Goal: Register for event/course: Sign up to attend an event or enroll in a course

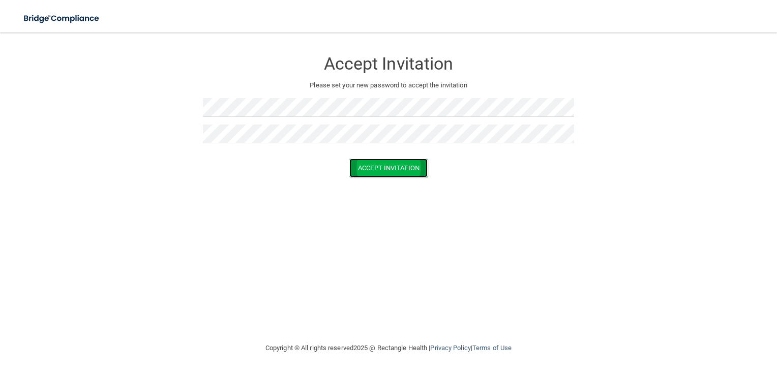
click at [387, 173] on button "Accept Invitation" at bounding box center [388, 168] width 78 height 19
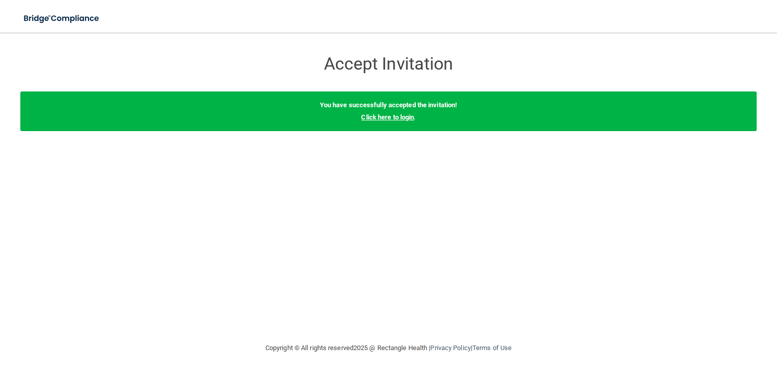
click at [375, 119] on link "Click here to login" at bounding box center [387, 117] width 53 height 8
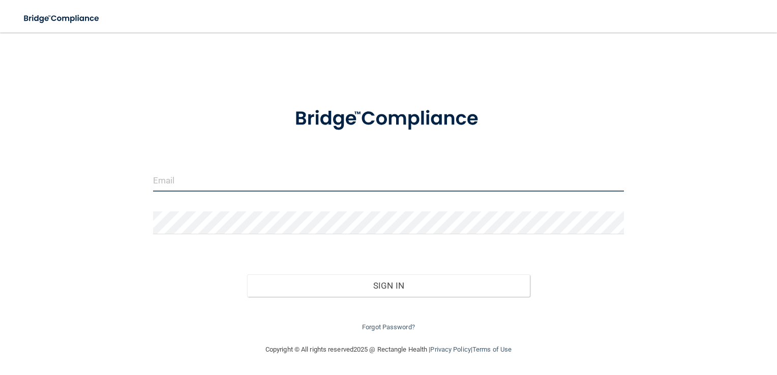
click at [268, 181] on input "email" at bounding box center [388, 180] width 471 height 23
type input "[EMAIL_ADDRESS][DOMAIN_NAME]"
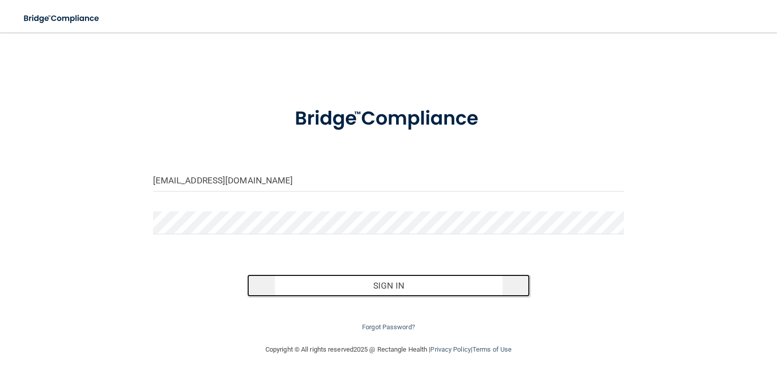
click at [366, 284] on button "Sign In" at bounding box center [388, 286] width 283 height 22
click at [410, 288] on button "Sign In" at bounding box center [388, 286] width 283 height 22
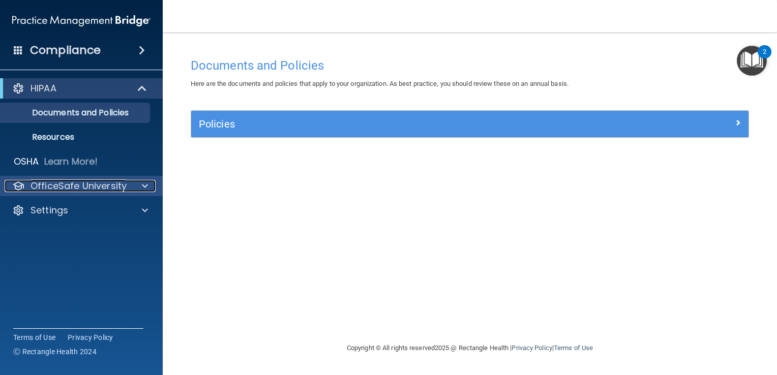
click at [73, 187] on p "OfficeSafe University" at bounding box center [79, 186] width 96 height 12
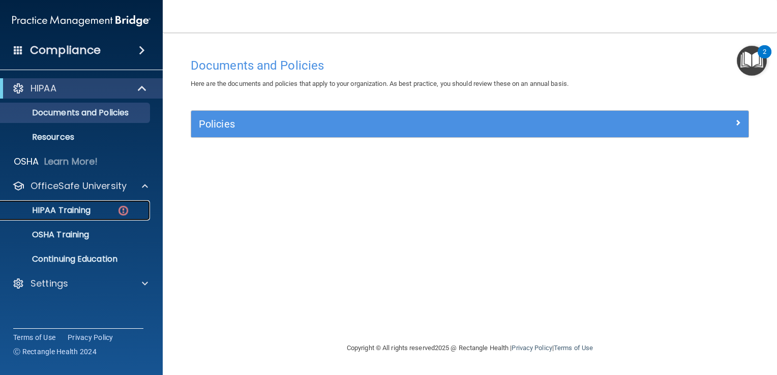
click at [83, 214] on p "HIPAA Training" at bounding box center [49, 210] width 84 height 10
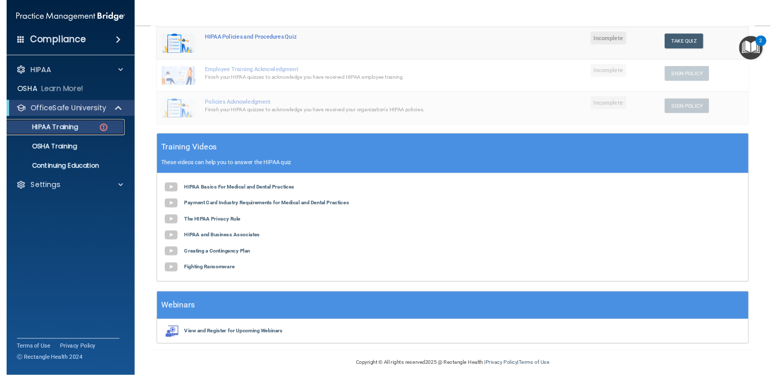
scroll to position [233, 0]
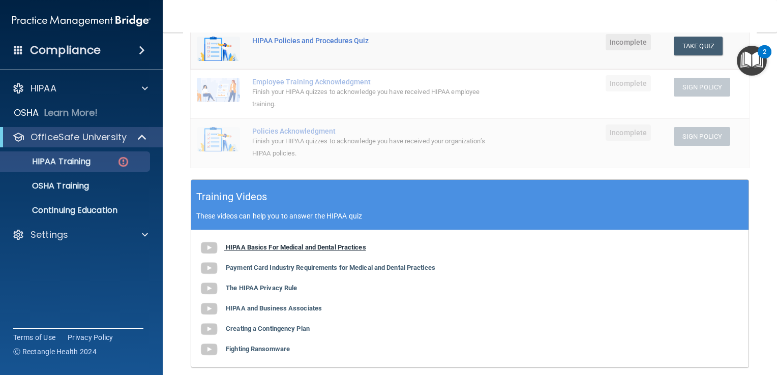
click at [328, 249] on b "HIPAA Basics For Medical and Dental Practices" at bounding box center [296, 248] width 140 height 8
click at [747, 73] on img "Open Resource Center, 2 new notifications" at bounding box center [752, 61] width 30 height 30
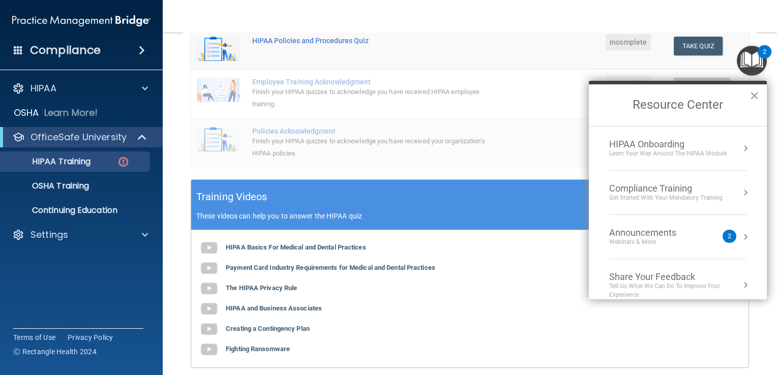
scroll to position [11, 0]
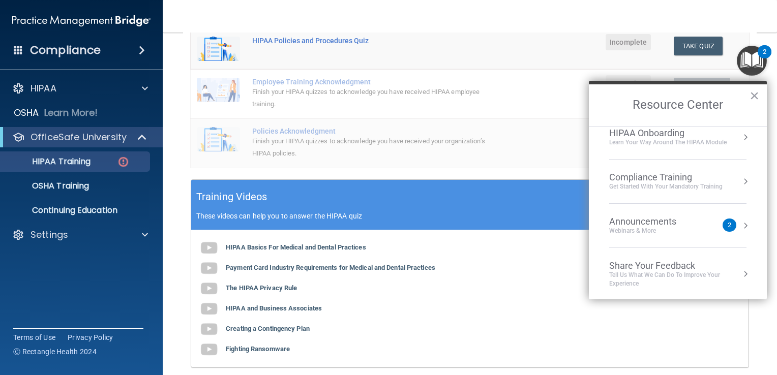
click at [755, 52] on img "Open Resource Center, 2 new notifications" at bounding box center [752, 61] width 30 height 30
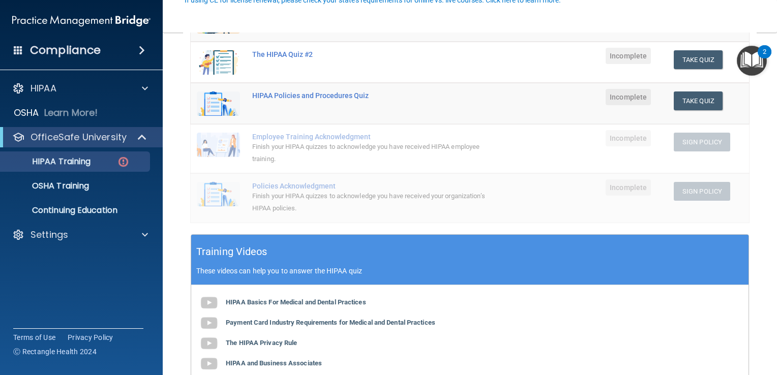
scroll to position [207, 0]
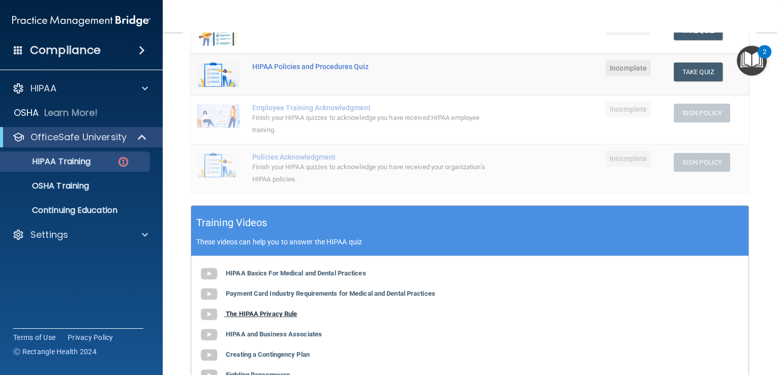
click at [283, 312] on b "The HIPAA Privacy Rule" at bounding box center [261, 314] width 71 height 8
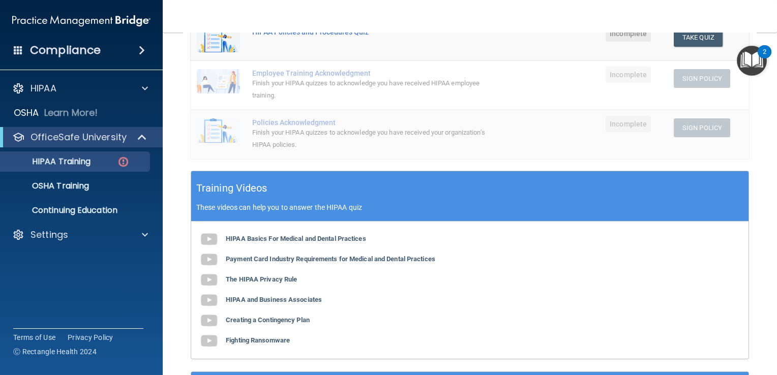
scroll to position [246, 0]
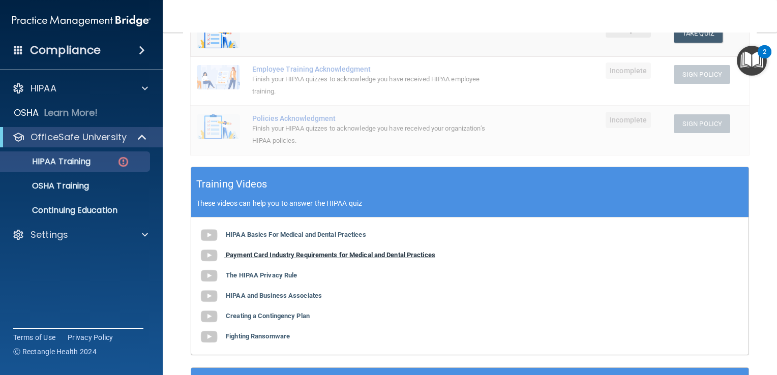
click at [306, 255] on b "Payment Card Industry Requirements for Medical and Dental Practices" at bounding box center [331, 255] width 210 height 8
click at [294, 297] on b "HIPAA and Business Associates" at bounding box center [274, 296] width 96 height 8
click at [270, 318] on b "Creating a Contingency Plan" at bounding box center [268, 316] width 84 height 8
click at [271, 337] on b "Fighting Ransomware" at bounding box center [258, 337] width 64 height 8
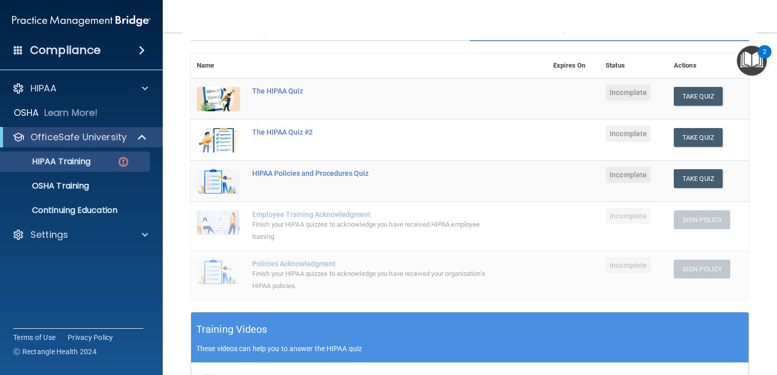
scroll to position [99, 0]
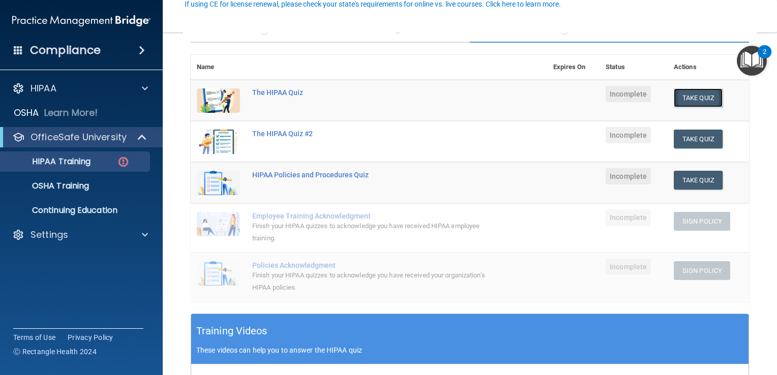
click at [692, 93] on button "Take Quiz" at bounding box center [698, 97] width 49 height 19
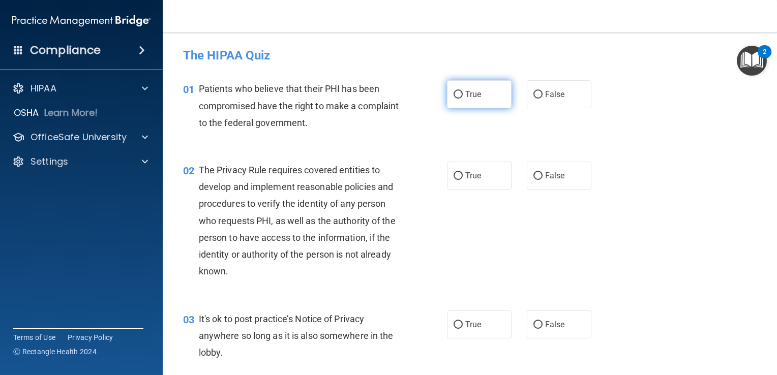
click at [454, 94] on input "True" at bounding box center [458, 95] width 9 height 8
radio input "true"
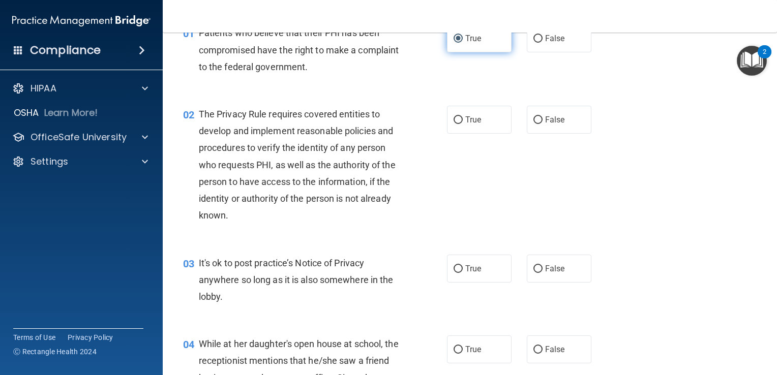
scroll to position [56, 0]
click at [465, 127] on label "True" at bounding box center [479, 119] width 65 height 28
click at [463, 124] on input "True" at bounding box center [458, 120] width 9 height 8
radio input "true"
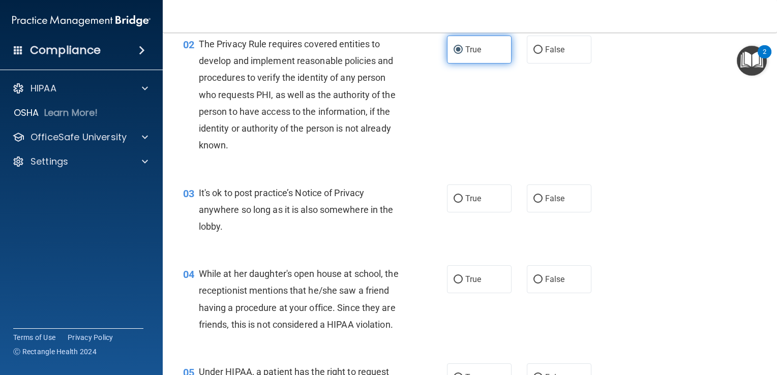
scroll to position [128, 0]
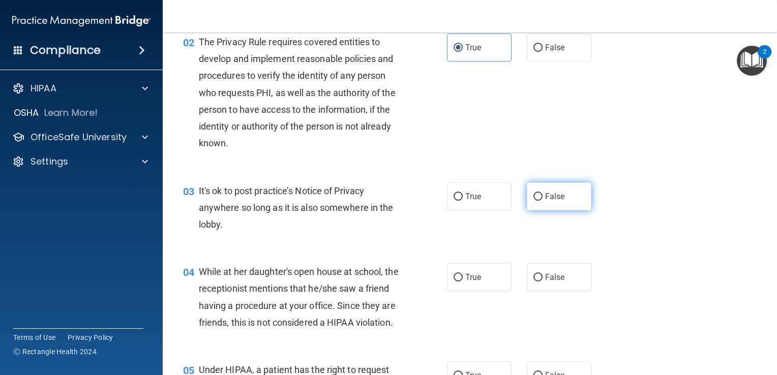
click at [561, 201] on label "False" at bounding box center [559, 197] width 65 height 28
click at [543, 201] on input "False" at bounding box center [537, 197] width 9 height 8
radio input "true"
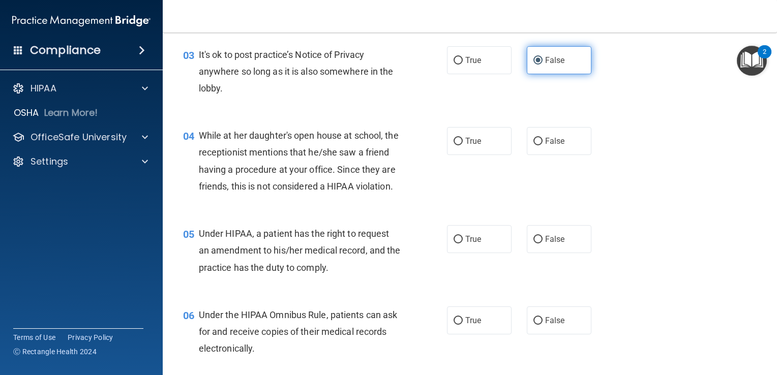
scroll to position [266, 0]
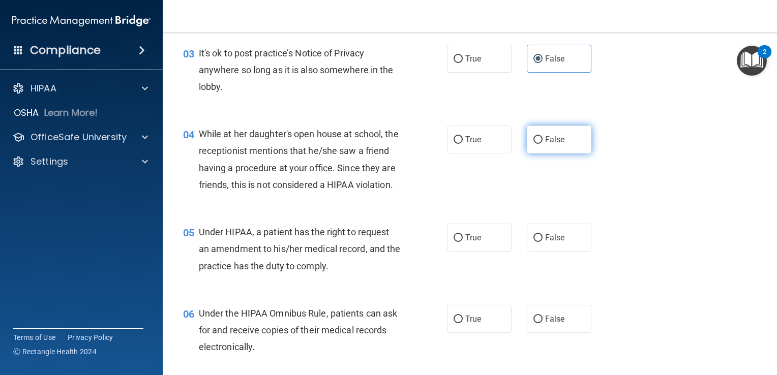
click at [545, 139] on span "False" at bounding box center [555, 140] width 20 height 10
click at [542, 139] on input "False" at bounding box center [537, 140] width 9 height 8
radio input "true"
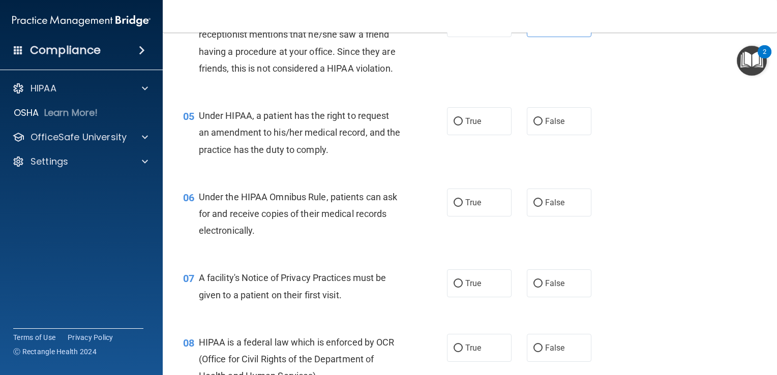
scroll to position [389, 0]
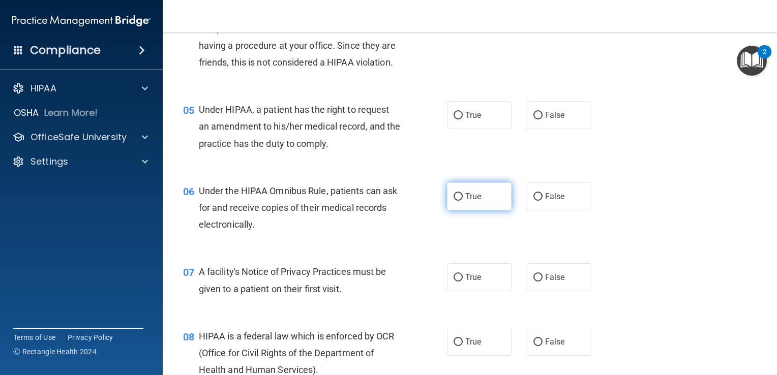
click at [488, 211] on label "True" at bounding box center [479, 197] width 65 height 28
click at [463, 201] on input "True" at bounding box center [458, 197] width 9 height 8
radio input "true"
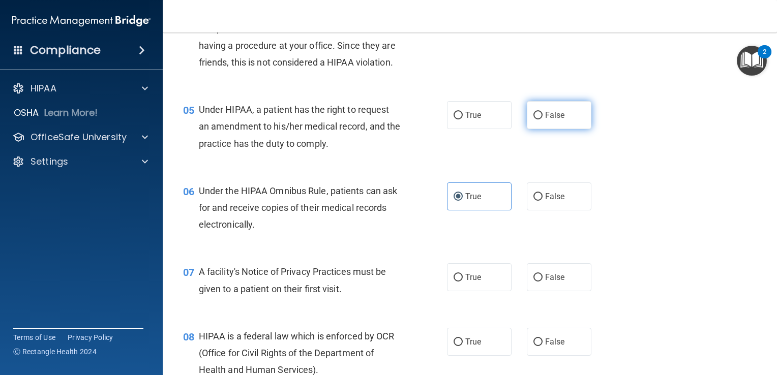
click at [568, 129] on label "False" at bounding box center [559, 115] width 65 height 28
click at [543, 120] on input "False" at bounding box center [537, 116] width 9 height 8
radio input "true"
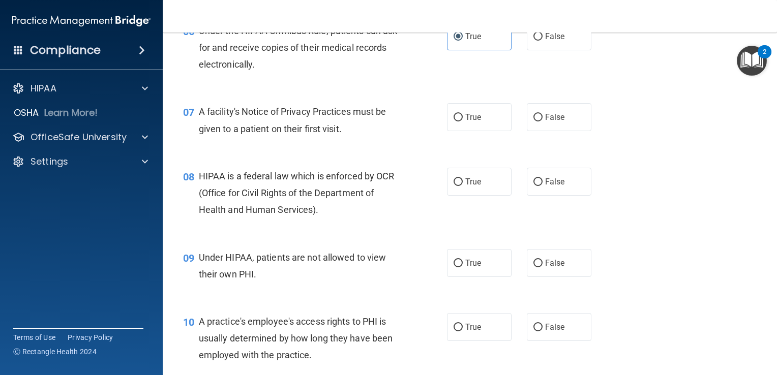
scroll to position [549, 0]
click at [455, 131] on label "True" at bounding box center [479, 117] width 65 height 28
click at [455, 121] on input "True" at bounding box center [458, 117] width 9 height 8
radio input "true"
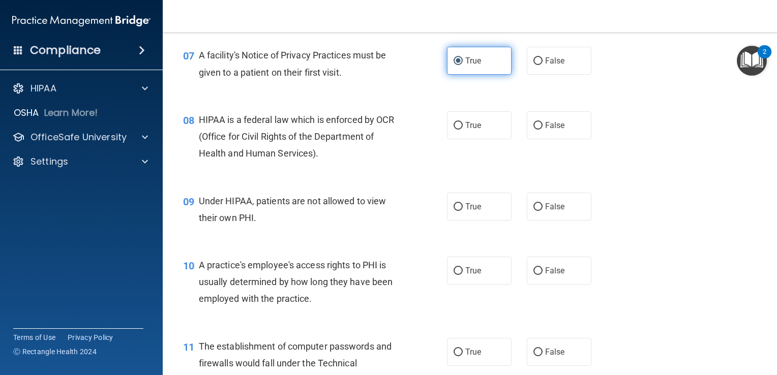
scroll to position [606, 0]
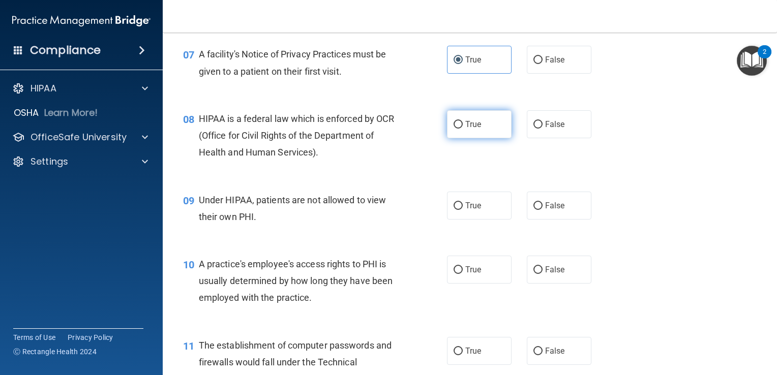
click at [489, 138] on label "True" at bounding box center [479, 124] width 65 height 28
click at [463, 129] on input "True" at bounding box center [458, 125] width 9 height 8
radio input "true"
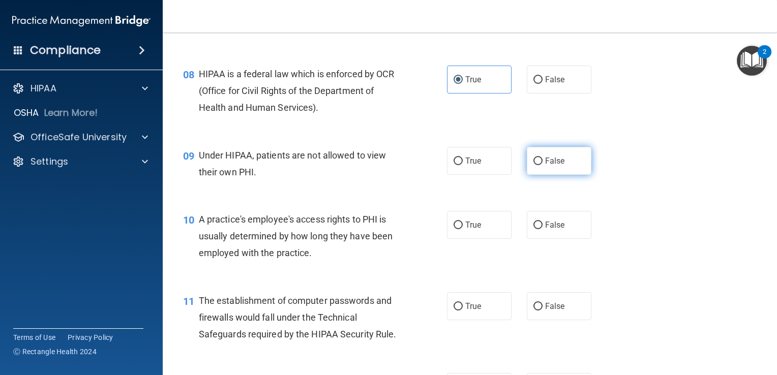
click at [549, 175] on label "False" at bounding box center [559, 161] width 65 height 28
click at [543, 165] on input "False" at bounding box center [537, 162] width 9 height 8
radio input "true"
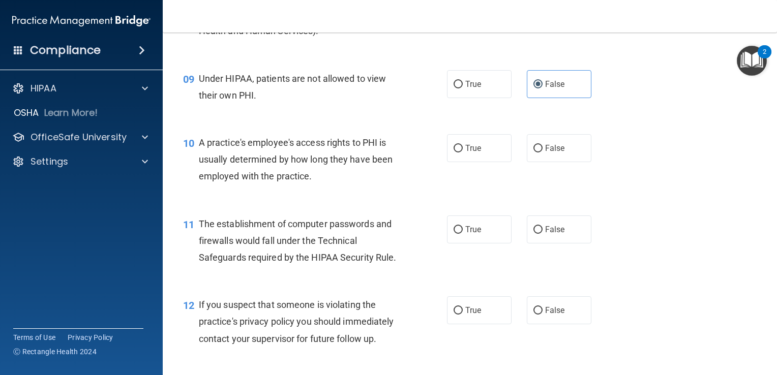
scroll to position [728, 0]
click at [553, 156] on label "False" at bounding box center [559, 148] width 65 height 28
click at [543, 152] on input "False" at bounding box center [537, 148] width 9 height 8
radio input "true"
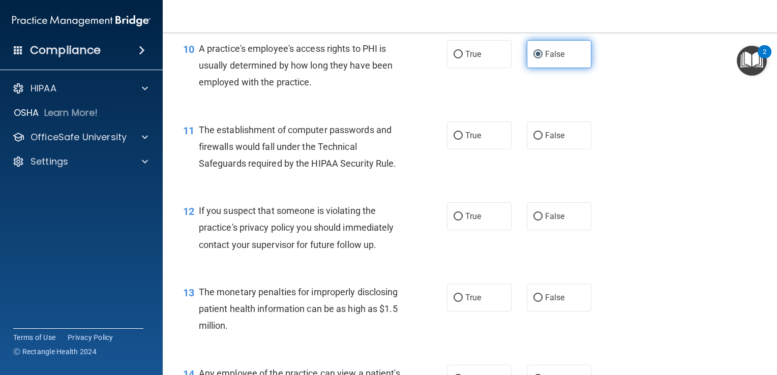
scroll to position [823, 0]
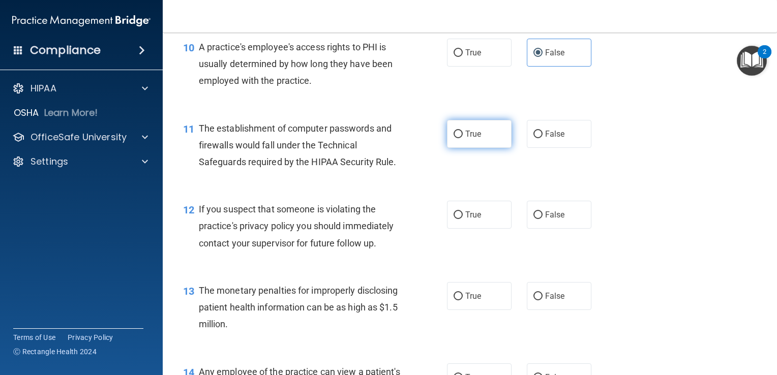
click at [460, 148] on label "True" at bounding box center [479, 134] width 65 height 28
click at [460, 138] on input "True" at bounding box center [458, 135] width 9 height 8
radio input "true"
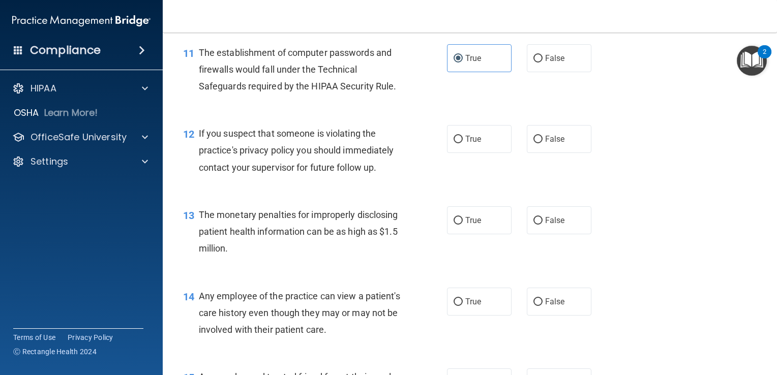
scroll to position [901, 0]
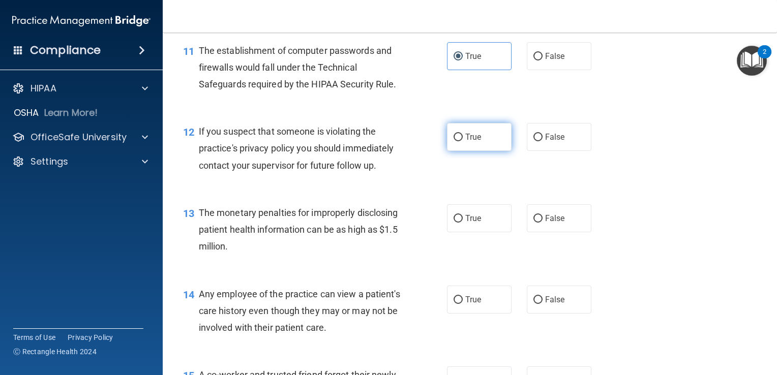
click at [472, 142] on span "True" at bounding box center [473, 137] width 16 height 10
click at [463, 141] on input "True" at bounding box center [458, 138] width 9 height 8
radio input "true"
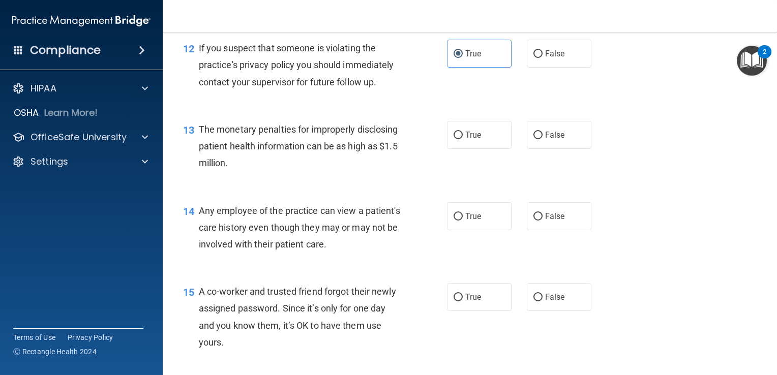
scroll to position [985, 0]
click at [545, 140] on span "False" at bounding box center [555, 135] width 20 height 10
click at [542, 139] on input "False" at bounding box center [537, 136] width 9 height 8
radio input "true"
click at [482, 145] on label "True" at bounding box center [479, 135] width 65 height 28
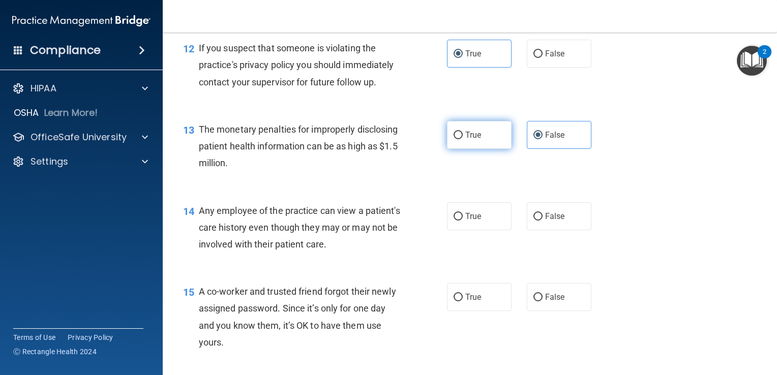
click at [463, 139] on input "True" at bounding box center [458, 136] width 9 height 8
radio input "true"
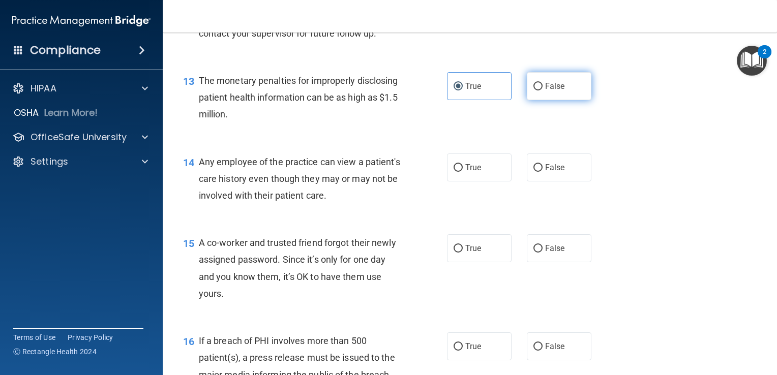
click at [540, 95] on label "False" at bounding box center [559, 86] width 65 height 28
click at [540, 91] on input "False" at bounding box center [537, 87] width 9 height 8
radio input "true"
radio input "false"
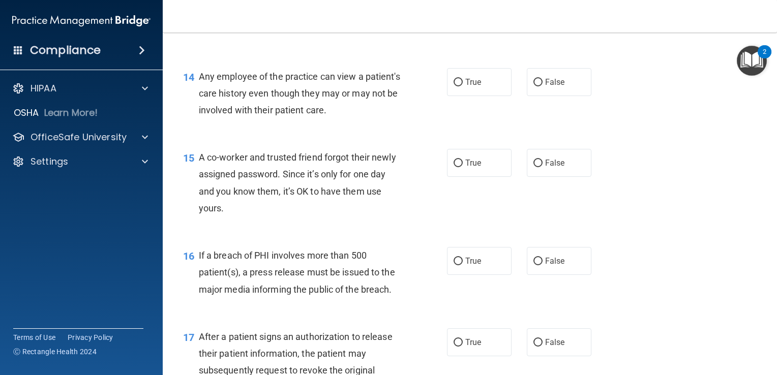
scroll to position [1128, 0]
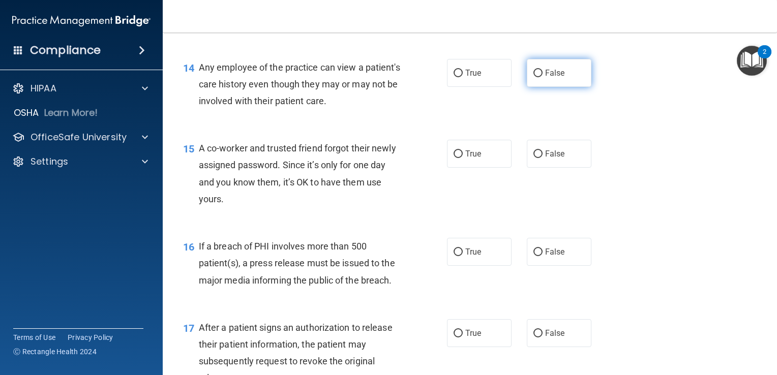
click at [545, 78] on span "False" at bounding box center [555, 73] width 20 height 10
click at [543, 77] on input "False" at bounding box center [537, 74] width 9 height 8
radio input "true"
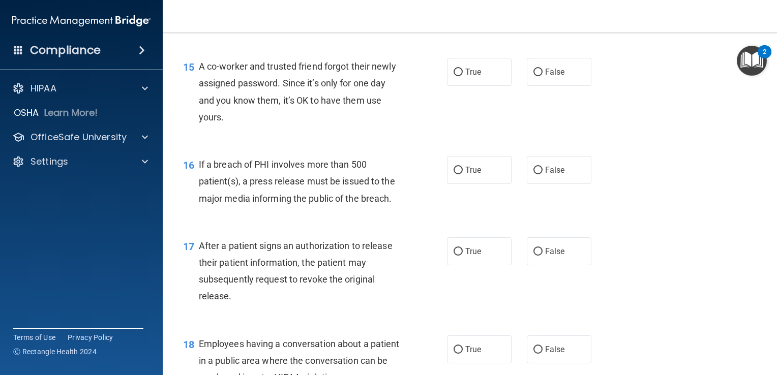
scroll to position [1213, 0]
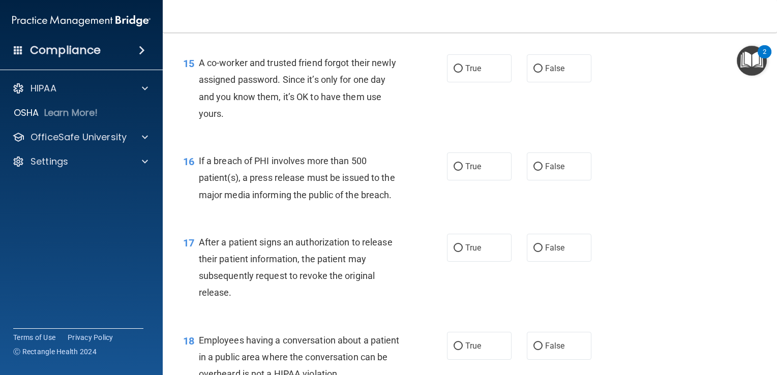
click at [564, 128] on div "15 A co-worker and trusted friend forgot their newly assigned password. Since i…" at bounding box center [469, 91] width 589 height 98
click at [546, 73] on span "False" at bounding box center [555, 69] width 20 height 10
click at [543, 73] on input "False" at bounding box center [537, 69] width 9 height 8
radio input "true"
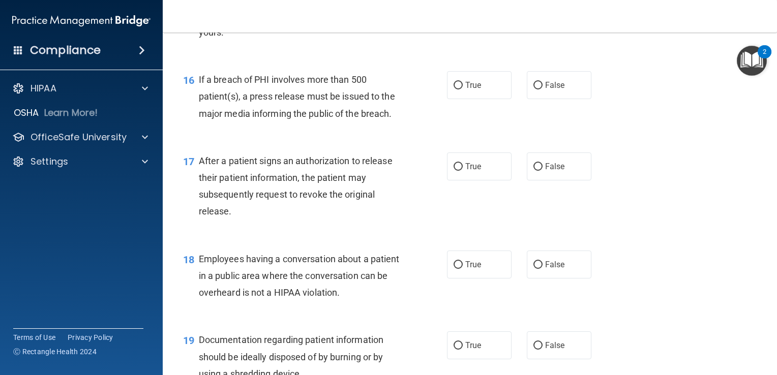
scroll to position [1295, 0]
click at [456, 170] on input "True" at bounding box center [458, 167] width 9 height 8
radio input "true"
click at [545, 269] on span "False" at bounding box center [555, 264] width 20 height 10
click at [540, 269] on input "False" at bounding box center [537, 265] width 9 height 8
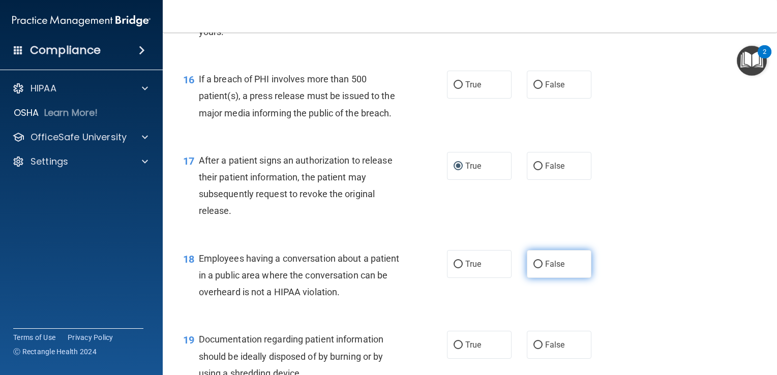
radio input "true"
click at [468, 99] on label "True" at bounding box center [479, 85] width 65 height 28
click at [463, 89] on input "True" at bounding box center [458, 85] width 9 height 8
radio input "true"
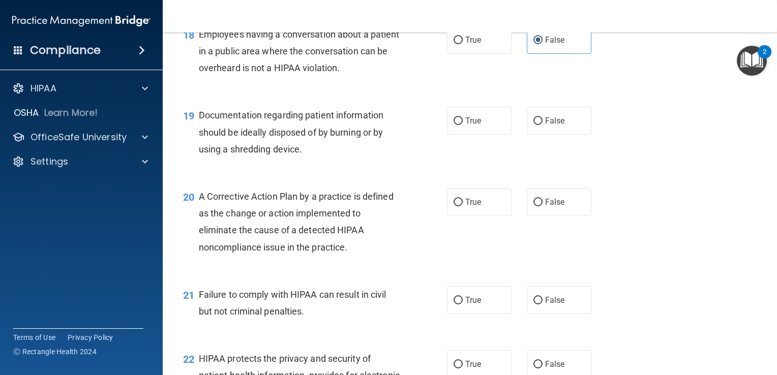
scroll to position [1521, 0]
click at [486, 134] on label "True" at bounding box center [479, 120] width 65 height 28
click at [463, 124] on input "True" at bounding box center [458, 120] width 9 height 8
radio input "true"
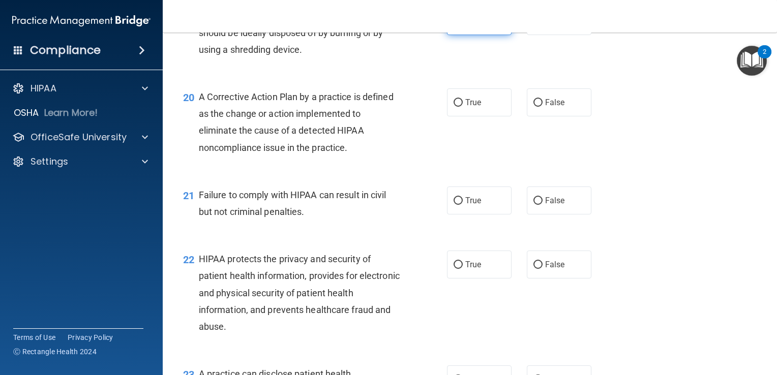
scroll to position [1626, 0]
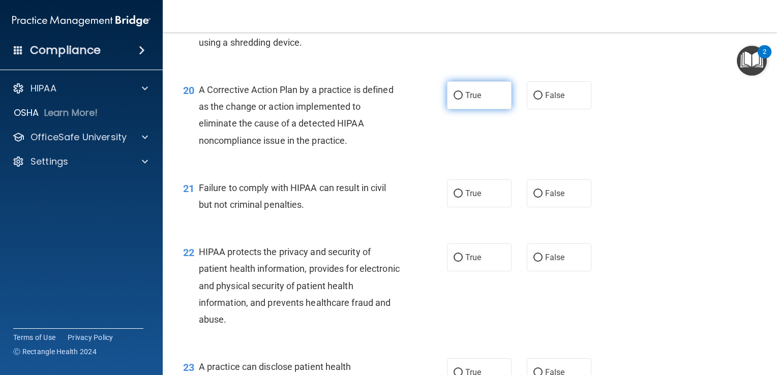
click at [487, 109] on label "True" at bounding box center [479, 95] width 65 height 28
click at [463, 100] on input "True" at bounding box center [458, 96] width 9 height 8
radio input "true"
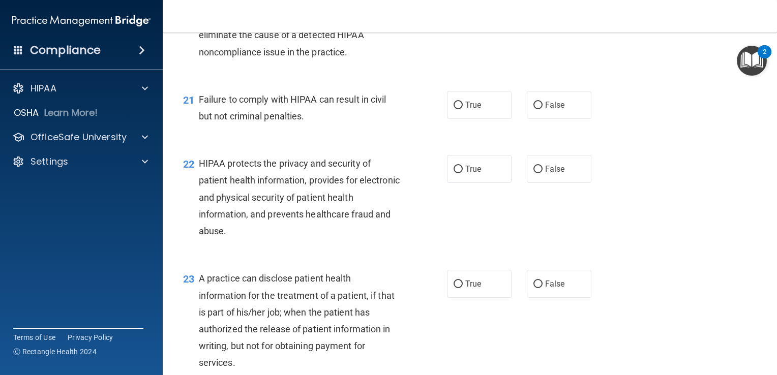
scroll to position [1715, 0]
click at [472, 110] on span "True" at bounding box center [473, 105] width 16 height 10
click at [463, 109] on input "True" at bounding box center [458, 106] width 9 height 8
radio input "true"
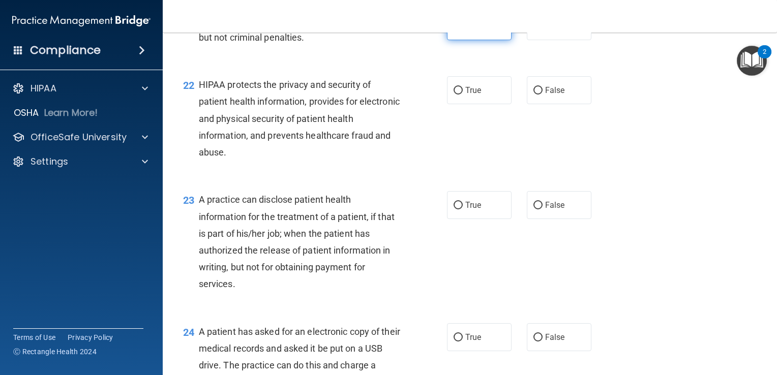
scroll to position [1812, 0]
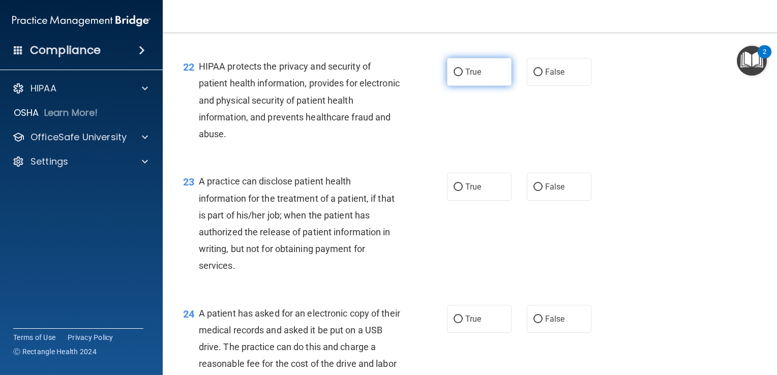
click at [466, 86] on label "True" at bounding box center [479, 72] width 65 height 28
click at [463, 76] on input "True" at bounding box center [458, 73] width 9 height 8
radio input "true"
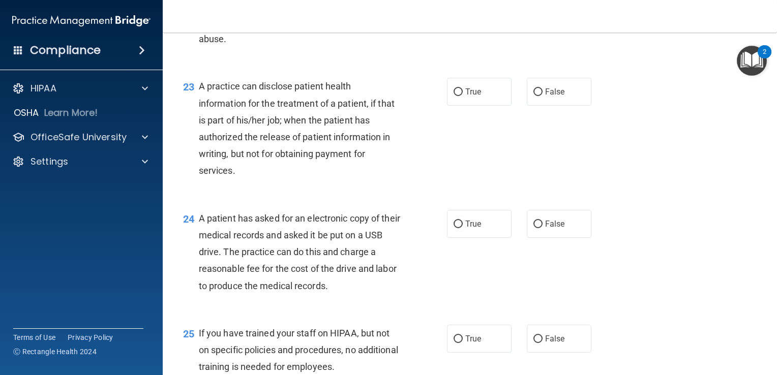
scroll to position [1922, 0]
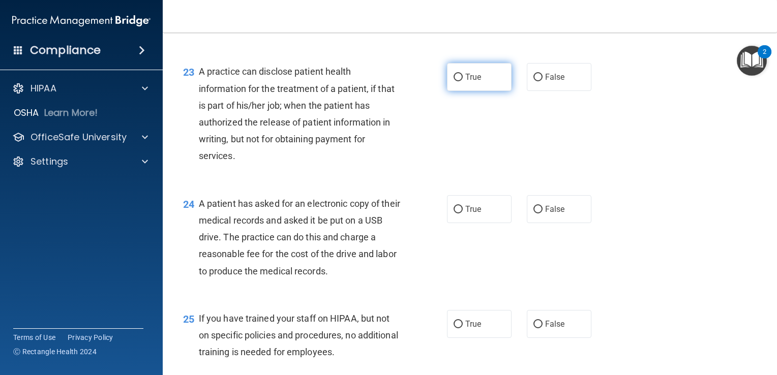
click at [463, 91] on label "True" at bounding box center [479, 77] width 65 height 28
click at [463, 81] on input "True" at bounding box center [458, 78] width 9 height 8
radio input "true"
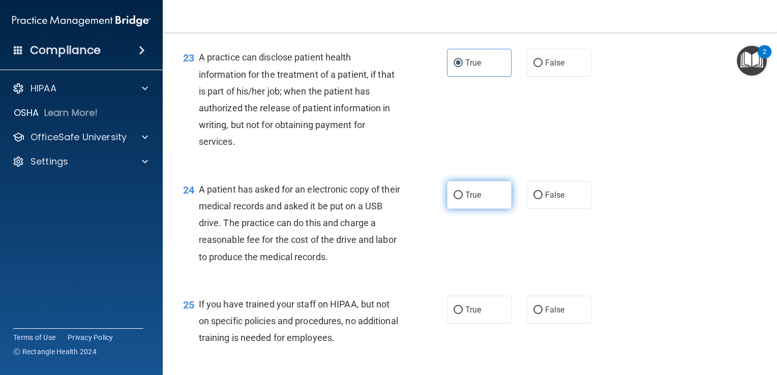
click at [481, 209] on label "True" at bounding box center [479, 195] width 65 height 28
click at [463, 199] on input "True" at bounding box center [458, 196] width 9 height 8
radio input "true"
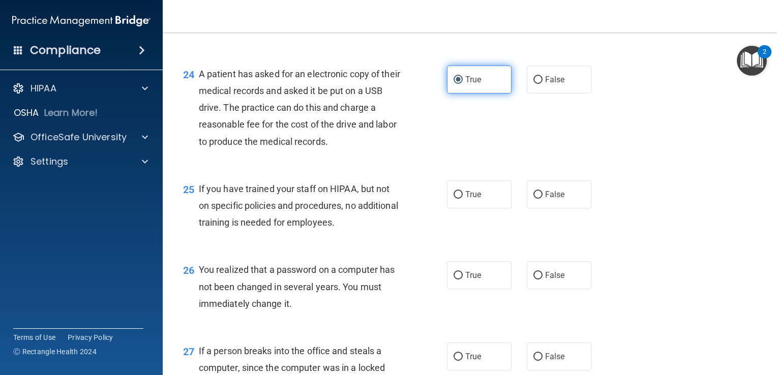
scroll to position [2052, 0]
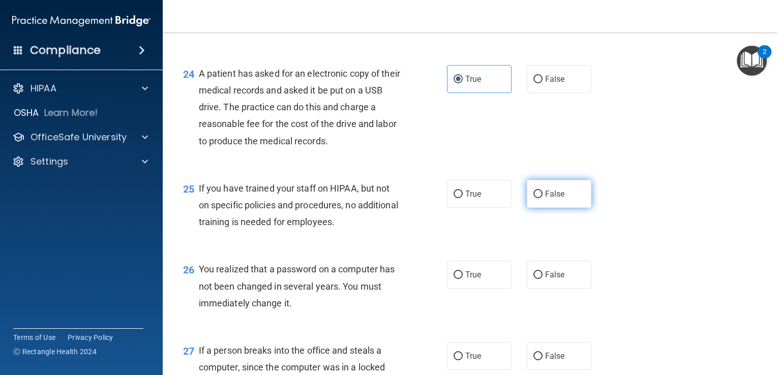
click at [545, 199] on span "False" at bounding box center [555, 194] width 20 height 10
click at [540, 198] on input "False" at bounding box center [537, 195] width 9 height 8
radio input "true"
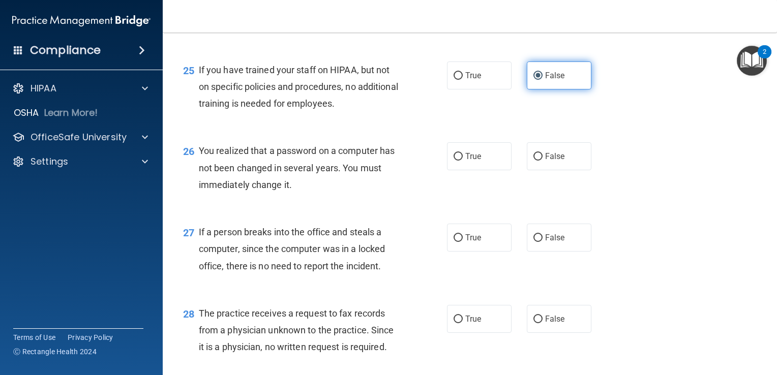
scroll to position [2180, 0]
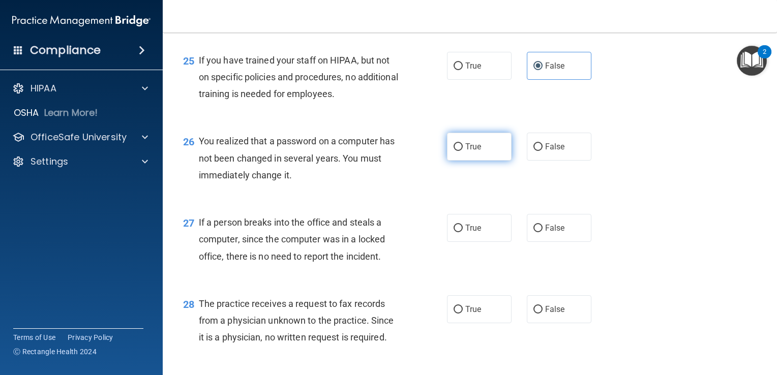
click at [484, 161] on label "True" at bounding box center [479, 147] width 65 height 28
click at [463, 151] on input "True" at bounding box center [458, 147] width 9 height 8
radio input "true"
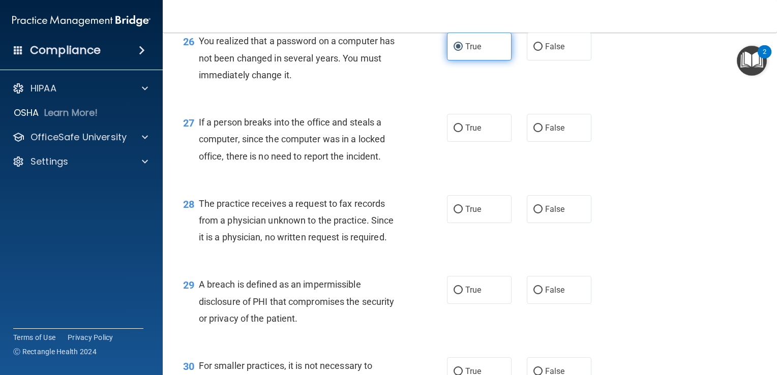
scroll to position [2281, 0]
click at [549, 132] on span "False" at bounding box center [555, 127] width 20 height 10
click at [543, 131] on input "False" at bounding box center [537, 128] width 9 height 8
radio input "true"
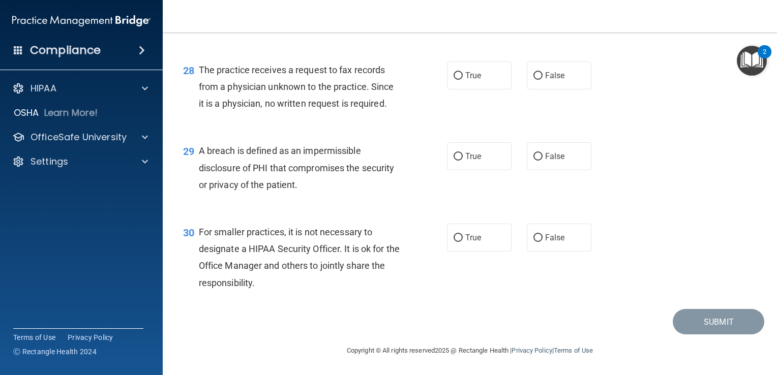
scroll to position [2431, 0]
click at [550, 86] on label "False" at bounding box center [559, 76] width 65 height 28
click at [543, 80] on input "False" at bounding box center [537, 76] width 9 height 8
radio input "true"
click at [483, 161] on label "True" at bounding box center [479, 156] width 65 height 28
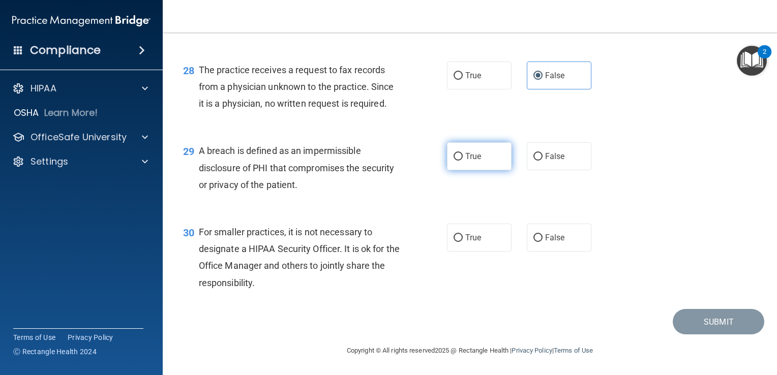
click at [463, 161] on input "True" at bounding box center [458, 157] width 9 height 8
radio input "true"
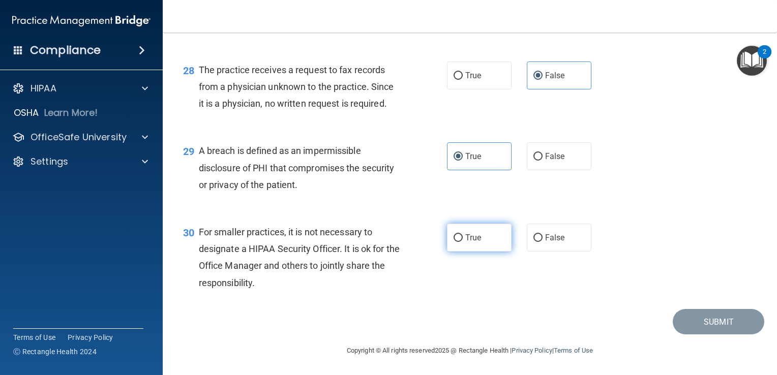
click at [483, 237] on label "True" at bounding box center [479, 238] width 65 height 28
click at [463, 237] on input "True" at bounding box center [458, 238] width 9 height 8
radio input "true"
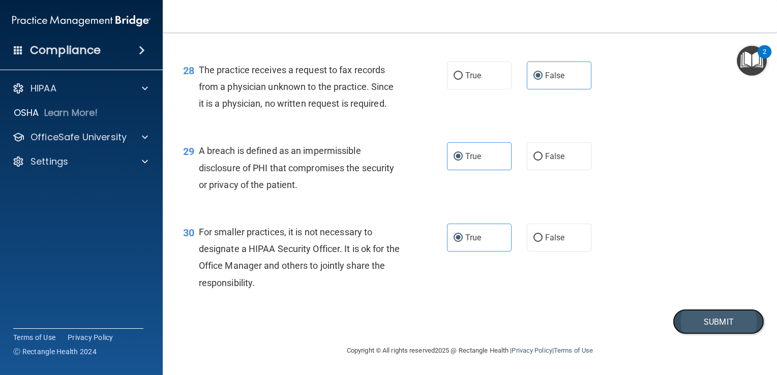
click at [704, 326] on button "Submit" at bounding box center [719, 322] width 92 height 26
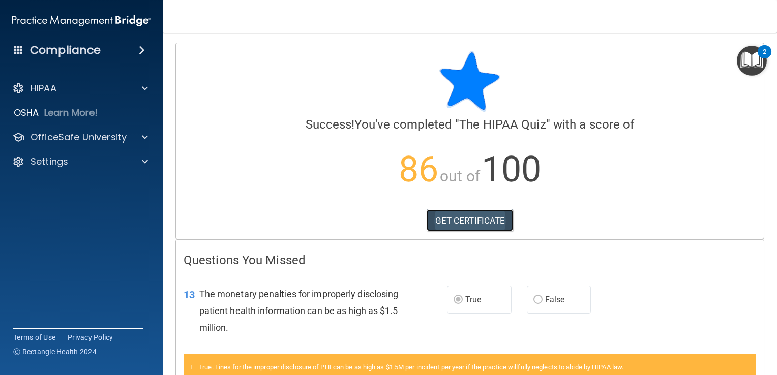
click at [494, 220] on link "GET CERTIFICATE" at bounding box center [470, 221] width 87 height 22
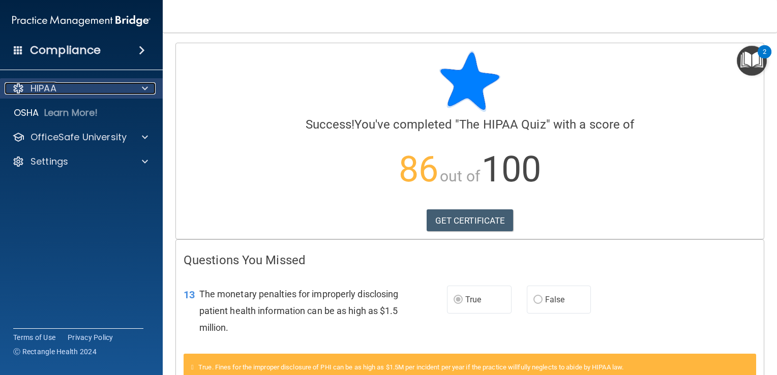
click at [113, 93] on div "HIPAA" at bounding box center [68, 88] width 126 height 12
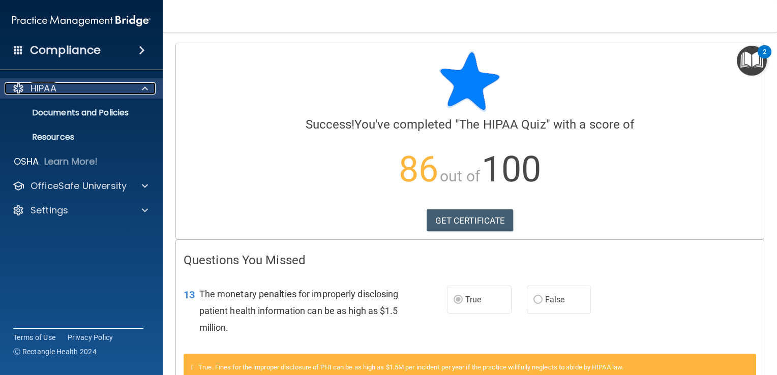
click at [49, 91] on p "HIPAA" at bounding box center [44, 88] width 26 height 12
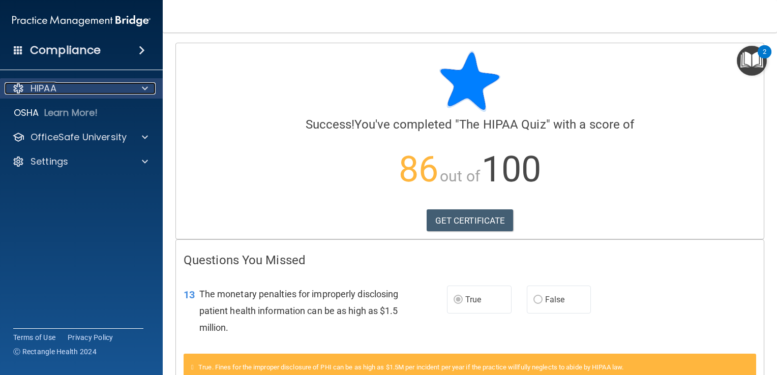
click at [43, 88] on p "HIPAA" at bounding box center [44, 88] width 26 height 12
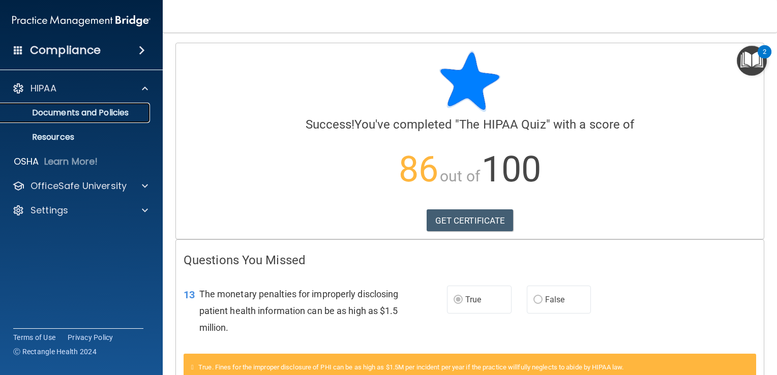
click at [52, 114] on p "Documents and Policies" at bounding box center [76, 113] width 139 height 10
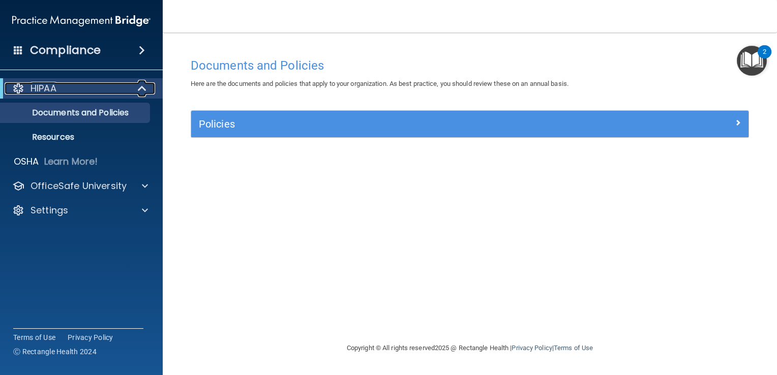
click at [53, 90] on p "HIPAA" at bounding box center [44, 88] width 26 height 12
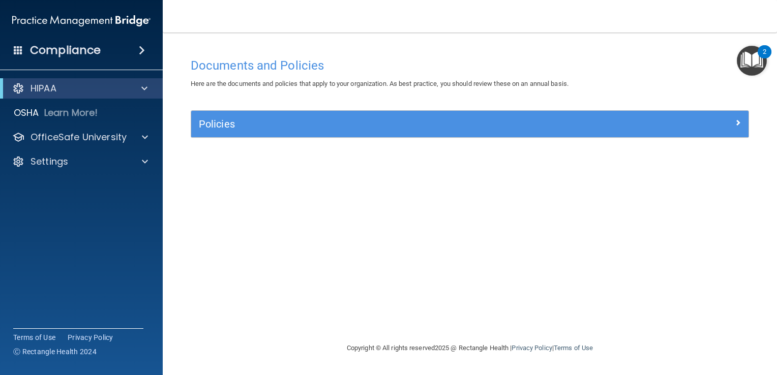
click at [37, 54] on h4 "Compliance" at bounding box center [65, 50] width 71 height 14
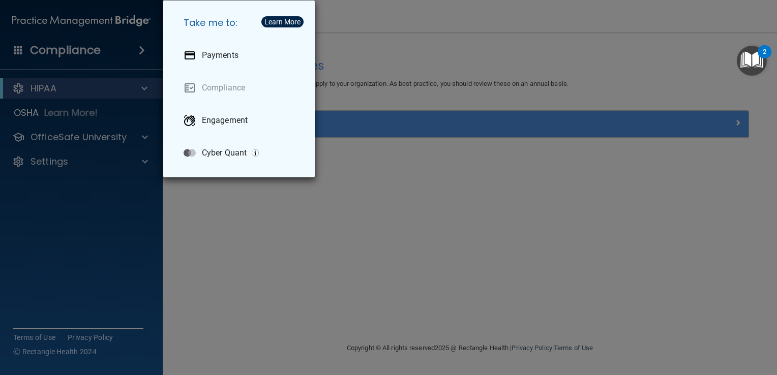
click at [64, 46] on div "Take me to: Payments Compliance Engagement Cyber Quant" at bounding box center [388, 187] width 777 height 375
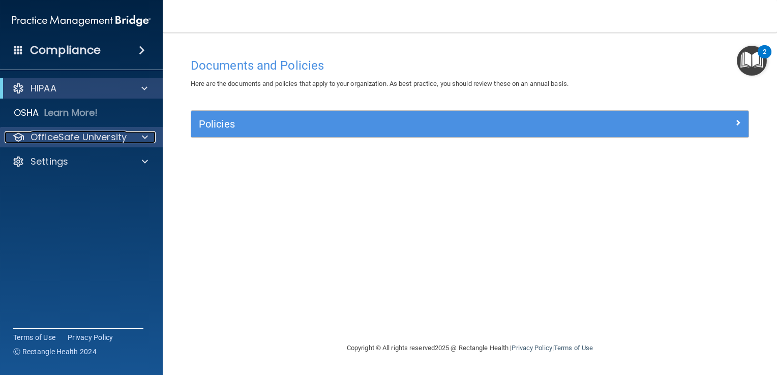
click at [128, 139] on div "OfficeSafe University" at bounding box center [68, 137] width 126 height 12
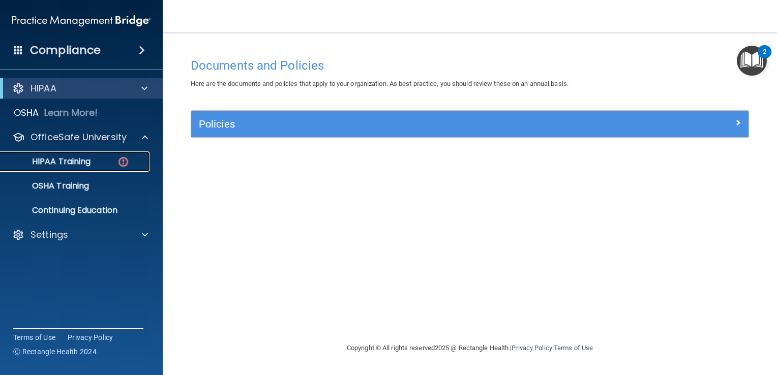
click at [102, 157] on div "HIPAA Training" at bounding box center [76, 162] width 139 height 10
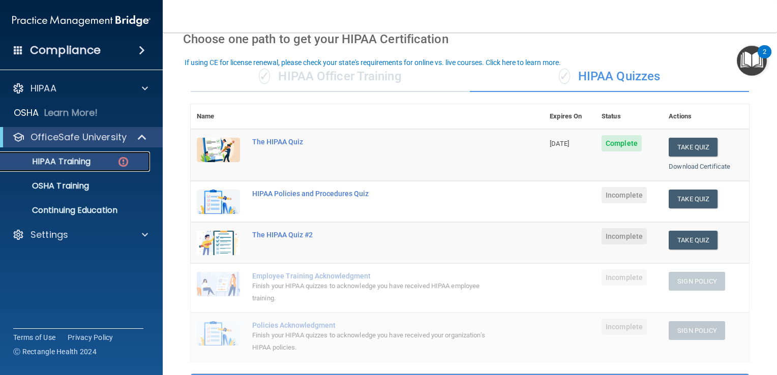
scroll to position [56, 0]
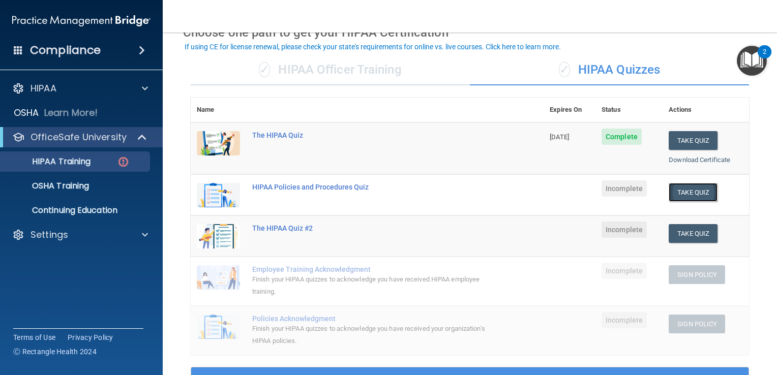
click at [686, 197] on button "Take Quiz" at bounding box center [693, 192] width 49 height 19
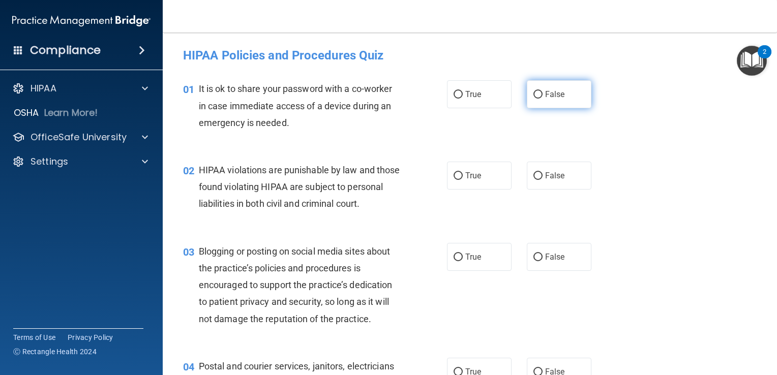
click at [545, 95] on span "False" at bounding box center [555, 95] width 20 height 10
click at [543, 95] on input "False" at bounding box center [537, 95] width 9 height 8
radio input "true"
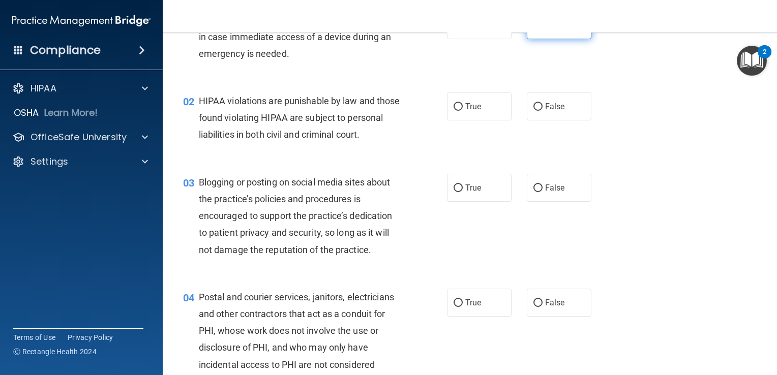
scroll to position [73, 0]
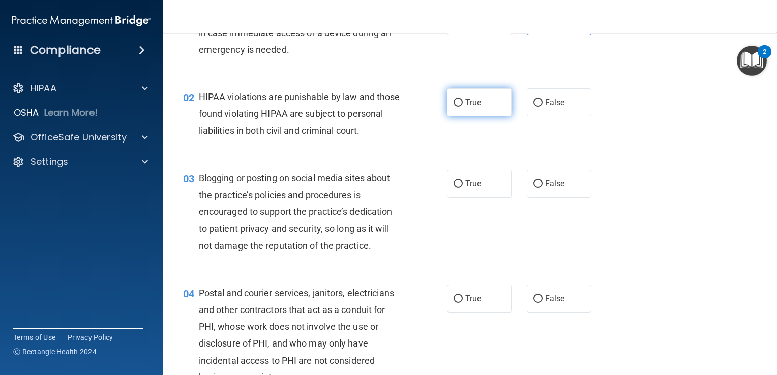
click at [476, 98] on span "True" at bounding box center [473, 103] width 16 height 10
click at [463, 99] on input "True" at bounding box center [458, 103] width 9 height 8
radio input "true"
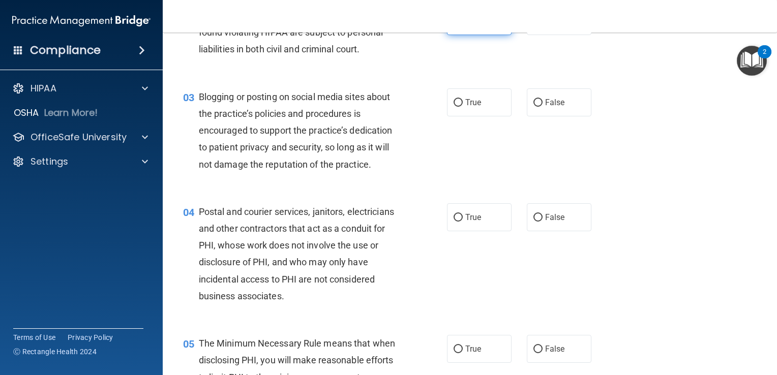
scroll to position [172, 0]
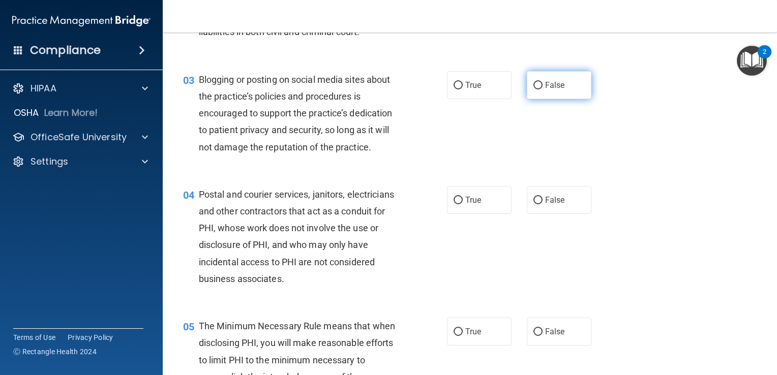
click at [556, 90] on span "False" at bounding box center [555, 85] width 20 height 10
click at [543, 90] on input "False" at bounding box center [537, 86] width 9 height 8
radio input "true"
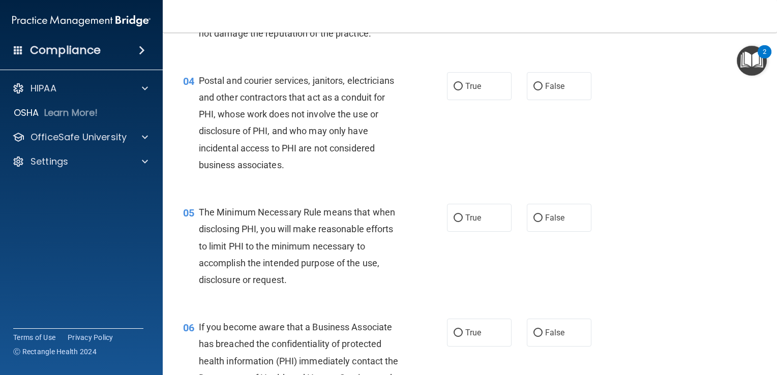
scroll to position [299, 0]
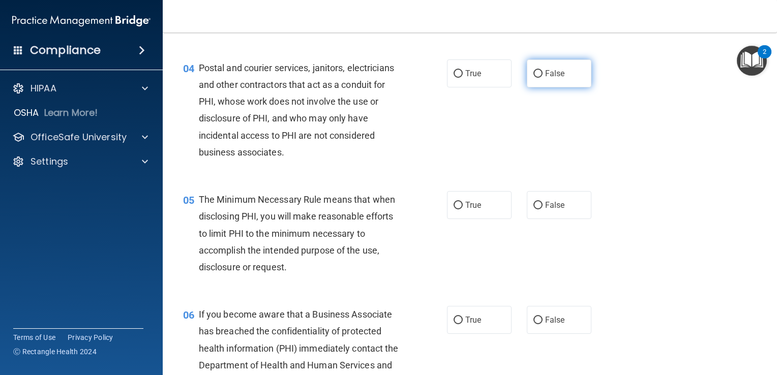
click at [545, 78] on span "False" at bounding box center [555, 74] width 20 height 10
click at [541, 78] on input "False" at bounding box center [537, 74] width 9 height 8
radio input "true"
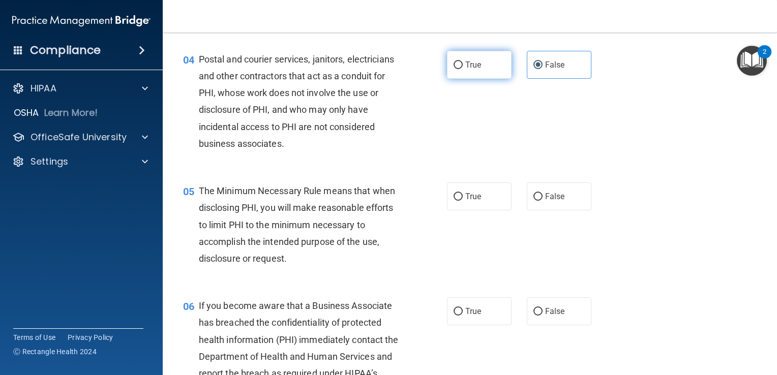
click at [493, 79] on label "True" at bounding box center [479, 65] width 65 height 28
click at [463, 69] on input "True" at bounding box center [458, 66] width 9 height 8
radio input "true"
radio input "false"
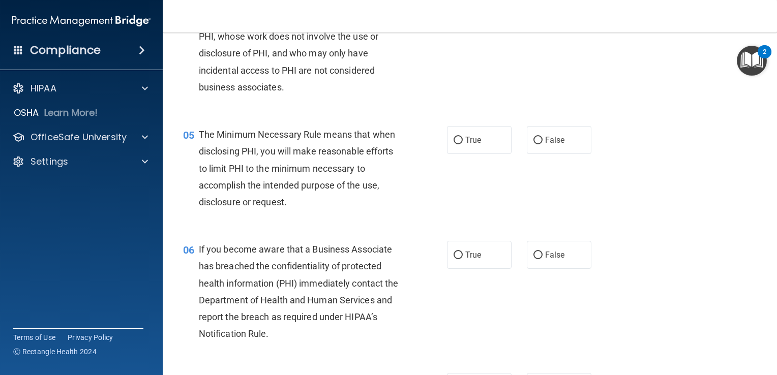
scroll to position [364, 0]
click at [467, 144] on span "True" at bounding box center [473, 140] width 16 height 10
click at [463, 144] on input "True" at bounding box center [458, 140] width 9 height 8
radio input "true"
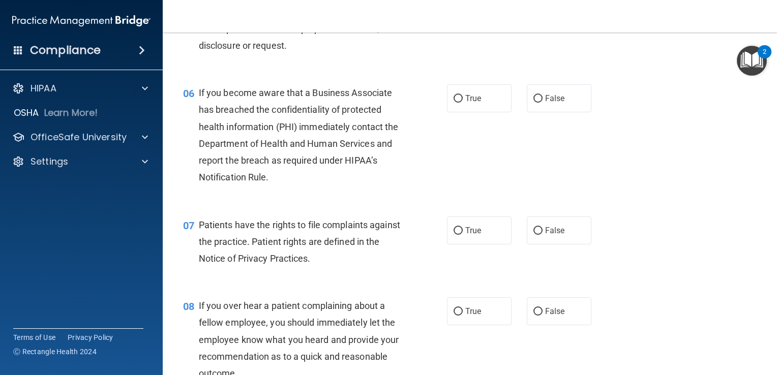
scroll to position [521, 0]
click at [478, 112] on label "True" at bounding box center [479, 98] width 65 height 28
click at [463, 102] on input "True" at bounding box center [458, 99] width 9 height 8
radio input "true"
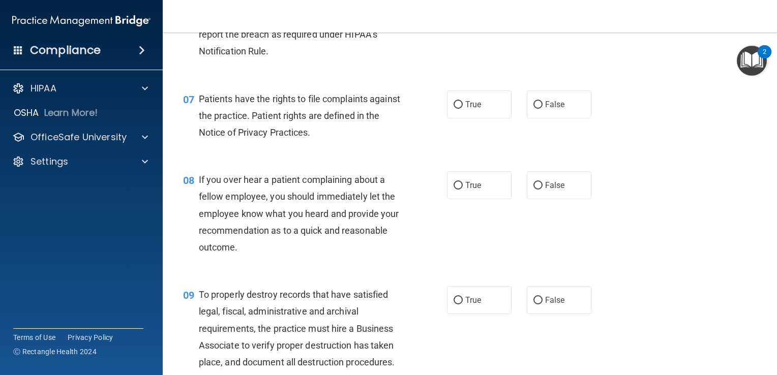
scroll to position [651, 0]
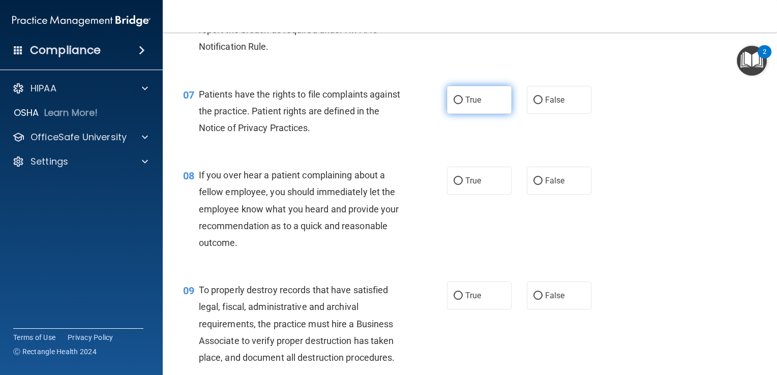
click at [470, 114] on label "True" at bounding box center [479, 100] width 65 height 28
click at [463, 104] on input "True" at bounding box center [458, 101] width 9 height 8
radio input "true"
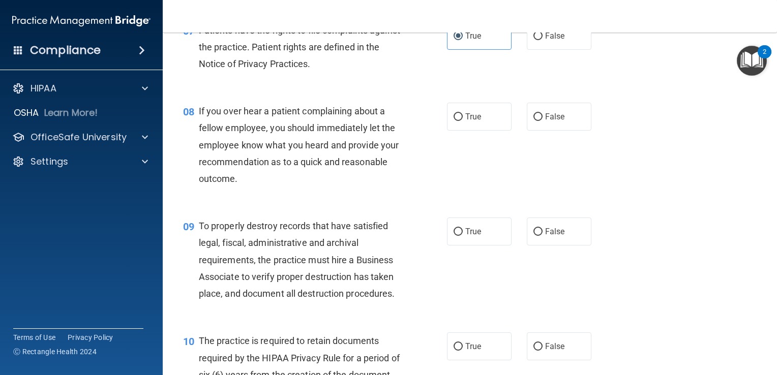
scroll to position [714, 0]
click at [466, 123] on span "True" at bounding box center [473, 118] width 16 height 10
click at [463, 122] on input "True" at bounding box center [458, 118] width 9 height 8
radio input "true"
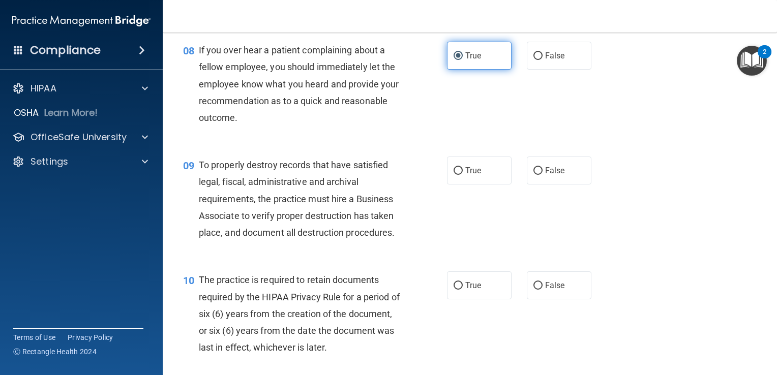
scroll to position [775, 0]
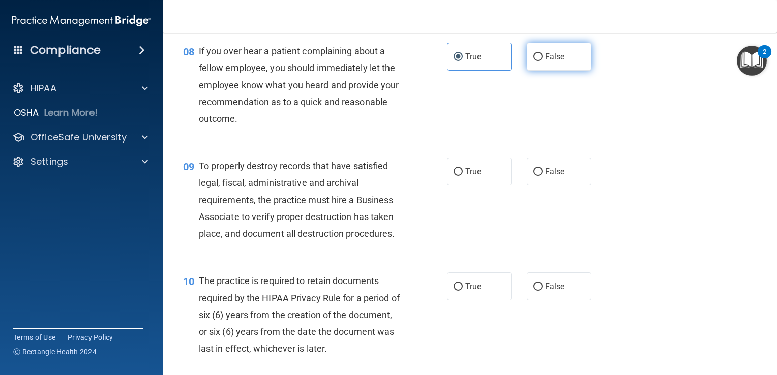
click at [548, 71] on label "False" at bounding box center [559, 57] width 65 height 28
click at [543, 61] on input "False" at bounding box center [537, 57] width 9 height 8
radio input "true"
radio input "false"
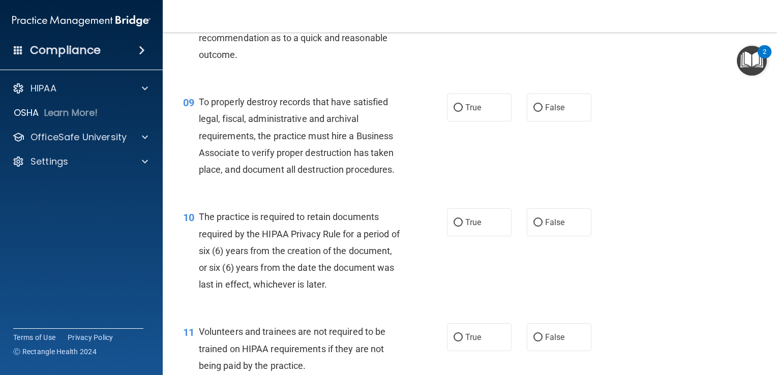
scroll to position [839, 0]
click at [459, 122] on label "True" at bounding box center [479, 108] width 65 height 28
click at [459, 112] on input "True" at bounding box center [458, 108] width 9 height 8
radio input "true"
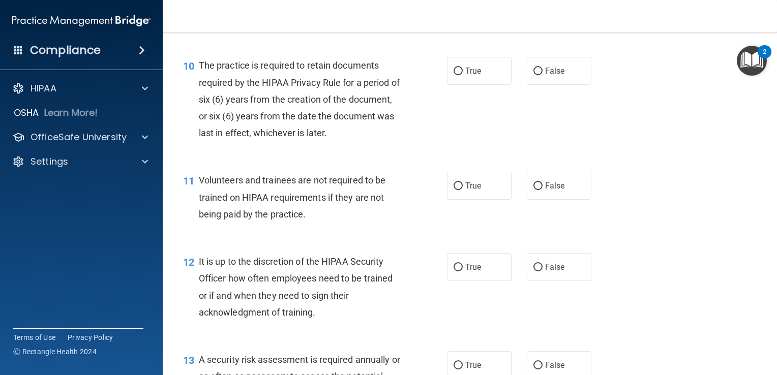
scroll to position [993, 0]
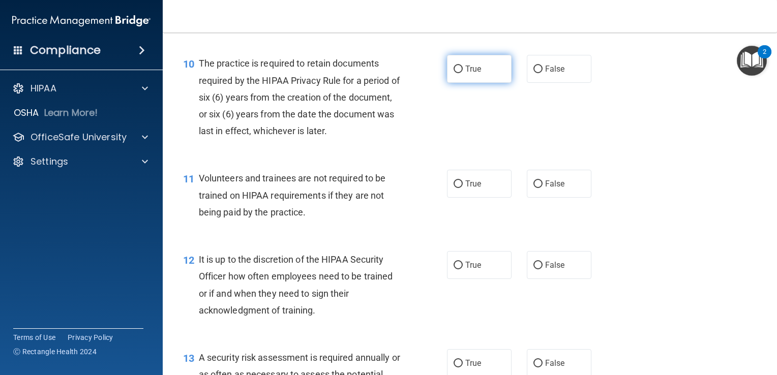
click at [477, 83] on label "True" at bounding box center [479, 69] width 65 height 28
click at [463, 73] on input "True" at bounding box center [458, 70] width 9 height 8
radio input "true"
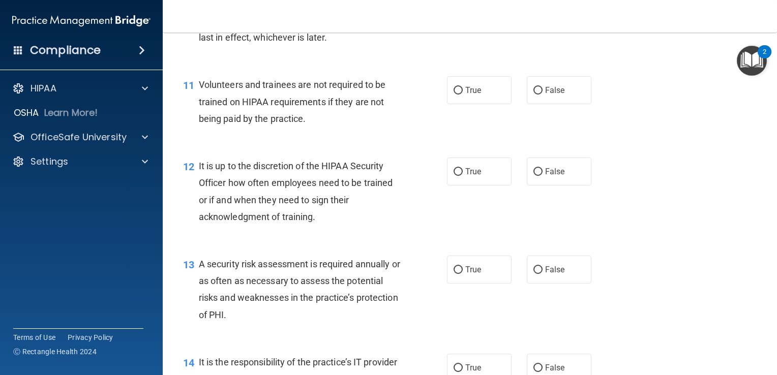
scroll to position [1086, 0]
click at [541, 104] on label "False" at bounding box center [559, 90] width 65 height 28
click at [541, 95] on input "False" at bounding box center [537, 91] width 9 height 8
radio input "true"
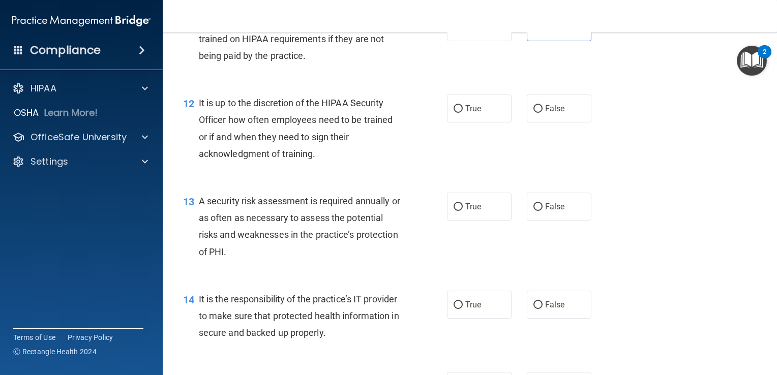
scroll to position [1161, 0]
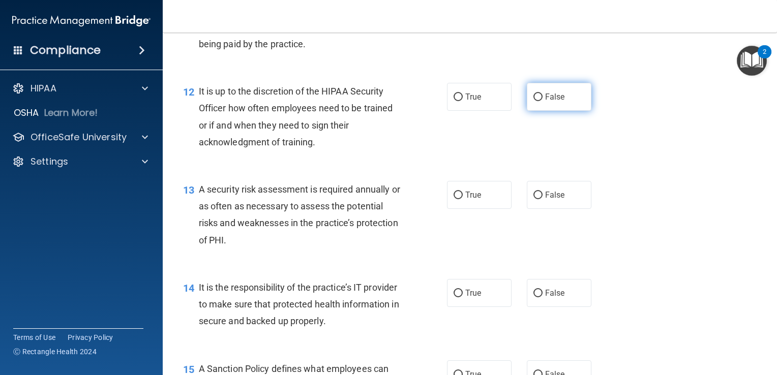
click at [537, 111] on label "False" at bounding box center [559, 97] width 65 height 28
click at [537, 101] on input "False" at bounding box center [537, 98] width 9 height 8
radio input "true"
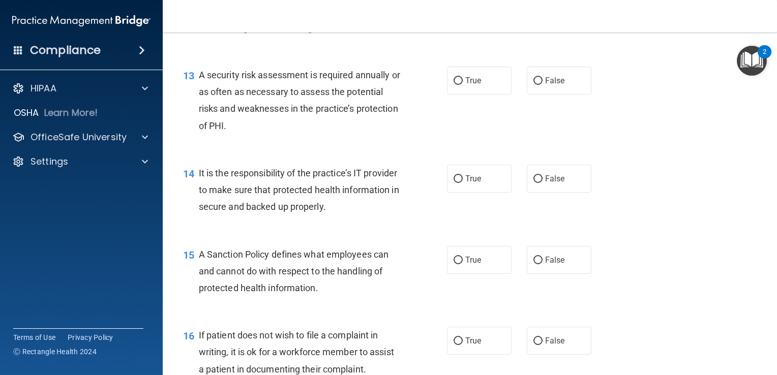
scroll to position [1280, 0]
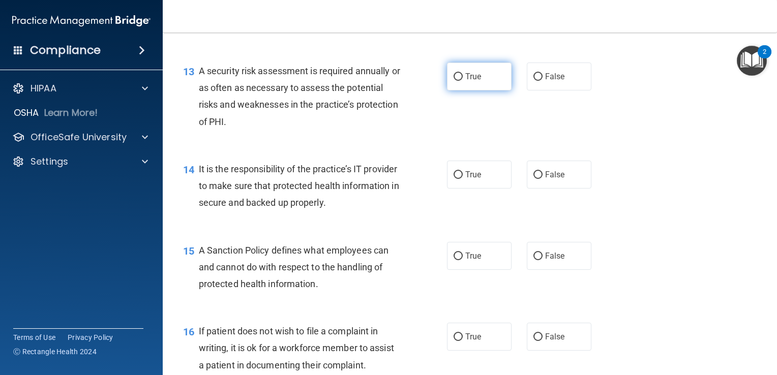
click at [463, 85] on label "True" at bounding box center [479, 77] width 65 height 28
click at [463, 81] on input "True" at bounding box center [458, 77] width 9 height 8
radio input "true"
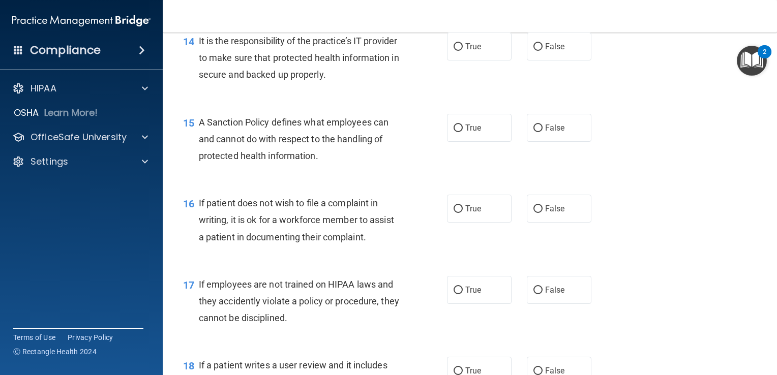
scroll to position [1407, 0]
click at [491, 61] on label "True" at bounding box center [479, 47] width 65 height 28
click at [463, 51] on input "True" at bounding box center [458, 48] width 9 height 8
radio input "true"
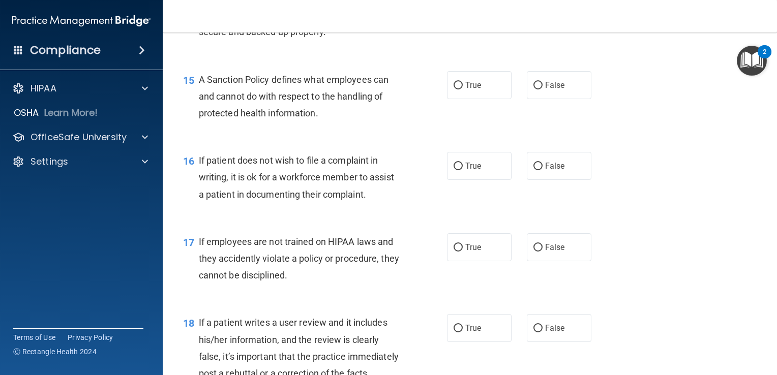
scroll to position [1451, 0]
click at [494, 98] on label "True" at bounding box center [479, 84] width 65 height 28
click at [463, 88] on input "True" at bounding box center [458, 85] width 9 height 8
radio input "true"
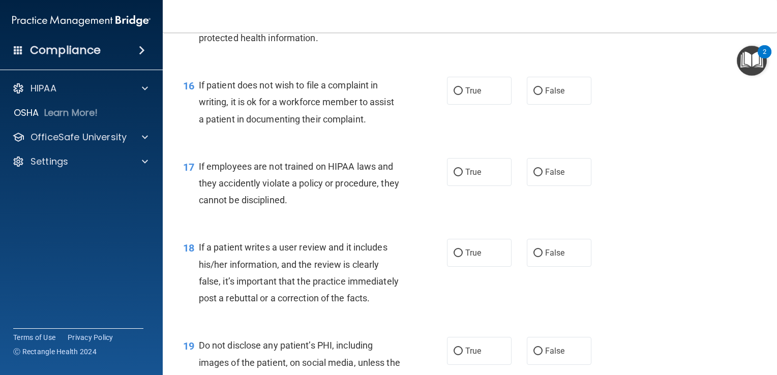
scroll to position [1527, 0]
click at [545, 95] on span "False" at bounding box center [555, 90] width 20 height 10
click at [541, 94] on input "False" at bounding box center [537, 90] width 9 height 8
radio input "true"
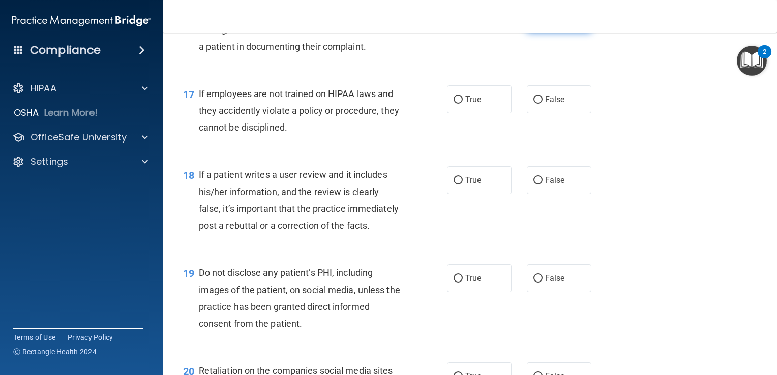
scroll to position [1599, 0]
click at [552, 104] on span "False" at bounding box center [555, 99] width 20 height 10
click at [543, 103] on input "False" at bounding box center [537, 100] width 9 height 8
radio input "true"
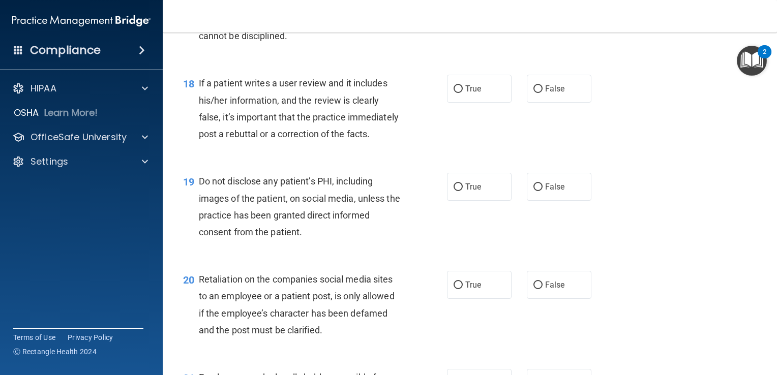
scroll to position [1697, 0]
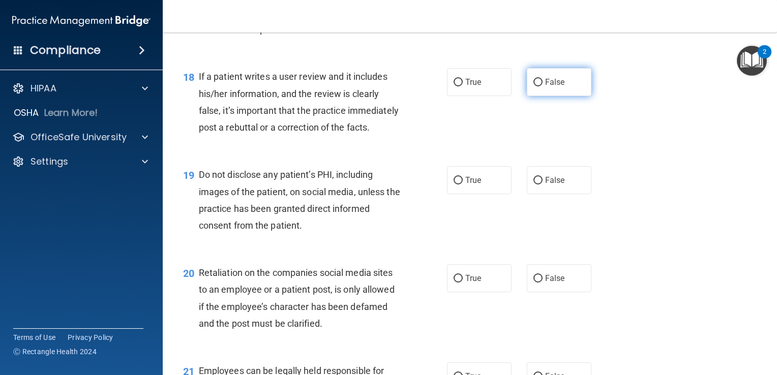
click at [546, 96] on label "False" at bounding box center [559, 82] width 65 height 28
click at [543, 86] on input "False" at bounding box center [537, 83] width 9 height 8
radio input "true"
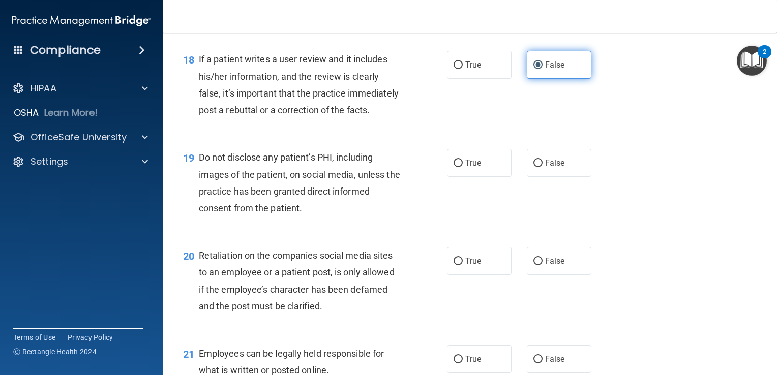
scroll to position [1730, 0]
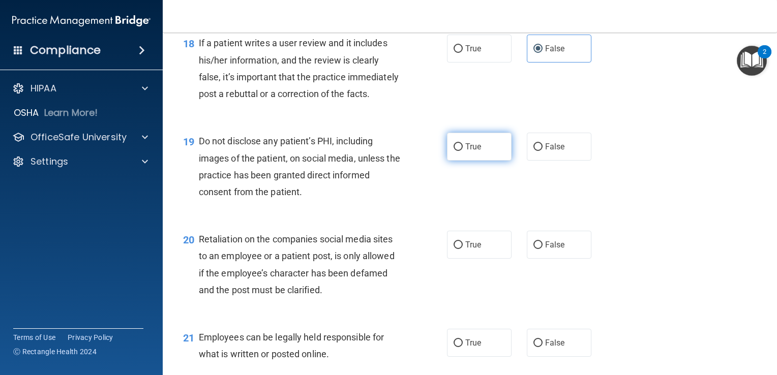
click at [462, 161] on label "True" at bounding box center [479, 147] width 65 height 28
click at [462, 151] on input "True" at bounding box center [458, 147] width 9 height 8
radio input "true"
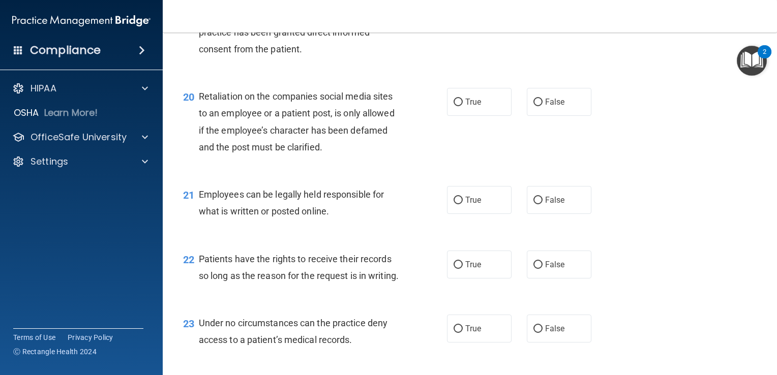
scroll to position [1905, 0]
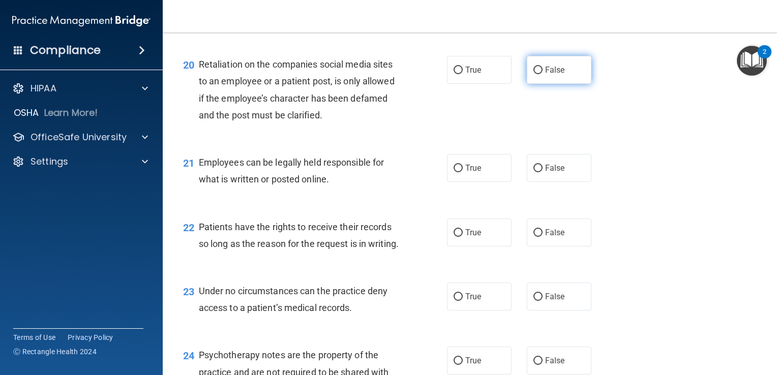
click at [567, 84] on label "False" at bounding box center [559, 70] width 65 height 28
click at [543, 74] on input "False" at bounding box center [537, 71] width 9 height 8
radio input "true"
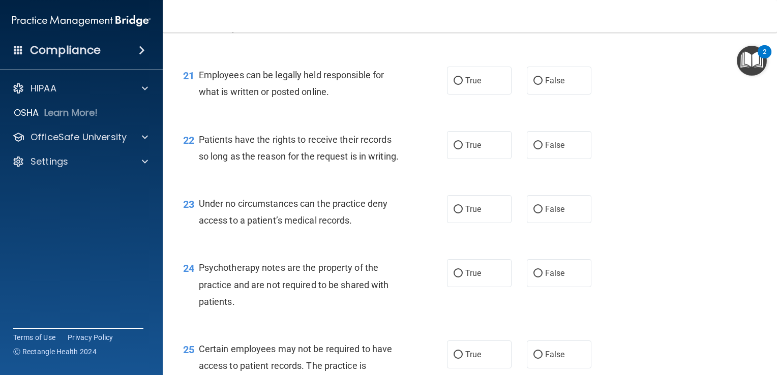
scroll to position [1993, 0]
click at [469, 85] on span "True" at bounding box center [473, 80] width 16 height 10
click at [463, 84] on input "True" at bounding box center [458, 81] width 9 height 8
radio input "true"
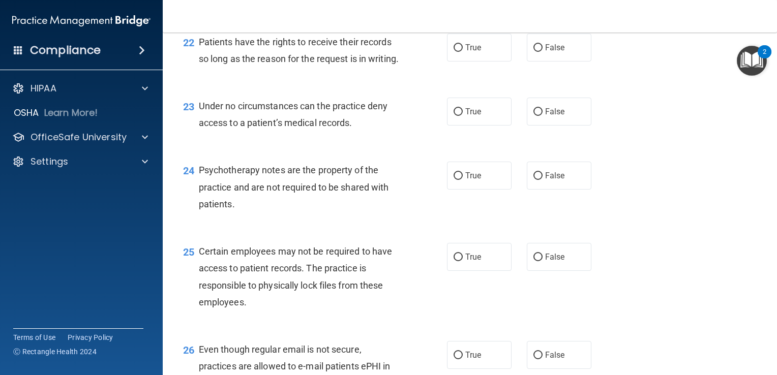
scroll to position [2091, 0]
click at [536, 180] on input "False" at bounding box center [537, 176] width 9 height 8
radio input "true"
click at [535, 261] on input "False" at bounding box center [537, 257] width 9 height 8
radio input "true"
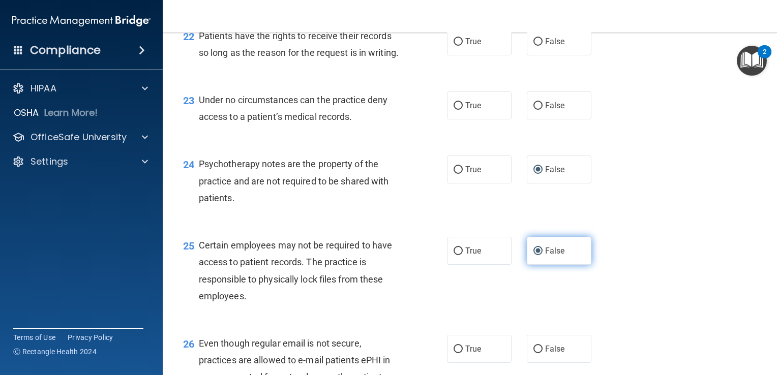
scroll to position [2095, 0]
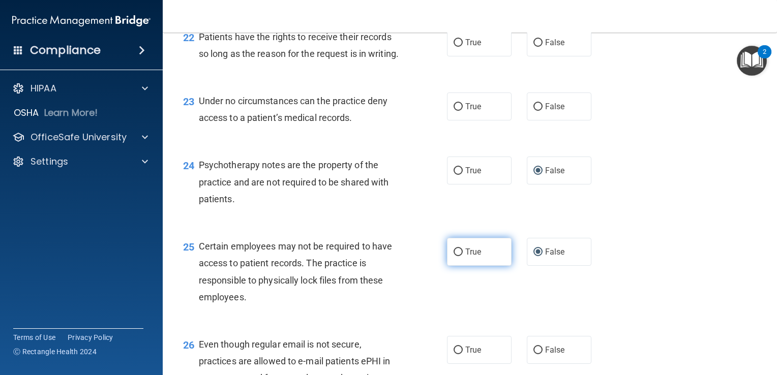
click at [468, 266] on label "True" at bounding box center [479, 252] width 65 height 28
click at [463, 256] on input "True" at bounding box center [458, 253] width 9 height 8
radio input "true"
radio input "false"
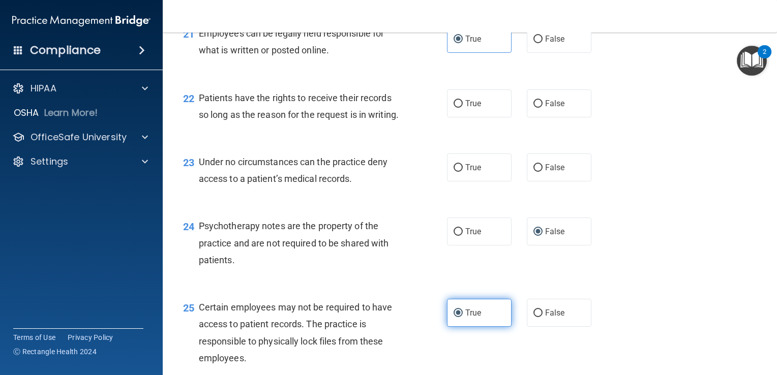
scroll to position [2030, 0]
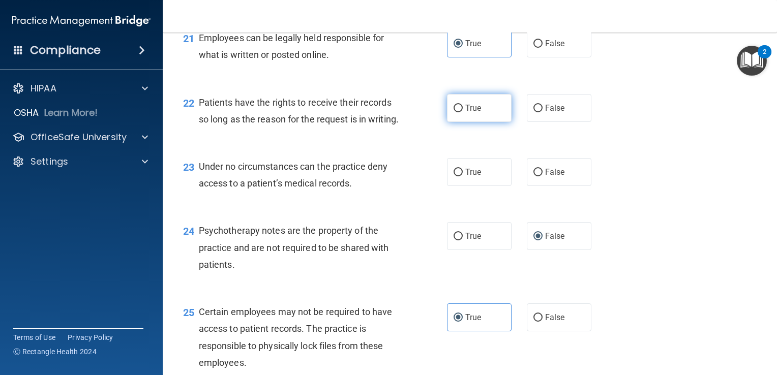
click at [476, 122] on label "True" at bounding box center [479, 108] width 65 height 28
click at [463, 112] on input "True" at bounding box center [458, 109] width 9 height 8
radio input "true"
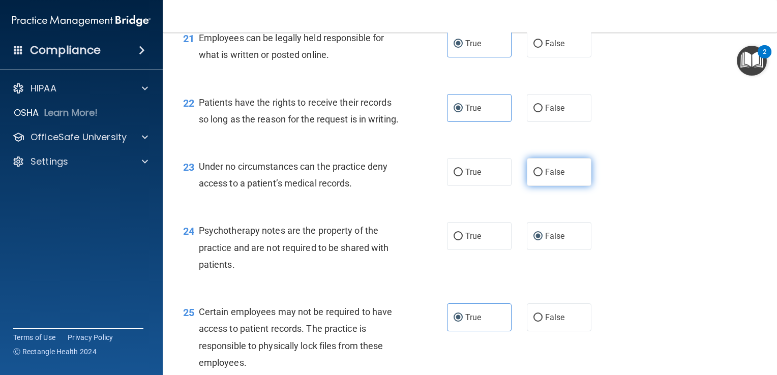
click at [528, 186] on label "False" at bounding box center [559, 172] width 65 height 28
click at [533, 176] on input "False" at bounding box center [537, 173] width 9 height 8
radio input "true"
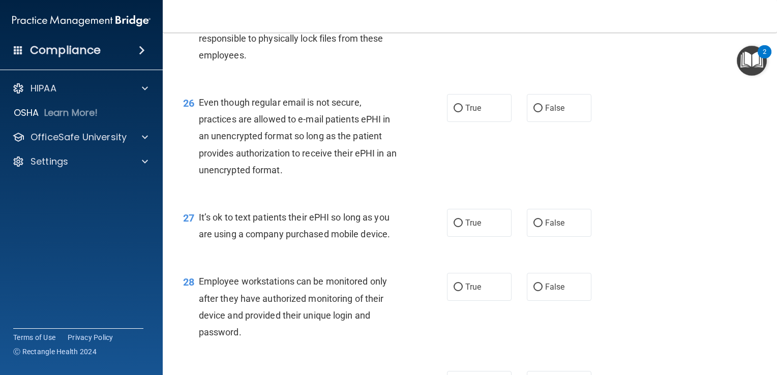
scroll to position [2337, 0]
click at [536, 112] on input "False" at bounding box center [537, 109] width 9 height 8
radio input "true"
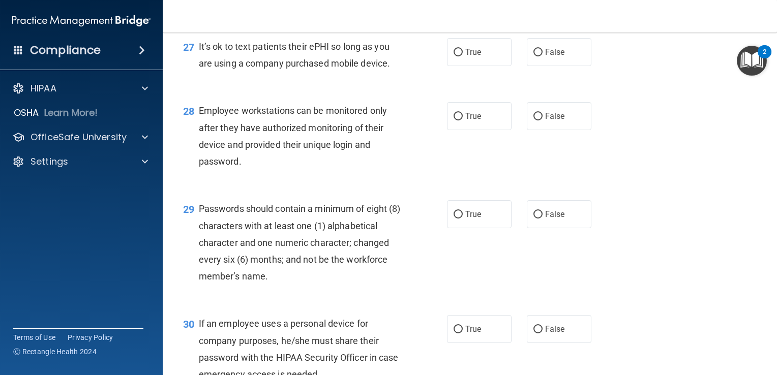
scroll to position [2510, 0]
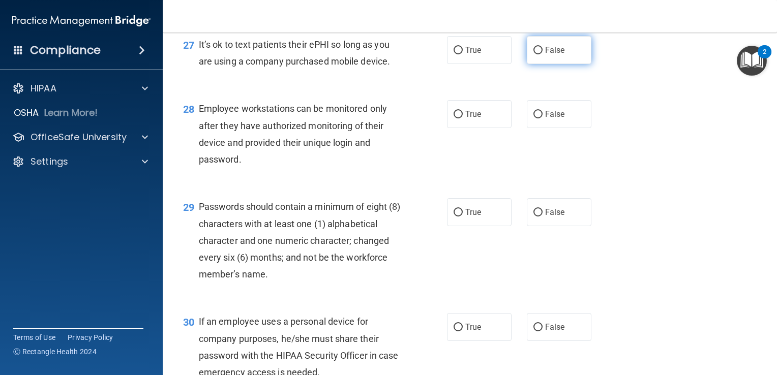
click at [560, 64] on label "False" at bounding box center [559, 50] width 65 height 28
click at [543, 54] on input "False" at bounding box center [537, 51] width 9 height 8
radio input "true"
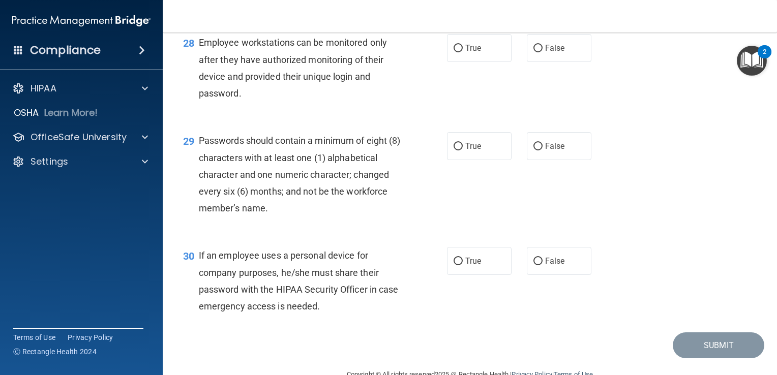
scroll to position [2577, 0]
click at [477, 52] on span "True" at bounding box center [473, 48] width 16 height 10
click at [463, 52] on input "True" at bounding box center [458, 48] width 9 height 8
radio input "true"
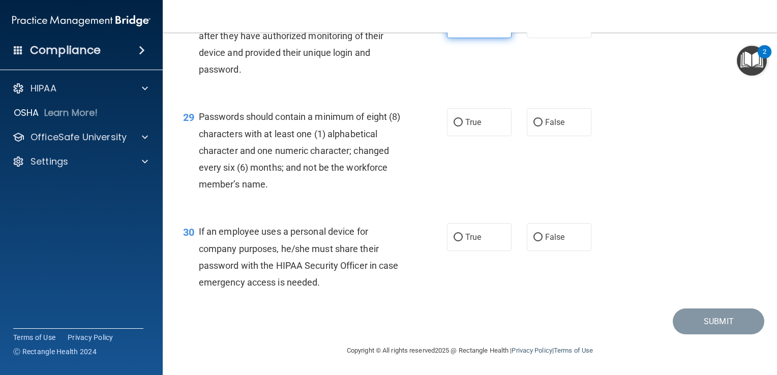
scroll to position [2602, 0]
click at [479, 136] on label "True" at bounding box center [479, 122] width 65 height 28
click at [463, 127] on input "True" at bounding box center [458, 123] width 9 height 8
radio input "true"
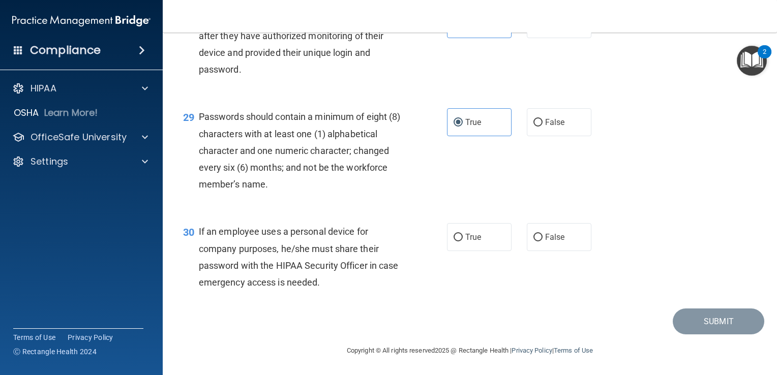
click at [476, 253] on div "30 If an employee uses a personal device for company purposes, he/she must shar…" at bounding box center [469, 260] width 589 height 98
click at [475, 247] on label "True" at bounding box center [479, 237] width 65 height 28
click at [463, 242] on input "True" at bounding box center [458, 238] width 9 height 8
radio input "true"
click at [686, 315] on button "Submit" at bounding box center [719, 322] width 92 height 26
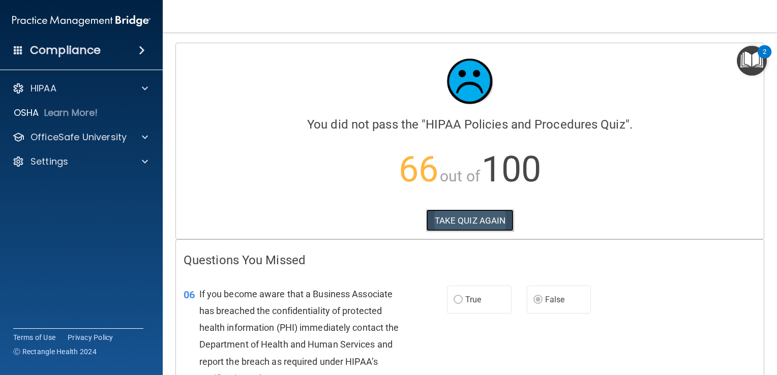
click at [468, 227] on button "TAKE QUIZ AGAIN" at bounding box center [470, 221] width 88 height 22
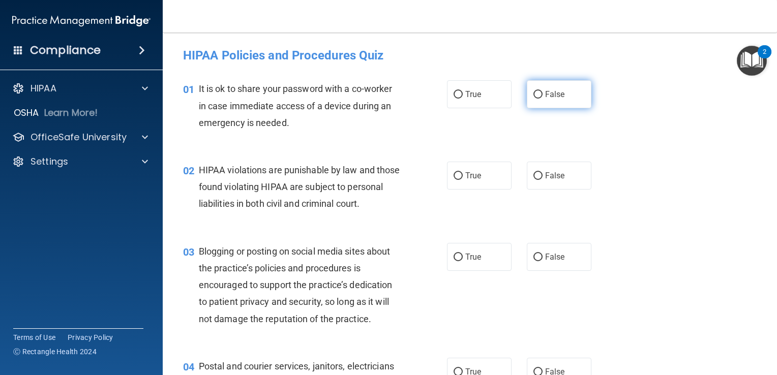
click at [542, 104] on label "False" at bounding box center [559, 94] width 65 height 28
click at [542, 99] on input "False" at bounding box center [537, 95] width 9 height 8
radio input "true"
click at [465, 170] on label "True" at bounding box center [479, 176] width 65 height 28
click at [463, 172] on input "True" at bounding box center [458, 176] width 9 height 8
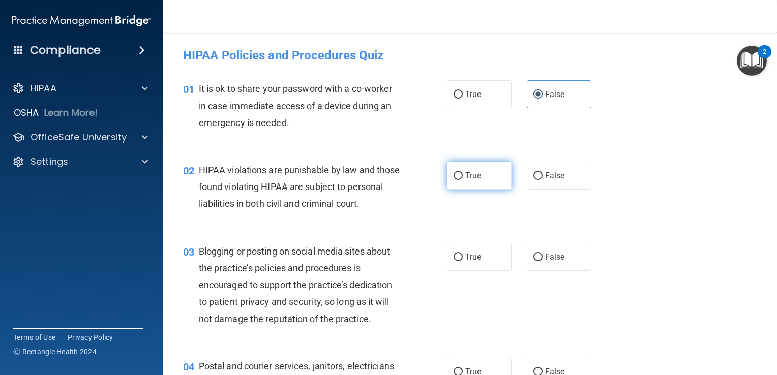
radio input "true"
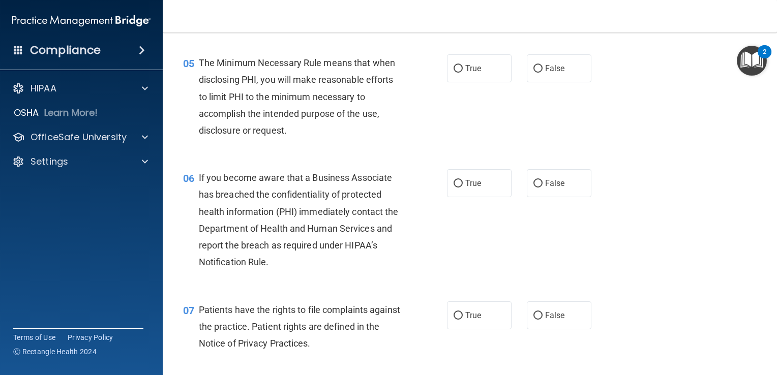
scroll to position [435, 0]
click at [547, 188] on span "False" at bounding box center [555, 184] width 20 height 10
click at [543, 188] on input "False" at bounding box center [537, 184] width 9 height 8
radio input "true"
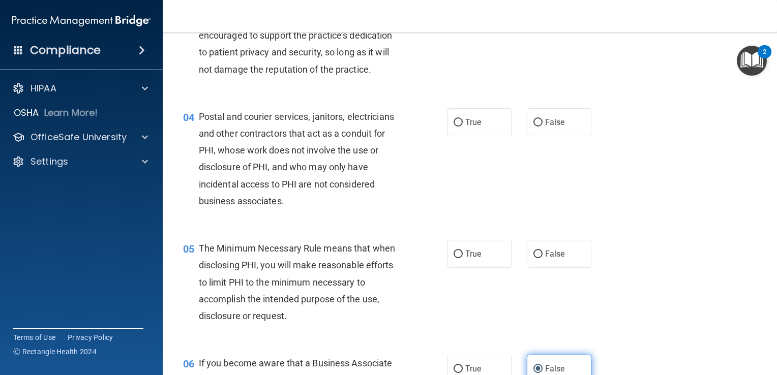
scroll to position [249, 0]
click at [478, 264] on label "True" at bounding box center [479, 255] width 65 height 28
click at [463, 259] on input "True" at bounding box center [458, 255] width 9 height 8
radio input "true"
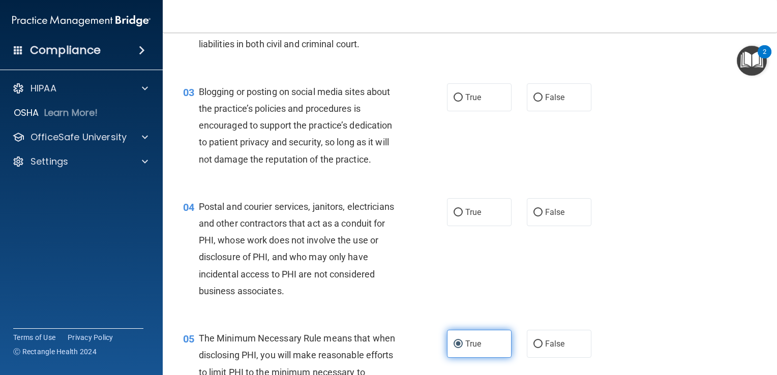
scroll to position [137, 0]
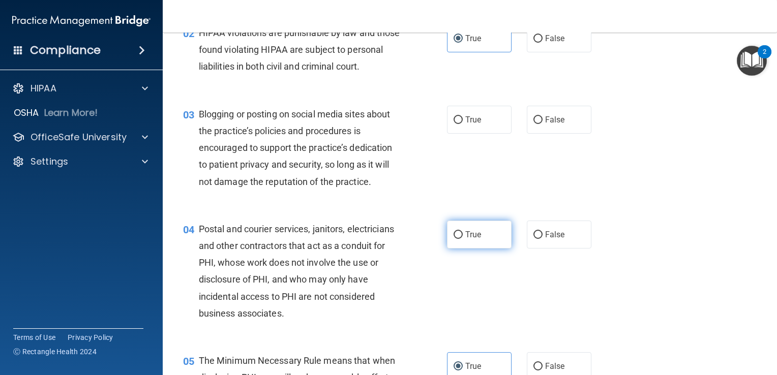
click at [486, 249] on label "True" at bounding box center [479, 235] width 65 height 28
click at [463, 239] on input "True" at bounding box center [458, 235] width 9 height 8
radio input "true"
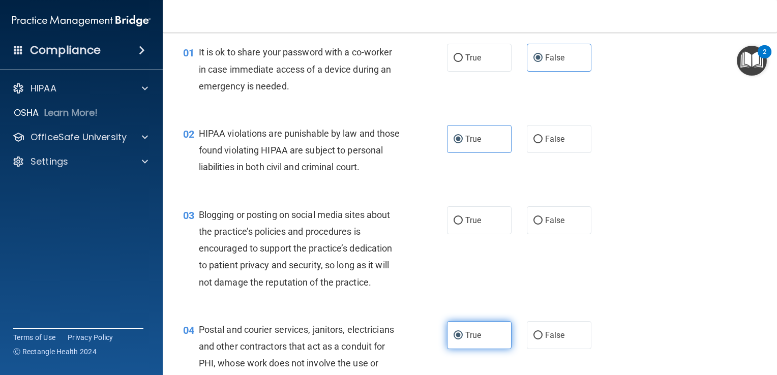
scroll to position [36, 0]
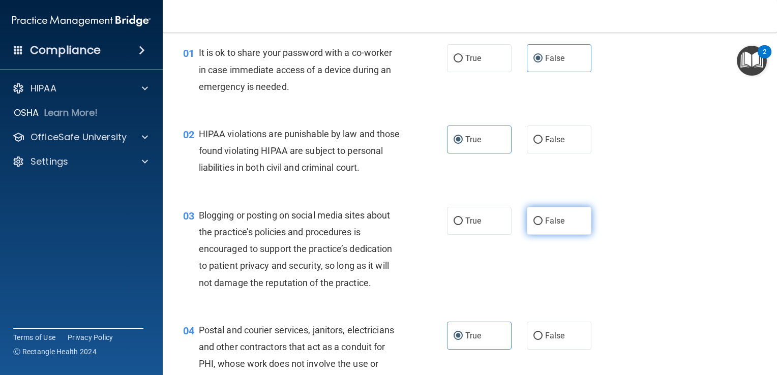
click at [561, 230] on label "False" at bounding box center [559, 221] width 65 height 28
click at [543, 225] on input "False" at bounding box center [537, 222] width 9 height 8
radio input "true"
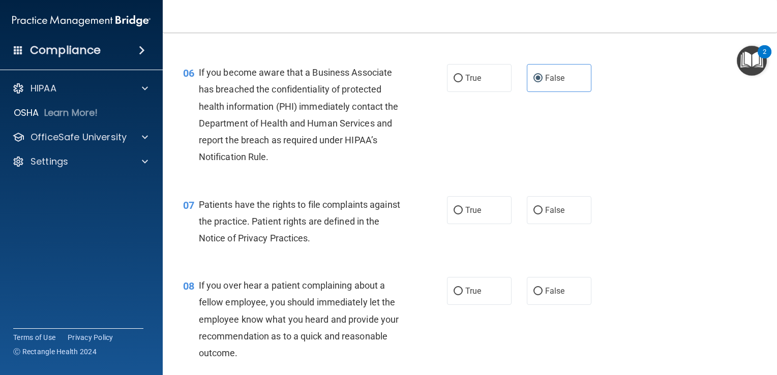
scroll to position [622, 0]
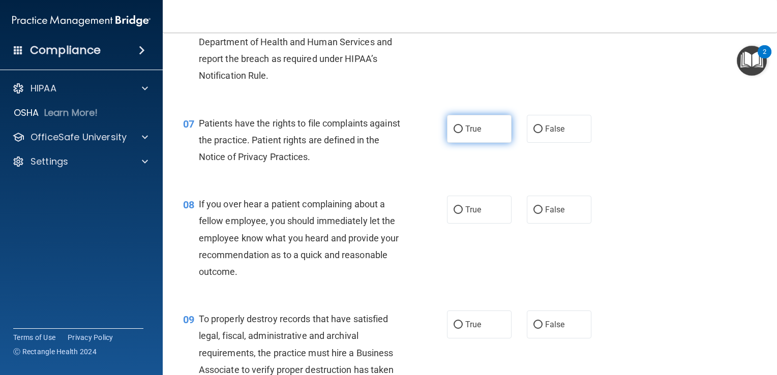
click at [485, 143] on label "True" at bounding box center [479, 129] width 65 height 28
click at [463, 133] on input "True" at bounding box center [458, 130] width 9 height 8
radio input "true"
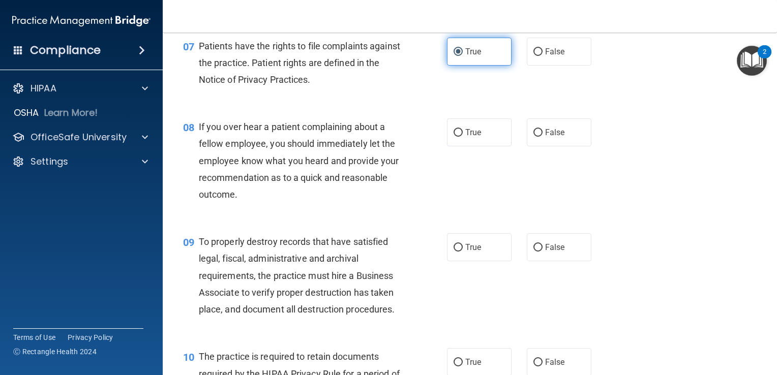
scroll to position [711, 0]
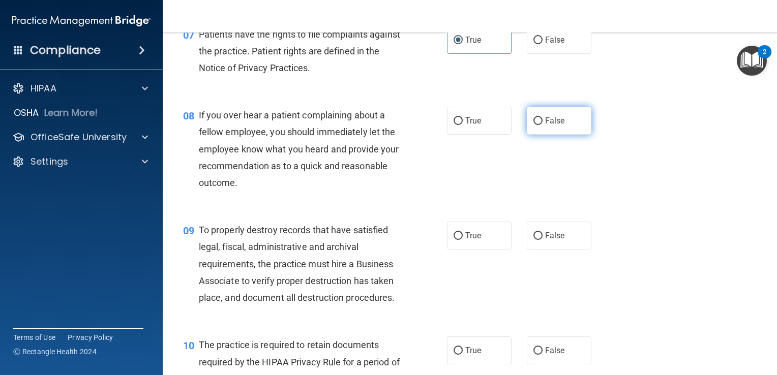
click at [551, 126] on span "False" at bounding box center [555, 121] width 20 height 10
click at [543, 125] on input "False" at bounding box center [537, 121] width 9 height 8
radio input "true"
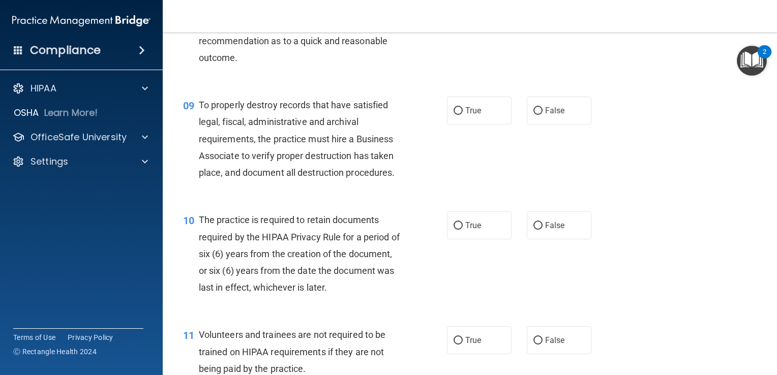
scroll to position [838, 0]
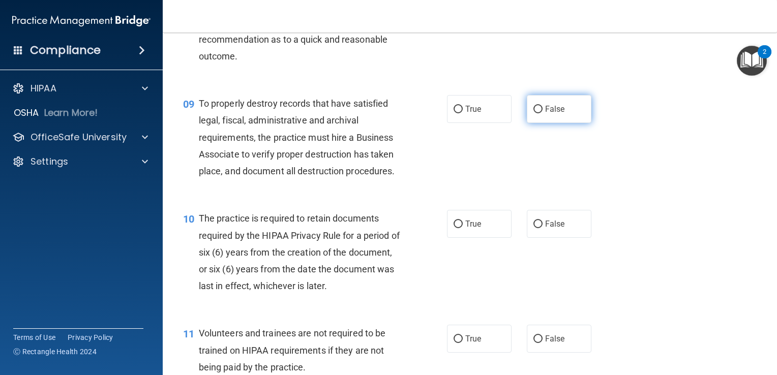
click at [568, 123] on label "False" at bounding box center [559, 109] width 65 height 28
click at [543, 113] on input "False" at bounding box center [537, 110] width 9 height 8
radio input "true"
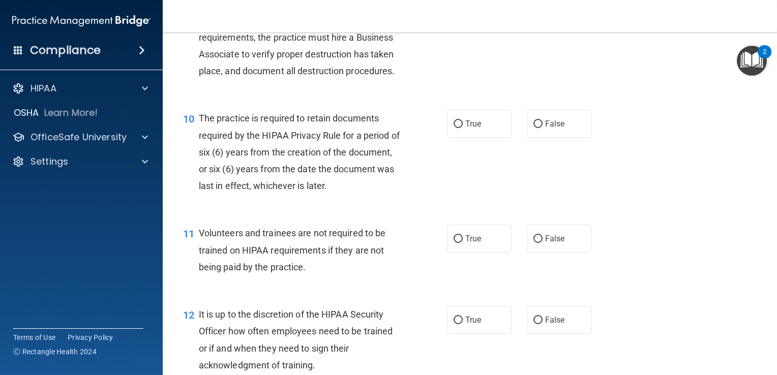
scroll to position [940, 0]
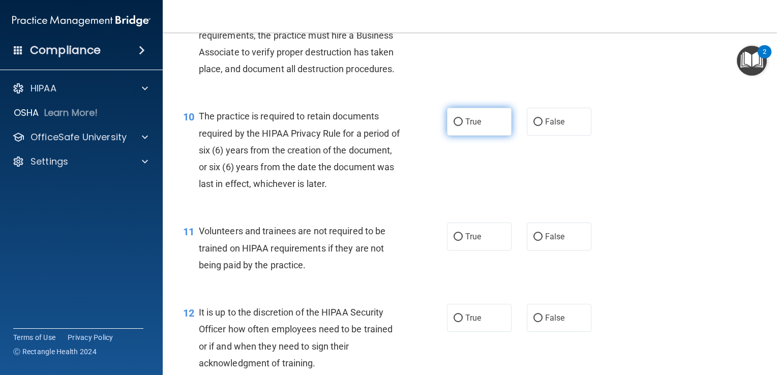
click at [482, 136] on label "True" at bounding box center [479, 122] width 65 height 28
click at [463, 126] on input "True" at bounding box center [458, 122] width 9 height 8
radio input "true"
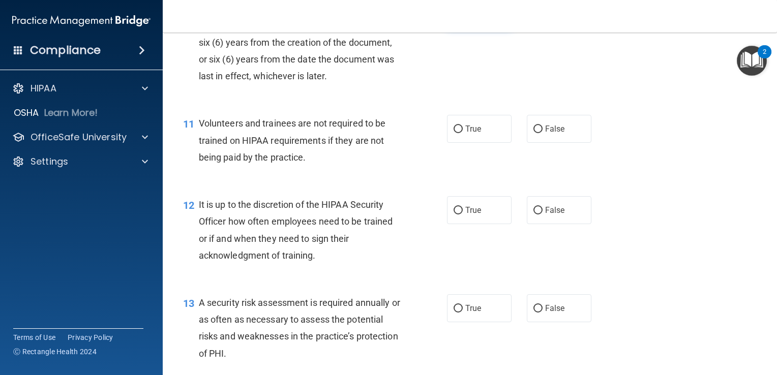
scroll to position [1048, 0]
click at [547, 134] on span "False" at bounding box center [555, 129] width 20 height 10
click at [543, 133] on input "False" at bounding box center [537, 130] width 9 height 8
radio input "true"
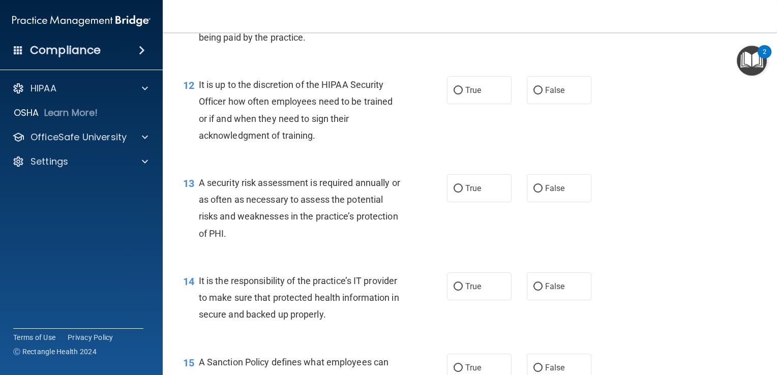
scroll to position [1168, 0]
click at [537, 104] on label "False" at bounding box center [559, 90] width 65 height 28
click at [537, 95] on input "False" at bounding box center [537, 91] width 9 height 8
radio input "true"
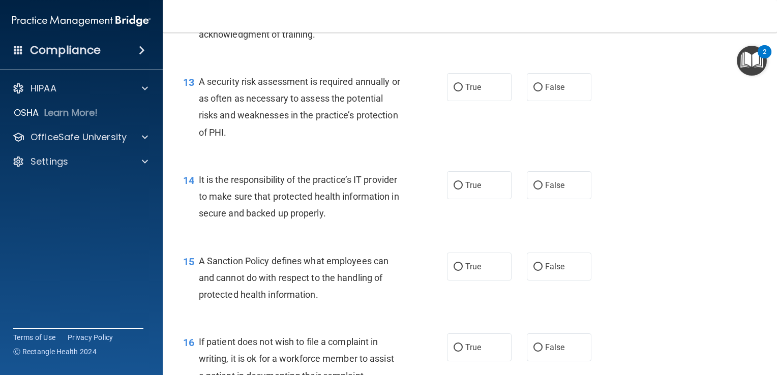
scroll to position [1269, 0]
click at [484, 101] on label "True" at bounding box center [479, 87] width 65 height 28
click at [463, 91] on input "True" at bounding box center [458, 87] width 9 height 8
radio input "true"
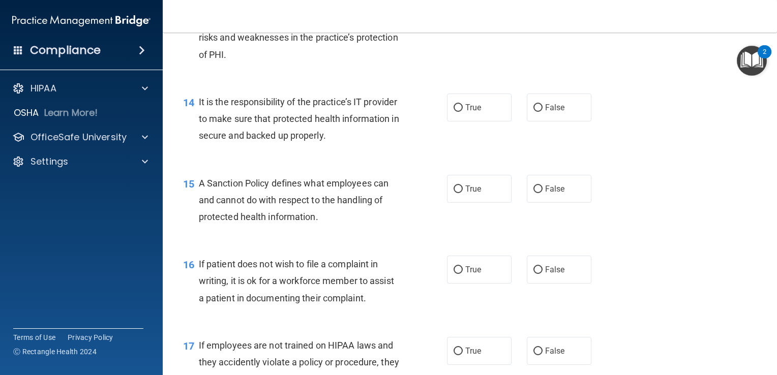
scroll to position [1347, 0]
click at [542, 118] on label "False" at bounding box center [559, 108] width 65 height 28
click at [542, 112] on input "False" at bounding box center [537, 108] width 9 height 8
radio input "true"
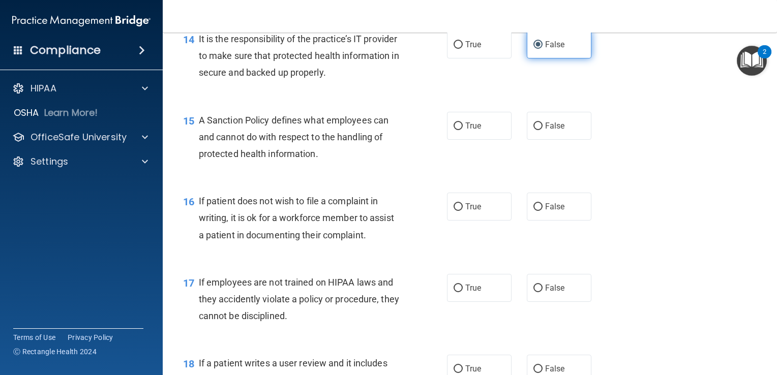
scroll to position [1410, 0]
click at [545, 140] on label "False" at bounding box center [559, 126] width 65 height 28
click at [543, 130] on input "False" at bounding box center [537, 127] width 9 height 8
radio input "true"
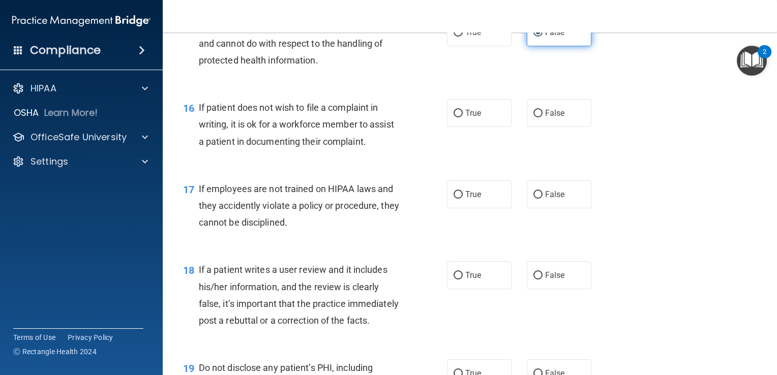
scroll to position [1513, 0]
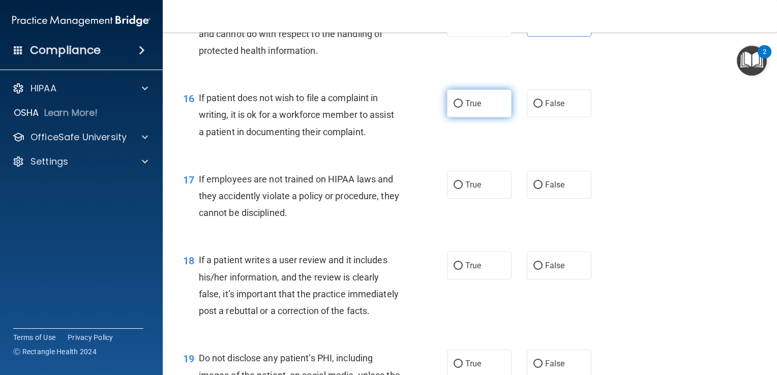
click at [478, 117] on label "True" at bounding box center [479, 104] width 65 height 28
click at [463, 108] on input "True" at bounding box center [458, 104] width 9 height 8
radio input "true"
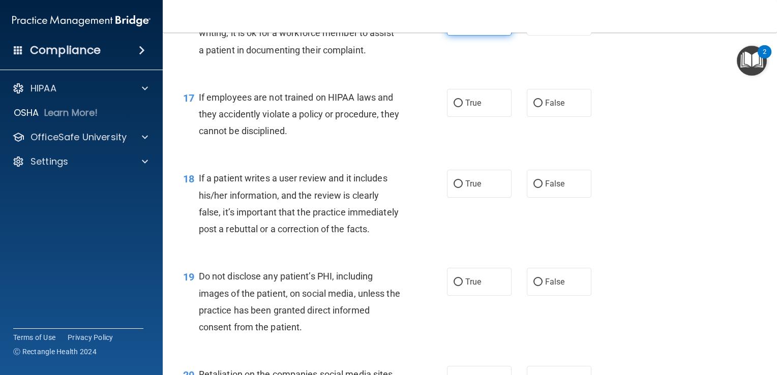
scroll to position [1601, 0]
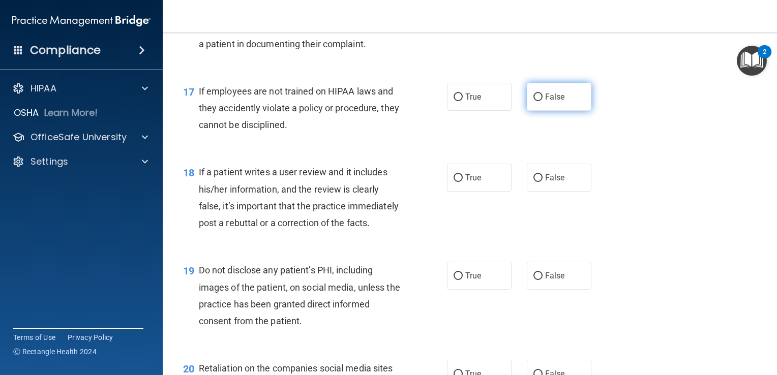
click at [552, 111] on label "False" at bounding box center [559, 97] width 65 height 28
click at [543, 101] on input "False" at bounding box center [537, 98] width 9 height 8
radio input "true"
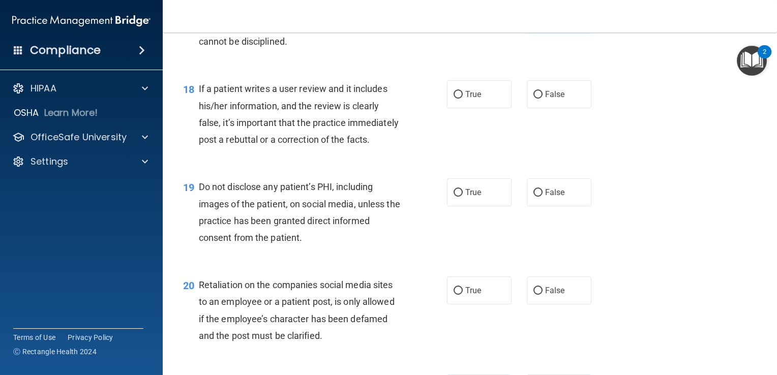
scroll to position [1685, 0]
click at [551, 107] on label "False" at bounding box center [559, 93] width 65 height 28
click at [543, 98] on input "False" at bounding box center [537, 94] width 9 height 8
radio input "true"
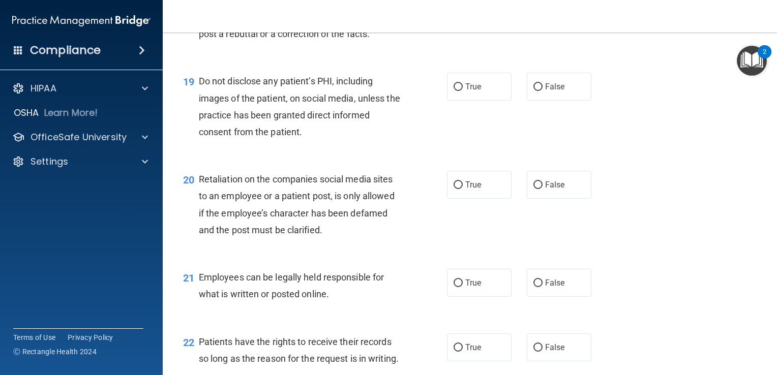
scroll to position [1790, 0]
click at [487, 101] on label "True" at bounding box center [479, 87] width 65 height 28
click at [463, 91] on input "True" at bounding box center [458, 87] width 9 height 8
radio input "true"
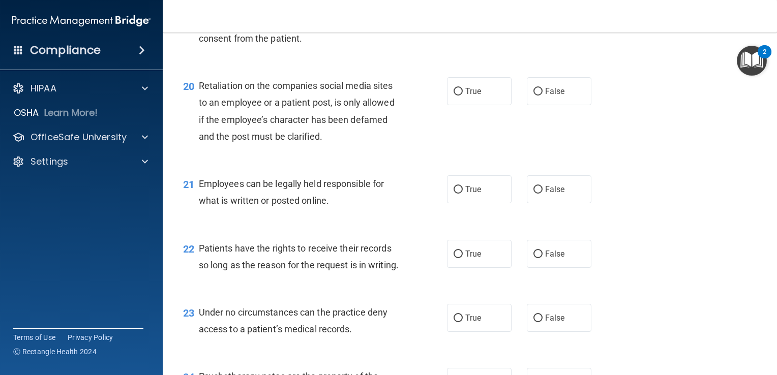
scroll to position [1884, 0]
click at [542, 105] on label "False" at bounding box center [559, 91] width 65 height 28
click at [542, 96] on input "False" at bounding box center [537, 92] width 9 height 8
radio input "true"
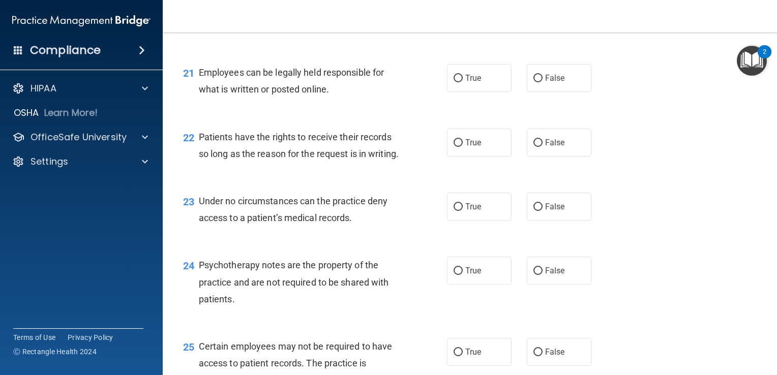
scroll to position [1996, 0]
click at [484, 92] on label "True" at bounding box center [479, 78] width 65 height 28
click at [463, 82] on input "True" at bounding box center [458, 78] width 9 height 8
radio input "true"
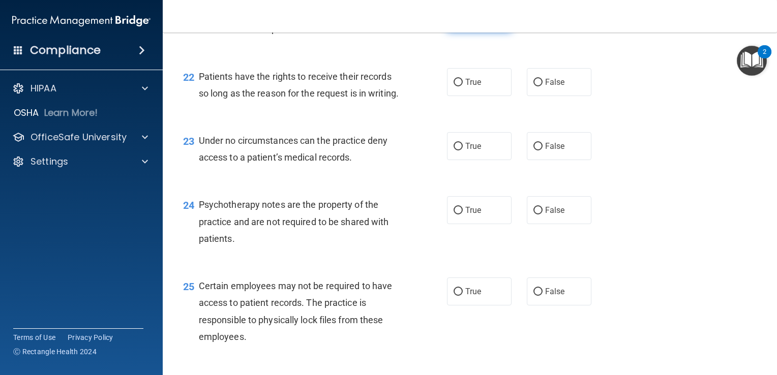
scroll to position [2057, 0]
click at [527, 95] on label "False" at bounding box center [559, 81] width 65 height 28
click at [533, 85] on input "False" at bounding box center [537, 82] width 9 height 8
radio input "true"
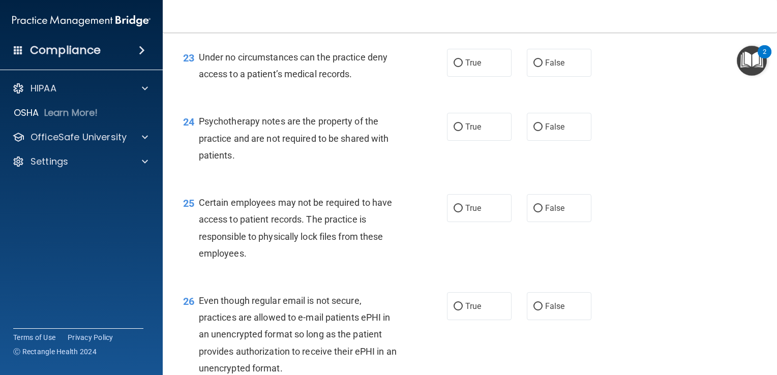
scroll to position [2140, 0]
click at [536, 67] on input "False" at bounding box center [537, 63] width 9 height 8
radio input "true"
click at [498, 140] on label "True" at bounding box center [479, 126] width 65 height 28
click at [463, 131] on input "True" at bounding box center [458, 127] width 9 height 8
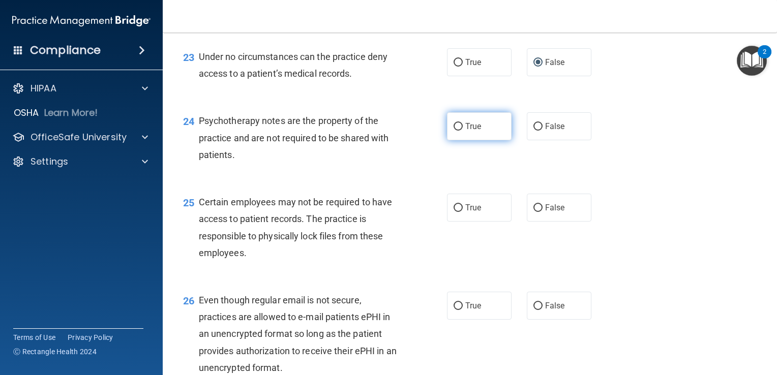
radio input "true"
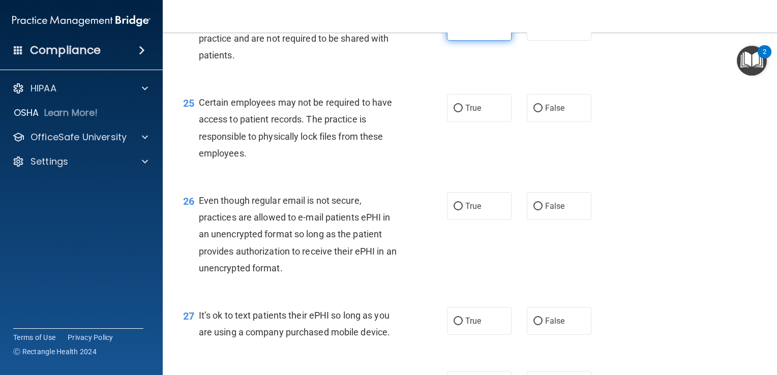
scroll to position [2246, 0]
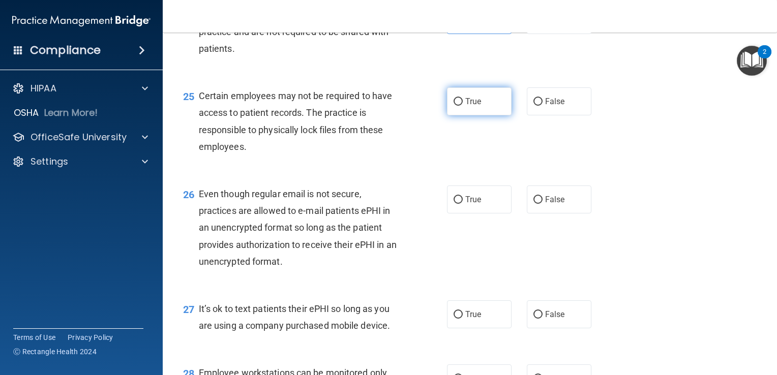
click at [498, 115] on label "True" at bounding box center [479, 101] width 65 height 28
click at [463, 106] on input "True" at bounding box center [458, 102] width 9 height 8
radio input "true"
click at [548, 115] on label "False" at bounding box center [559, 101] width 65 height 28
click at [543, 106] on input "False" at bounding box center [537, 102] width 9 height 8
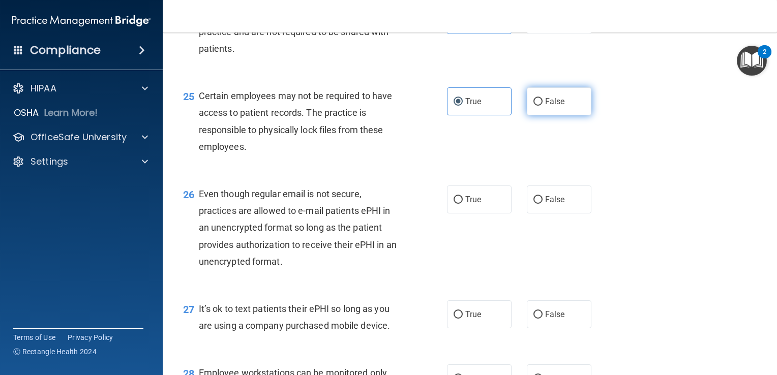
radio input "true"
radio input "false"
click at [552, 214] on label "False" at bounding box center [559, 200] width 65 height 28
click at [543, 204] on input "False" at bounding box center [537, 200] width 9 height 8
radio input "true"
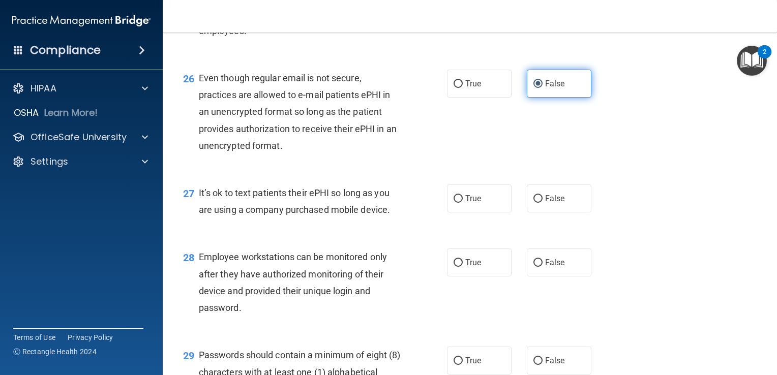
scroll to position [2408, 0]
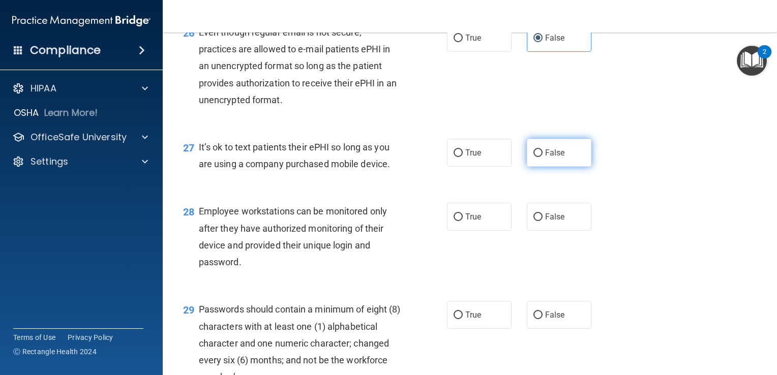
click at [545, 158] on span "False" at bounding box center [555, 153] width 20 height 10
click at [541, 157] on input "False" at bounding box center [537, 154] width 9 height 8
radio input "true"
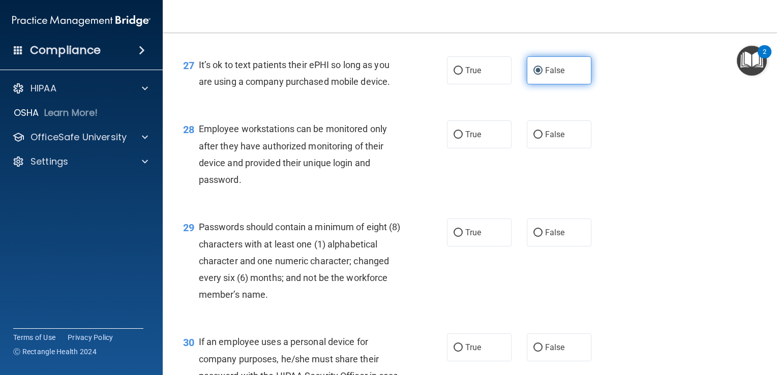
scroll to position [2490, 0]
click at [482, 149] on label "True" at bounding box center [479, 135] width 65 height 28
click at [463, 139] on input "True" at bounding box center [458, 135] width 9 height 8
radio input "true"
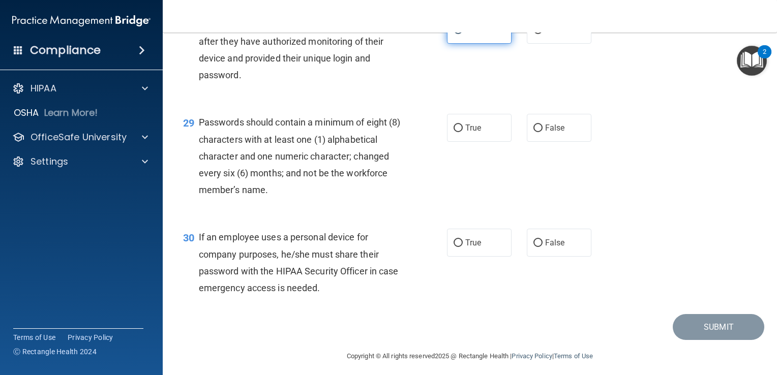
scroll to position [2614, 0]
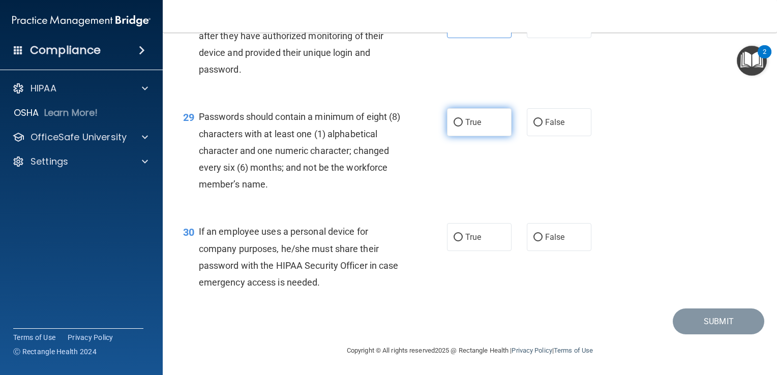
click at [472, 136] on label "True" at bounding box center [479, 122] width 65 height 28
click at [463, 127] on input "True" at bounding box center [458, 123] width 9 height 8
radio input "true"
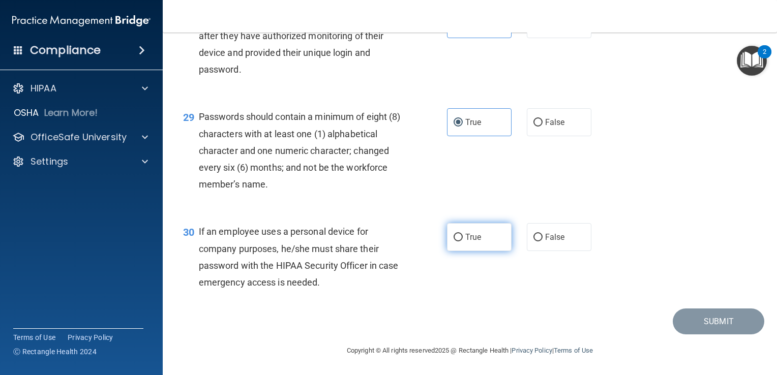
click at [484, 236] on label "True" at bounding box center [479, 237] width 65 height 28
click at [463, 236] on input "True" at bounding box center [458, 238] width 9 height 8
radio input "true"
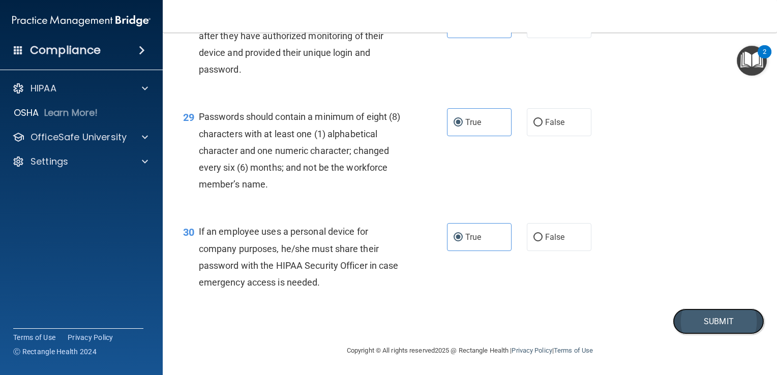
click at [702, 318] on button "Submit" at bounding box center [719, 322] width 92 height 26
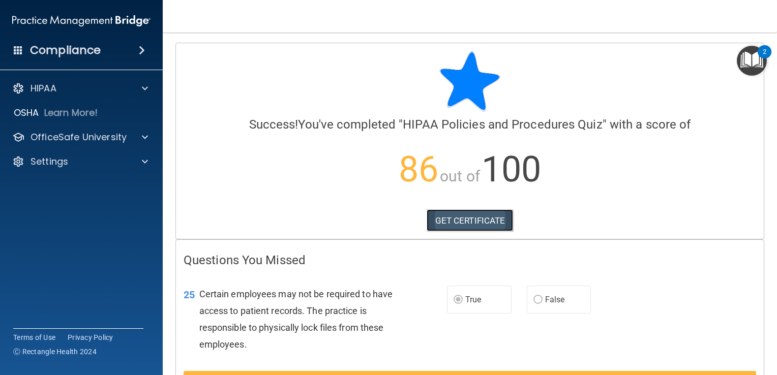
click at [450, 220] on link "GET CERTIFICATE" at bounding box center [470, 221] width 87 height 22
click at [76, 99] on div "HIPAA Documents and Policies Report an Incident Business Associates Emergency P…" at bounding box center [81, 127] width 163 height 106
click at [81, 95] on div "HIPAA" at bounding box center [81, 88] width 163 height 20
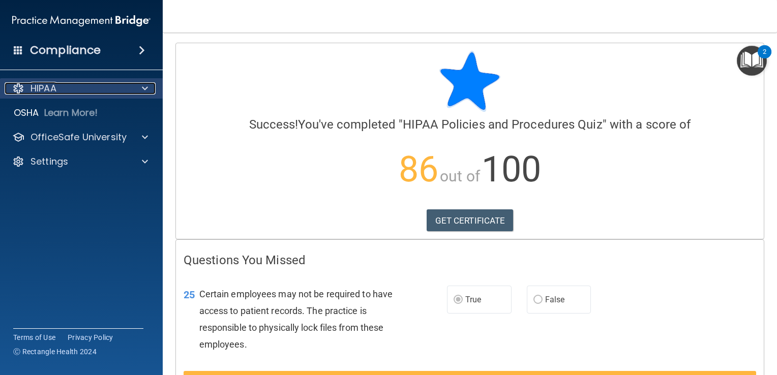
click at [142, 88] on span at bounding box center [145, 88] width 6 height 12
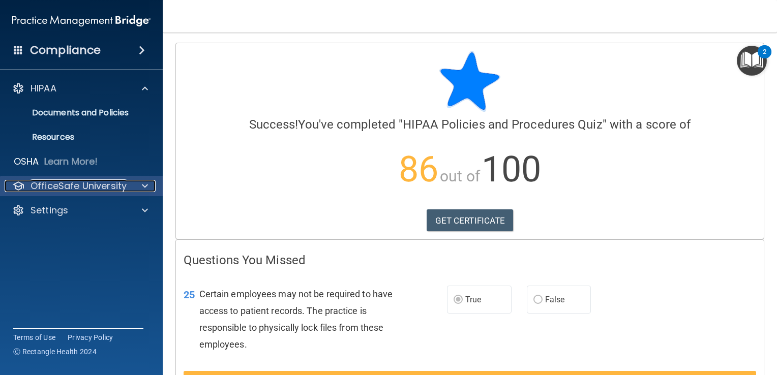
click at [130, 185] on div "OfficeSafe University" at bounding box center [68, 186] width 126 height 12
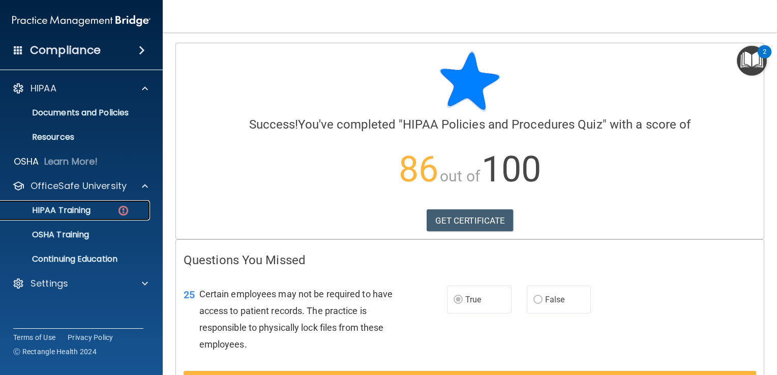
click at [97, 209] on div "HIPAA Training" at bounding box center [76, 210] width 139 height 10
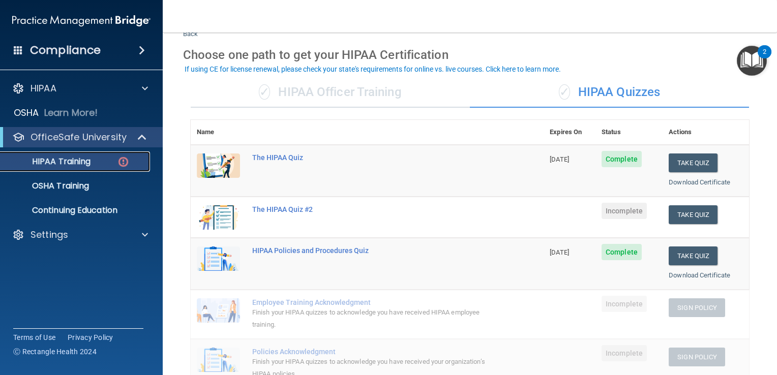
scroll to position [35, 0]
click at [689, 213] on button "Take Quiz" at bounding box center [693, 214] width 49 height 19
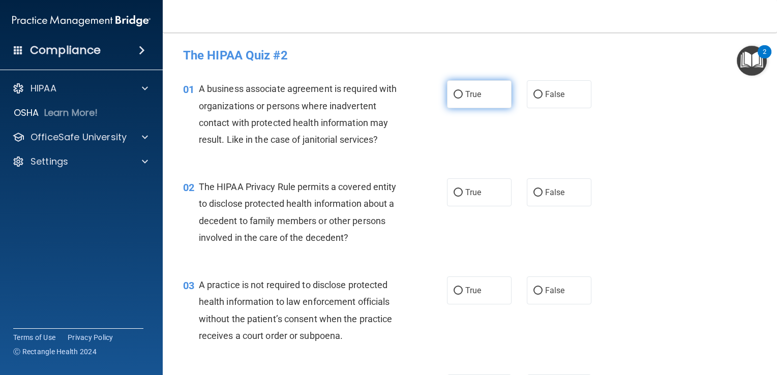
click at [465, 98] on span "True" at bounding box center [473, 95] width 16 height 10
click at [462, 98] on input "True" at bounding box center [458, 95] width 9 height 8
radio input "true"
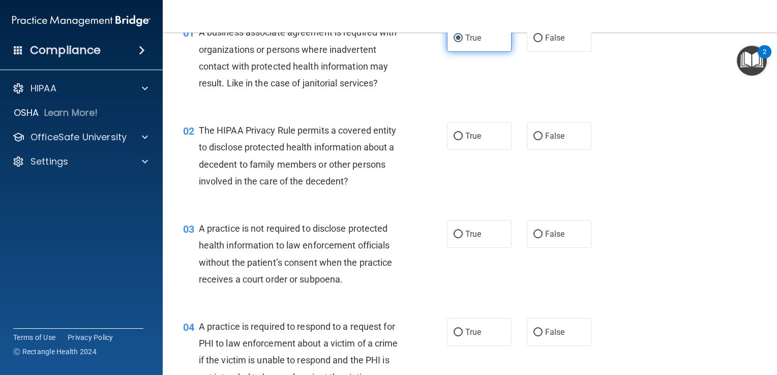
scroll to position [61, 0]
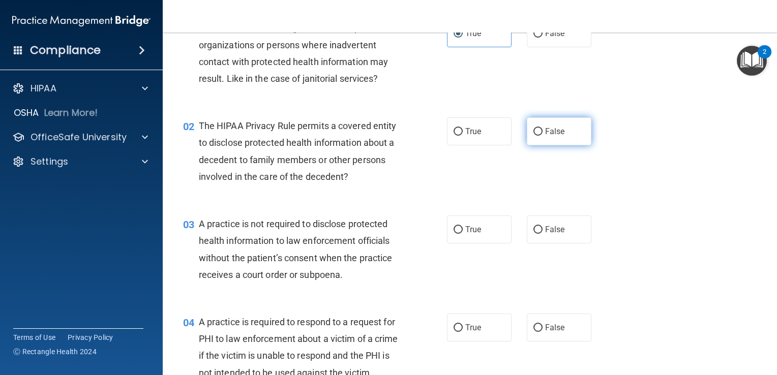
click at [558, 137] on label "False" at bounding box center [559, 131] width 65 height 28
click at [543, 136] on input "False" at bounding box center [537, 132] width 9 height 8
radio input "true"
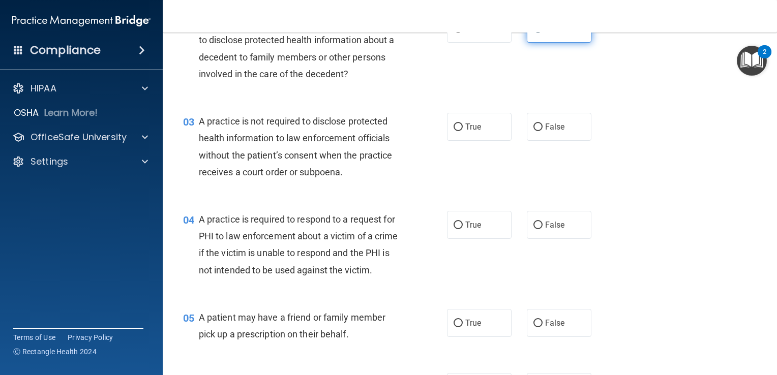
scroll to position [175, 0]
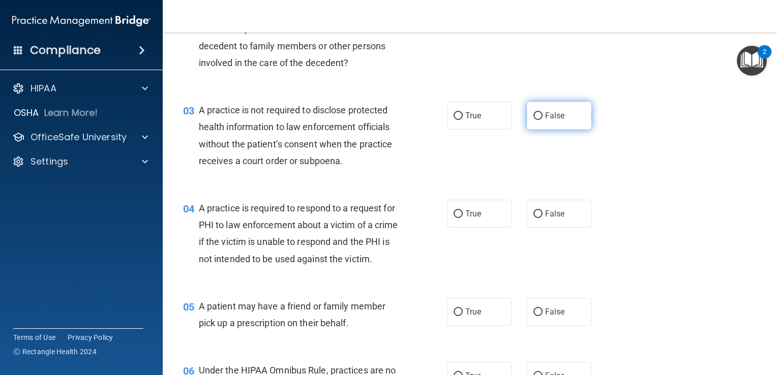
click at [549, 123] on label "False" at bounding box center [559, 116] width 65 height 28
click at [543, 120] on input "False" at bounding box center [537, 116] width 9 height 8
radio input "true"
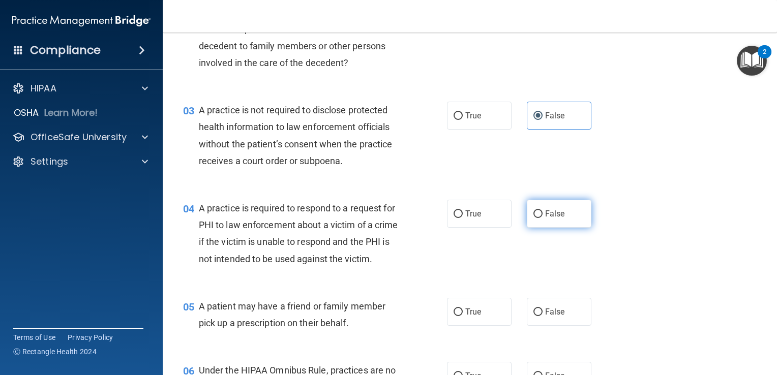
click at [564, 209] on label "False" at bounding box center [559, 214] width 65 height 28
click at [543, 211] on input "False" at bounding box center [537, 215] width 9 height 8
radio input "true"
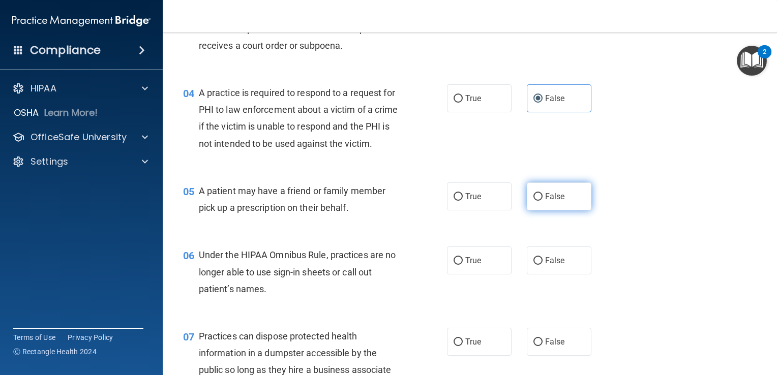
click at [567, 211] on label "False" at bounding box center [559, 197] width 65 height 28
click at [543, 201] on input "False" at bounding box center [537, 197] width 9 height 8
radio input "true"
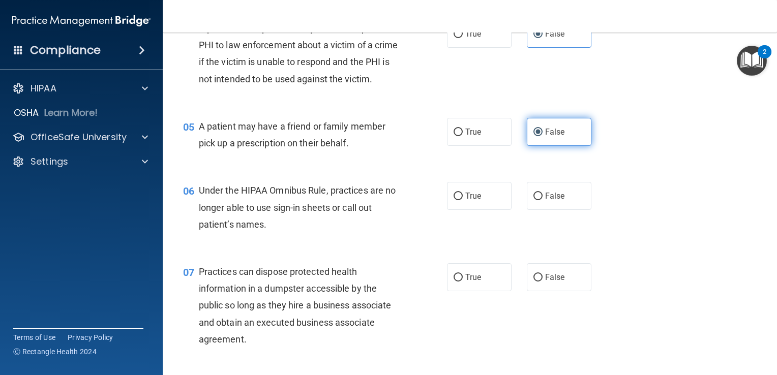
scroll to position [355, 0]
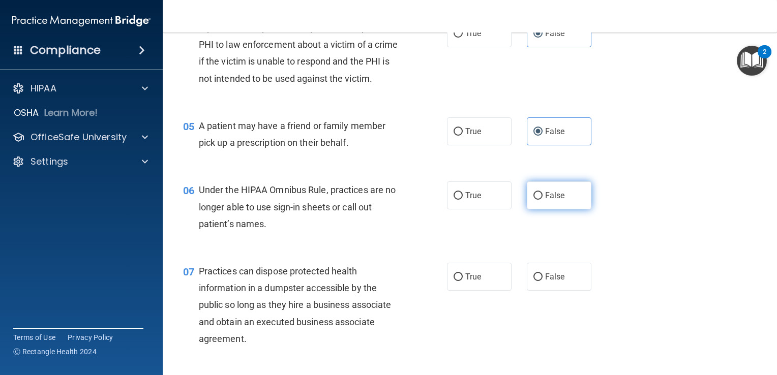
click at [556, 210] on label "False" at bounding box center [559, 196] width 65 height 28
click at [543, 200] on input "False" at bounding box center [537, 196] width 9 height 8
radio input "true"
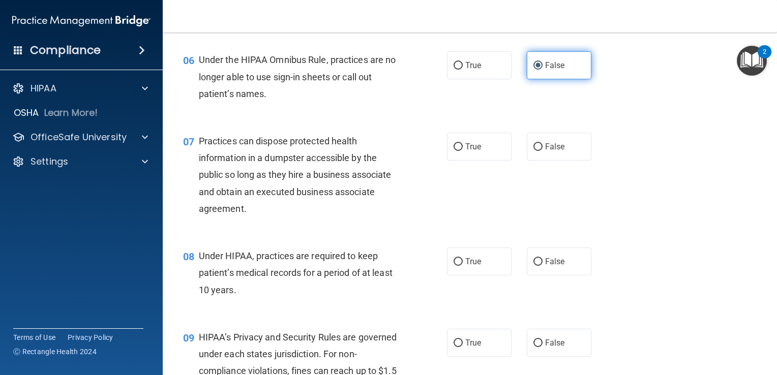
scroll to position [486, 0]
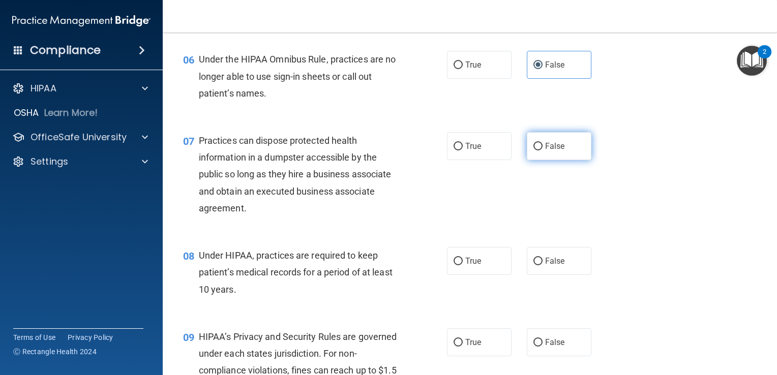
click at [542, 160] on label "False" at bounding box center [559, 146] width 65 height 28
click at [542, 151] on input "False" at bounding box center [537, 147] width 9 height 8
radio input "true"
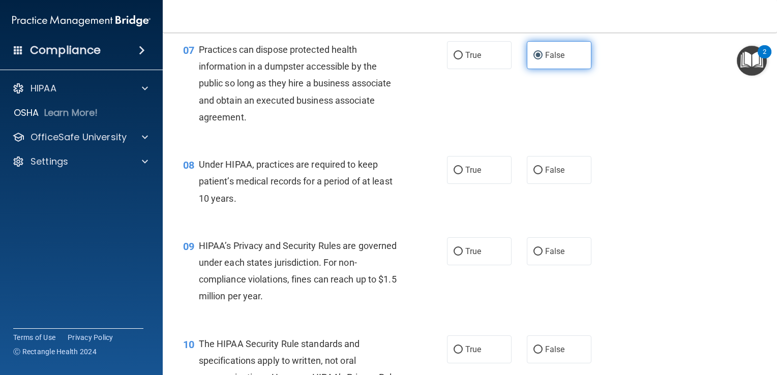
scroll to position [578, 0]
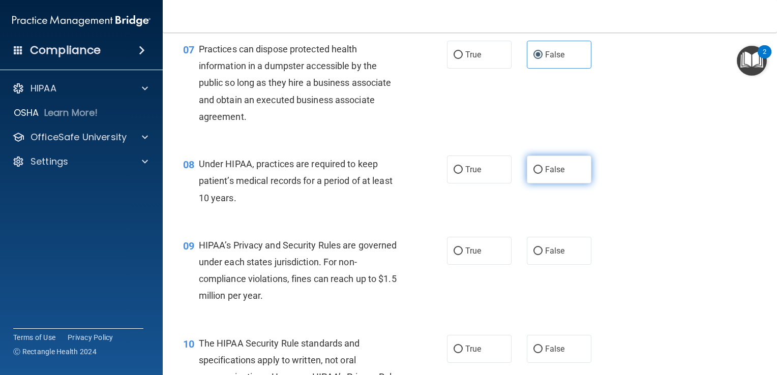
click at [528, 184] on label "False" at bounding box center [559, 170] width 65 height 28
click at [533, 174] on input "False" at bounding box center [537, 170] width 9 height 8
radio input "true"
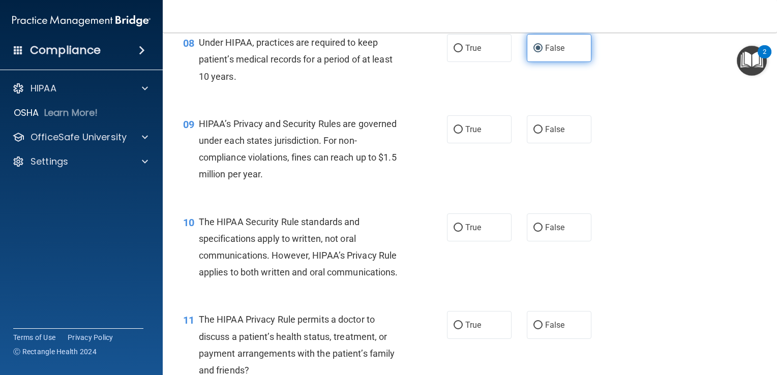
scroll to position [700, 0]
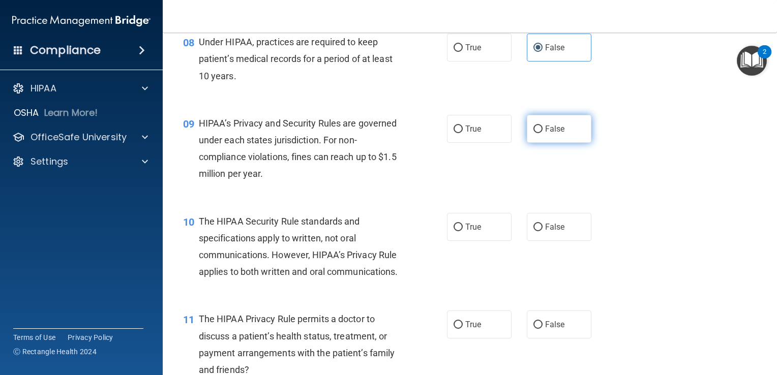
click at [535, 133] on input "False" at bounding box center [537, 130] width 9 height 8
radio input "true"
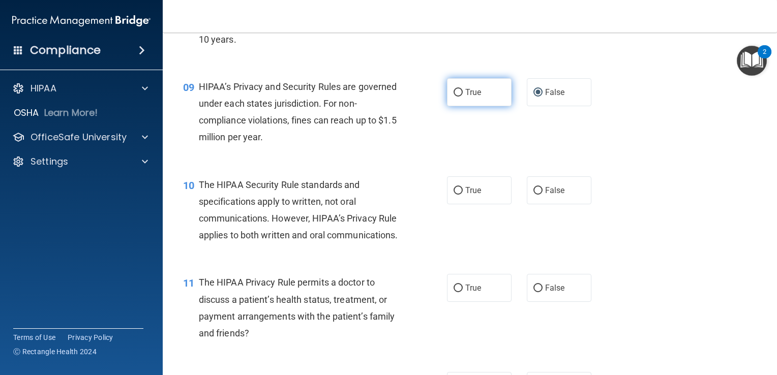
click at [485, 106] on label "True" at bounding box center [479, 92] width 65 height 28
click at [463, 97] on input "True" at bounding box center [458, 93] width 9 height 8
radio input "true"
radio input "false"
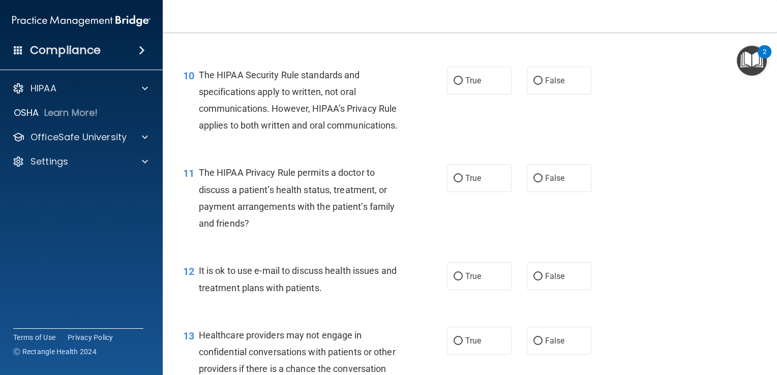
scroll to position [846, 0]
click at [470, 116] on div "10 The HIPAA Security Rule standards and specifications apply to written, not o…" at bounding box center [469, 103] width 589 height 98
click at [472, 85] on span "True" at bounding box center [473, 81] width 16 height 10
click at [463, 85] on input "True" at bounding box center [458, 81] width 9 height 8
radio input "true"
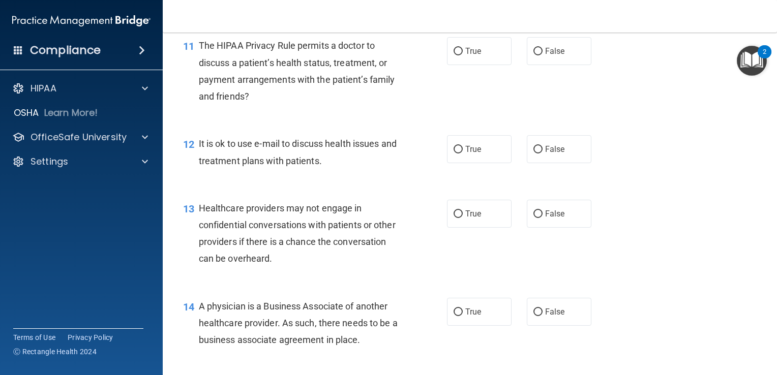
scroll to position [974, 0]
click at [555, 55] on span "False" at bounding box center [555, 51] width 20 height 10
click at [543, 55] on input "False" at bounding box center [537, 51] width 9 height 8
radio input "true"
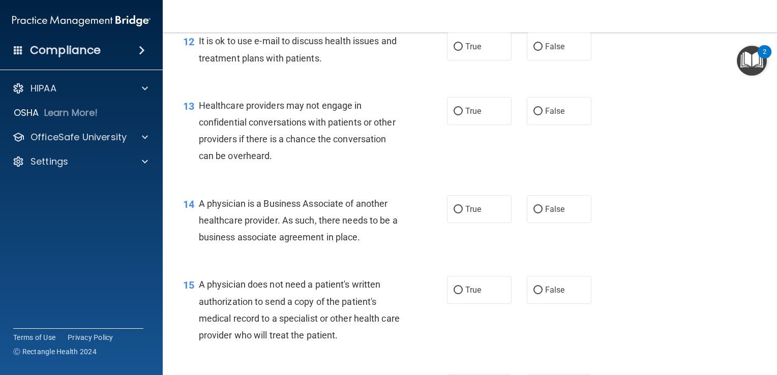
scroll to position [1078, 0]
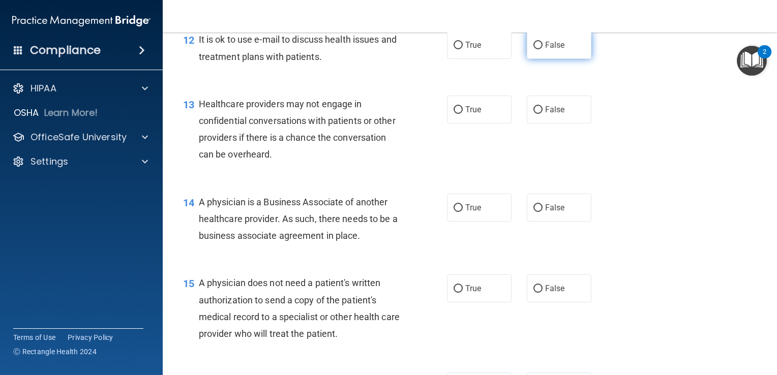
click at [555, 59] on label "False" at bounding box center [559, 45] width 65 height 28
click at [543, 49] on input "False" at bounding box center [537, 46] width 9 height 8
radio input "true"
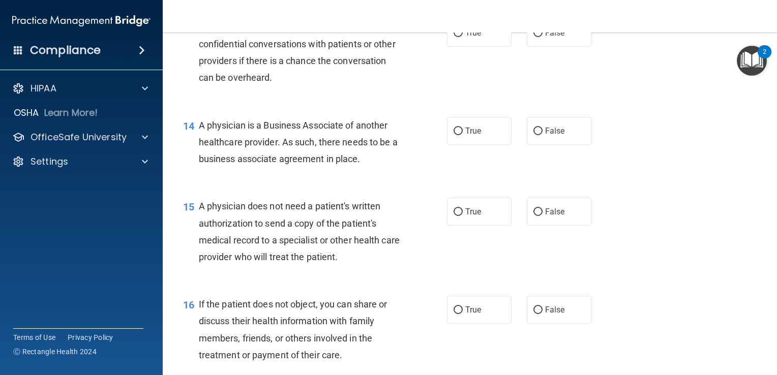
scroll to position [1155, 0]
click at [456, 36] on input "True" at bounding box center [458, 32] width 9 height 8
radio input "true"
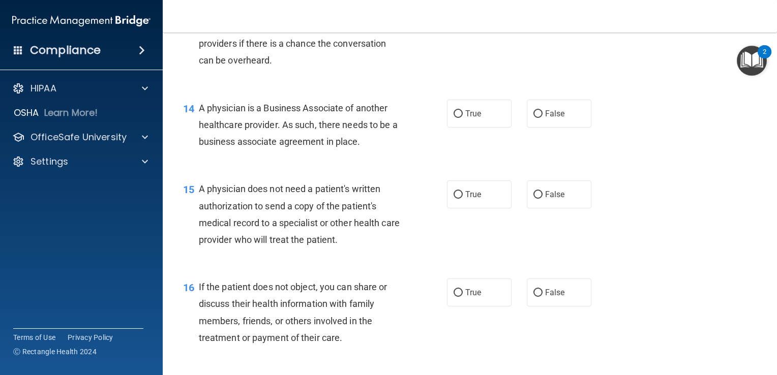
scroll to position [1171, 0]
click at [454, 128] on label "True" at bounding box center [479, 114] width 65 height 28
click at [454, 118] on input "True" at bounding box center [458, 115] width 9 height 8
radio input "true"
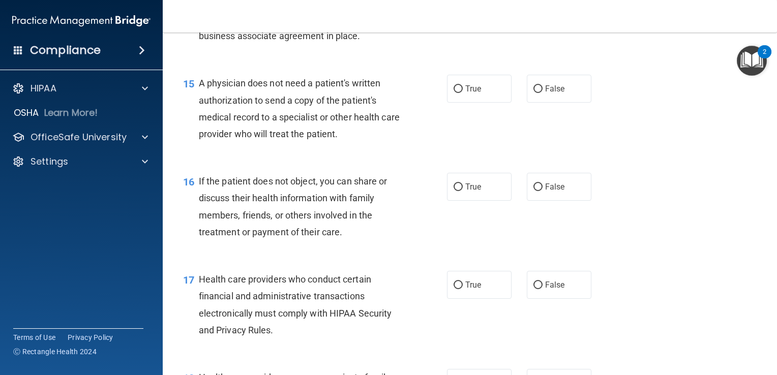
scroll to position [1290, 0]
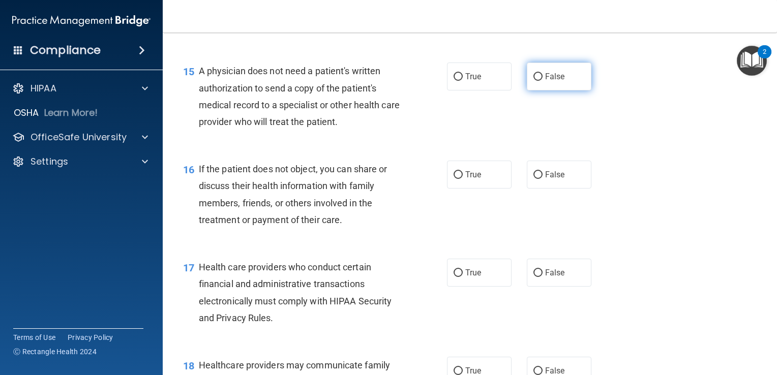
click at [571, 91] on label "False" at bounding box center [559, 77] width 65 height 28
click at [543, 81] on input "False" at bounding box center [537, 77] width 9 height 8
radio input "true"
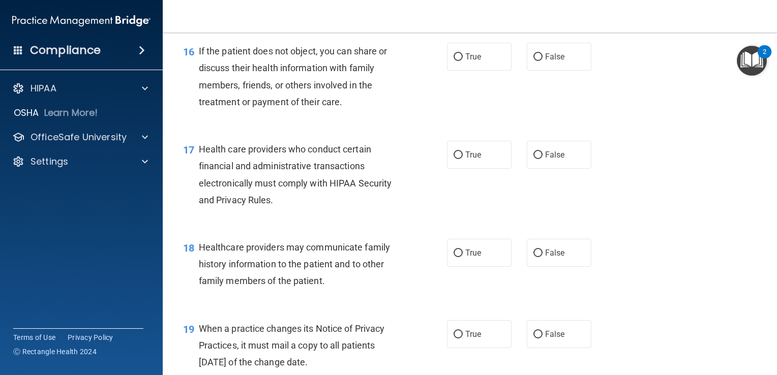
scroll to position [1416, 0]
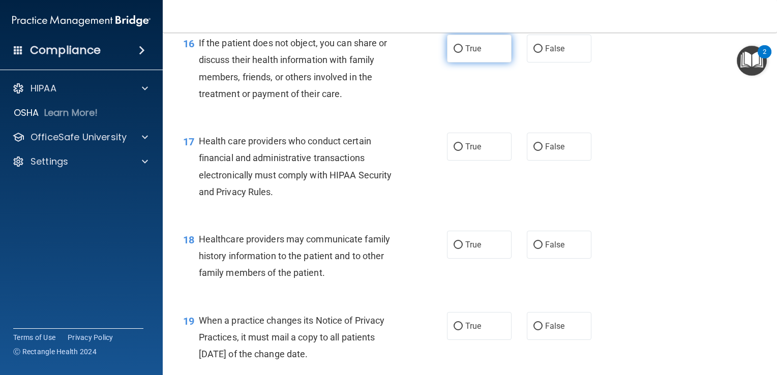
click at [455, 63] on label "True" at bounding box center [479, 49] width 65 height 28
click at [455, 53] on input "True" at bounding box center [458, 49] width 9 height 8
radio input "true"
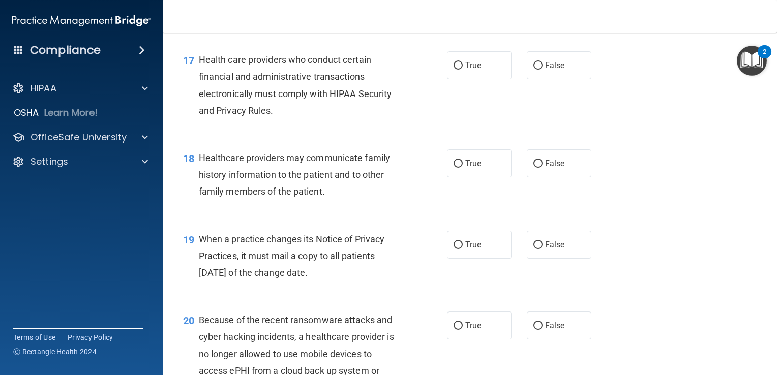
scroll to position [1526, 0]
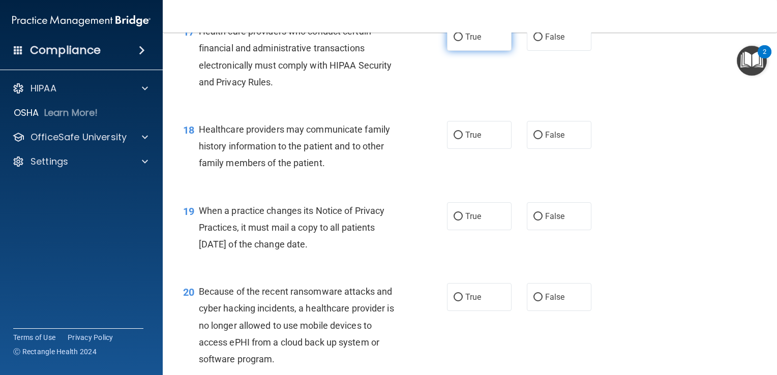
click at [484, 51] on label "True" at bounding box center [479, 37] width 65 height 28
click at [463, 41] on input "True" at bounding box center [458, 38] width 9 height 8
radio input "true"
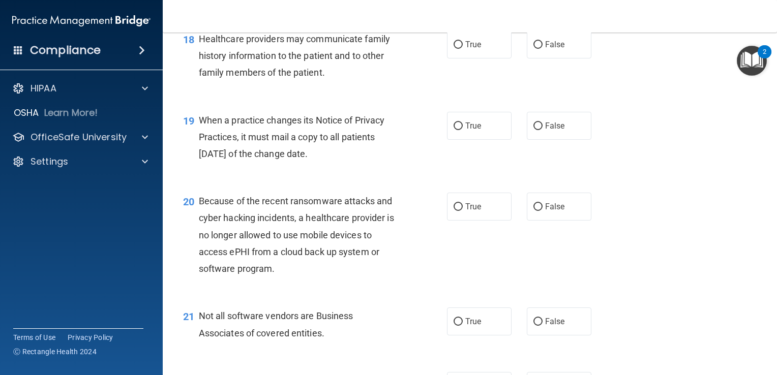
scroll to position [1617, 0]
click at [540, 58] on label "False" at bounding box center [559, 44] width 65 height 28
click at [540, 48] on input "False" at bounding box center [537, 45] width 9 height 8
radio input "true"
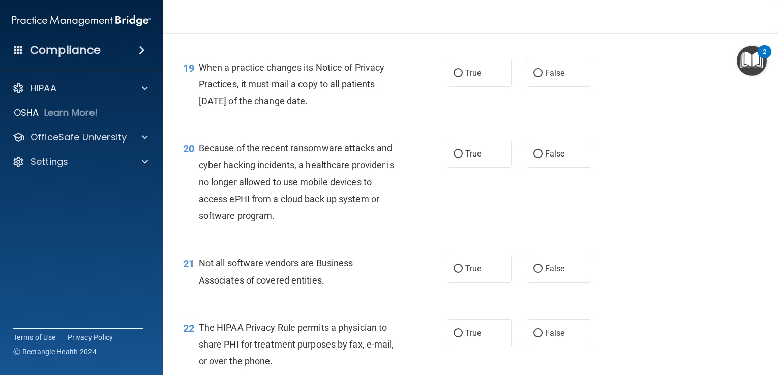
scroll to position [1670, 0]
click at [485, 86] on label "True" at bounding box center [479, 72] width 65 height 28
click at [463, 77] on input "True" at bounding box center [458, 73] width 9 height 8
radio input "true"
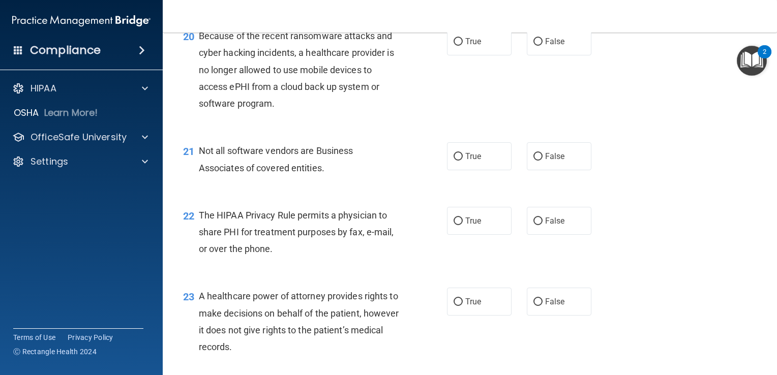
scroll to position [1786, 0]
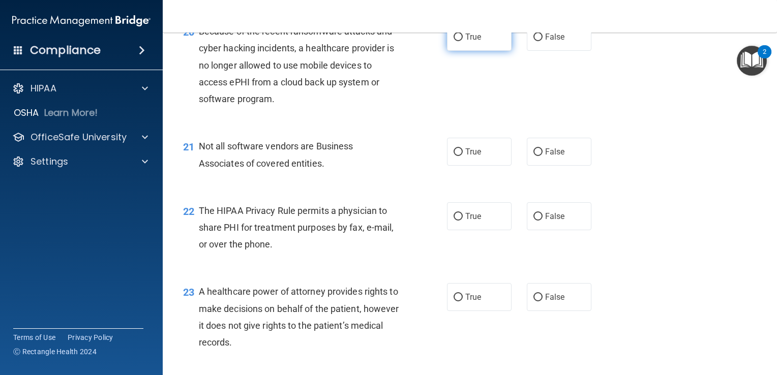
click at [493, 51] on label "True" at bounding box center [479, 37] width 65 height 28
click at [463, 41] on input "True" at bounding box center [458, 38] width 9 height 8
radio input "true"
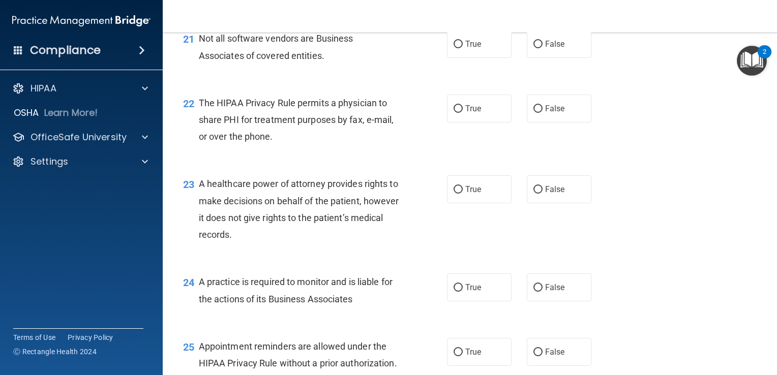
scroll to position [1895, 0]
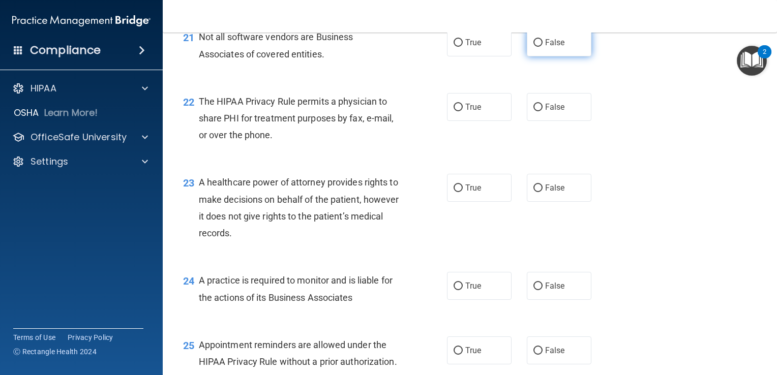
click at [565, 56] on label "False" at bounding box center [559, 42] width 65 height 28
click at [543, 47] on input "False" at bounding box center [537, 43] width 9 height 8
radio input "true"
click at [491, 121] on label "True" at bounding box center [479, 107] width 65 height 28
click at [463, 111] on input "True" at bounding box center [458, 108] width 9 height 8
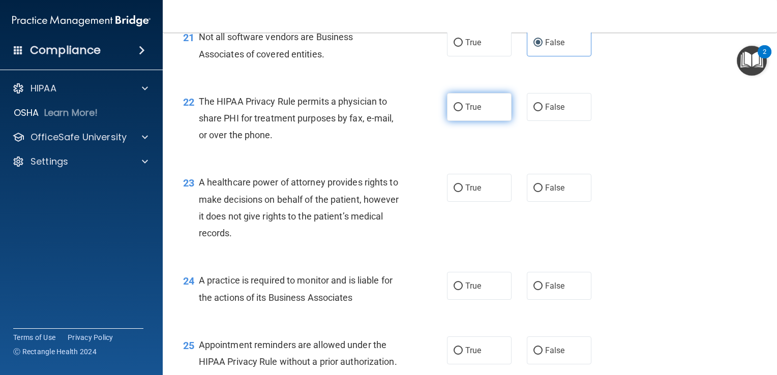
radio input "true"
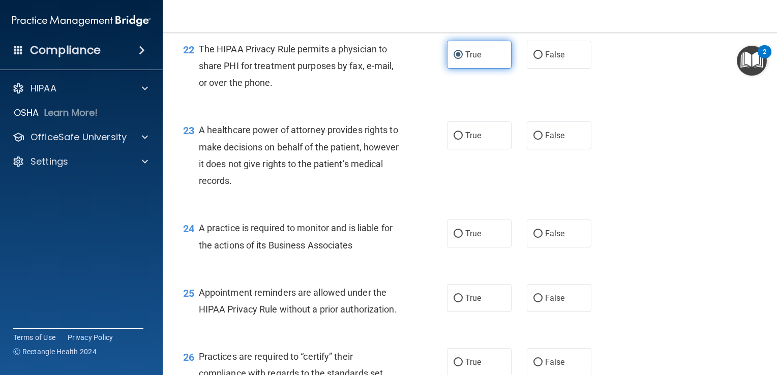
scroll to position [1912, 0]
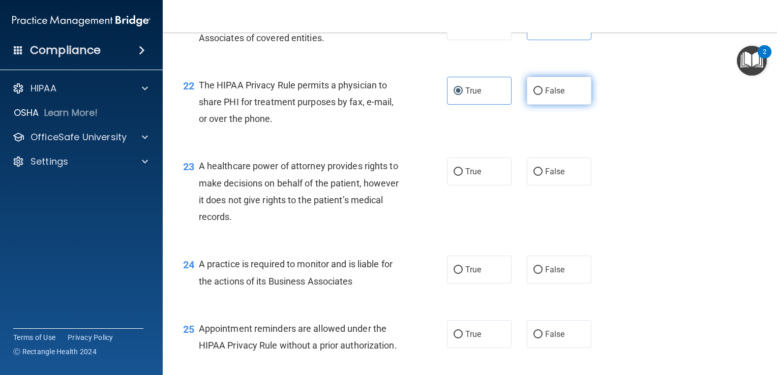
click at [533, 105] on label "False" at bounding box center [559, 91] width 65 height 28
click at [533, 95] on input "False" at bounding box center [537, 91] width 9 height 8
radio input "true"
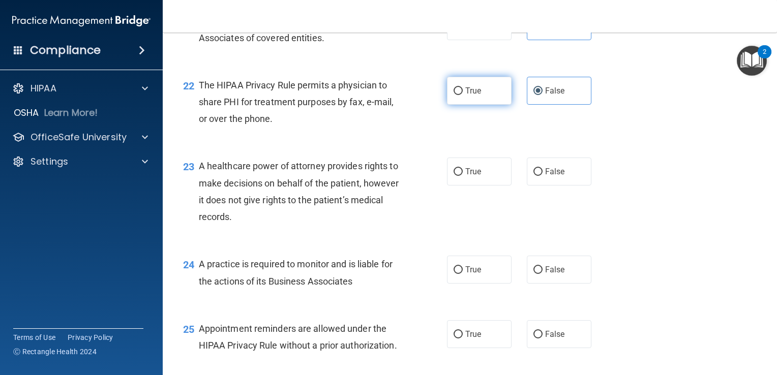
click at [496, 105] on label "True" at bounding box center [479, 91] width 65 height 28
click at [463, 95] on input "True" at bounding box center [458, 91] width 9 height 8
radio input "true"
radio input "false"
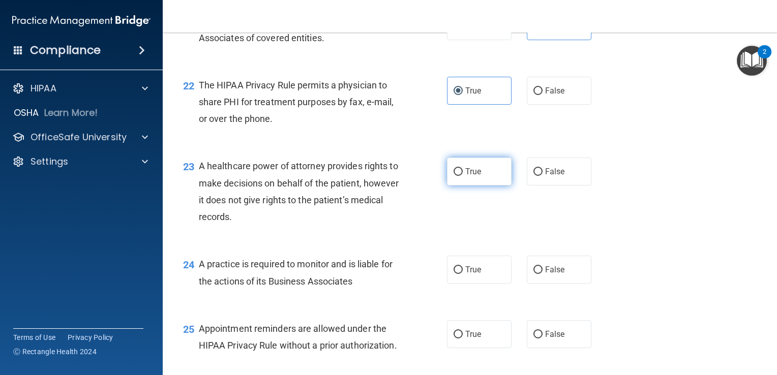
click at [478, 186] on label "True" at bounding box center [479, 172] width 65 height 28
click at [463, 176] on input "True" at bounding box center [458, 172] width 9 height 8
radio input "true"
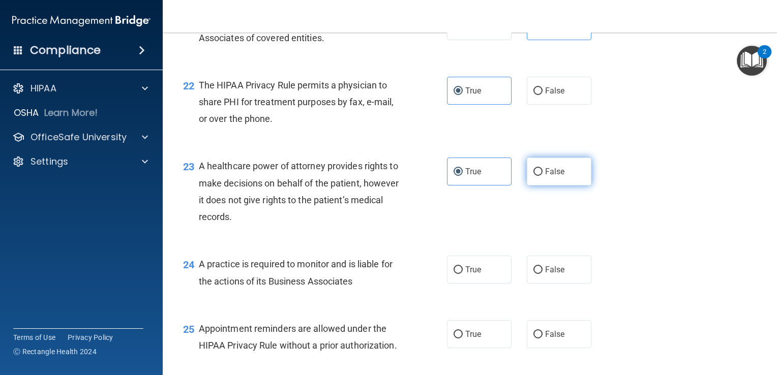
click at [531, 186] on label "False" at bounding box center [559, 172] width 65 height 28
click at [533, 176] on input "False" at bounding box center [537, 172] width 9 height 8
radio input "true"
radio input "false"
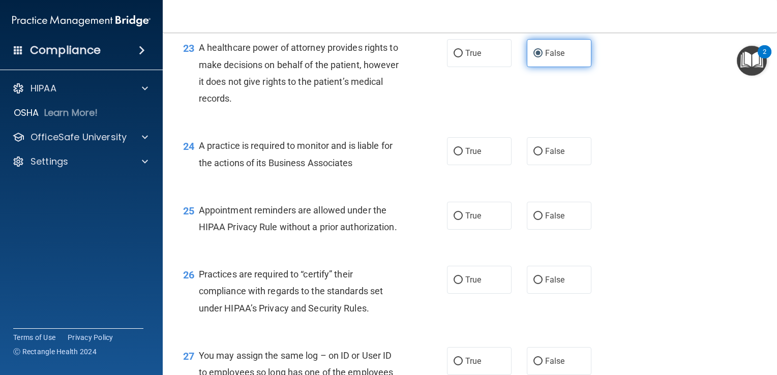
scroll to position [2032, 0]
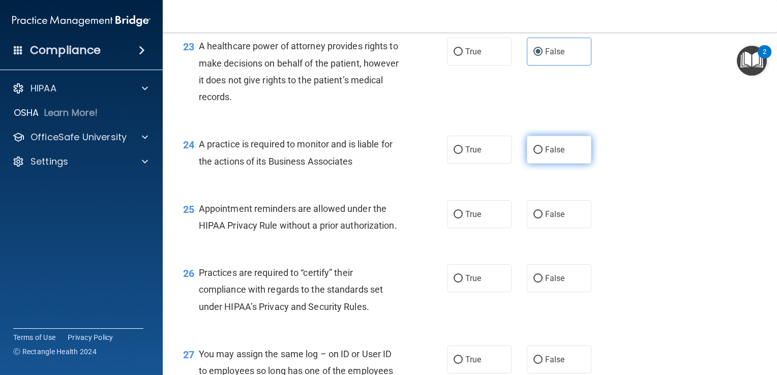
click at [546, 164] on label "False" at bounding box center [559, 150] width 65 height 28
click at [543, 154] on input "False" at bounding box center [537, 150] width 9 height 8
radio input "true"
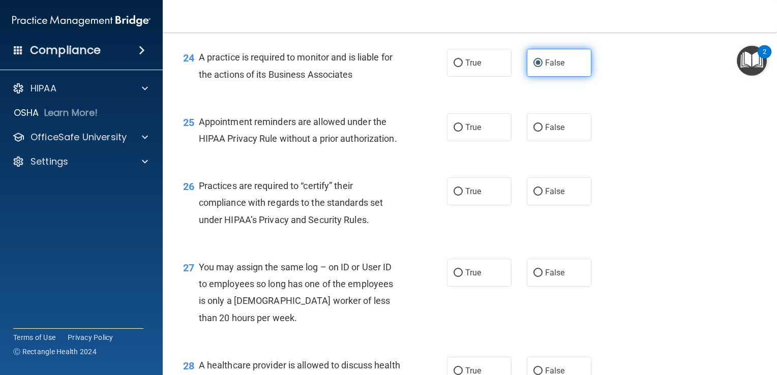
scroll to position [2119, 0]
click at [469, 141] on label "True" at bounding box center [479, 127] width 65 height 28
click at [463, 131] on input "True" at bounding box center [458, 128] width 9 height 8
radio input "true"
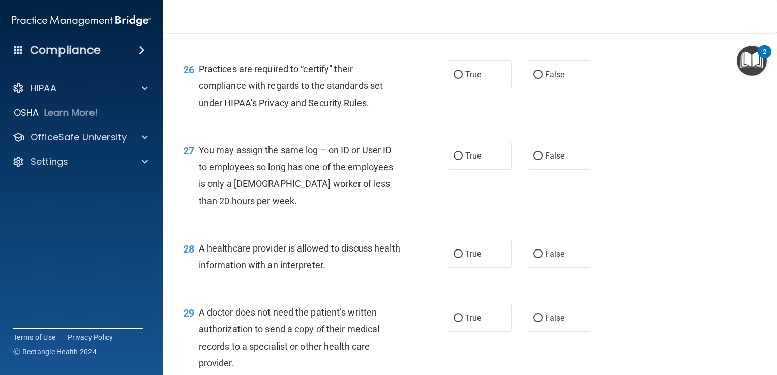
scroll to position [2239, 0]
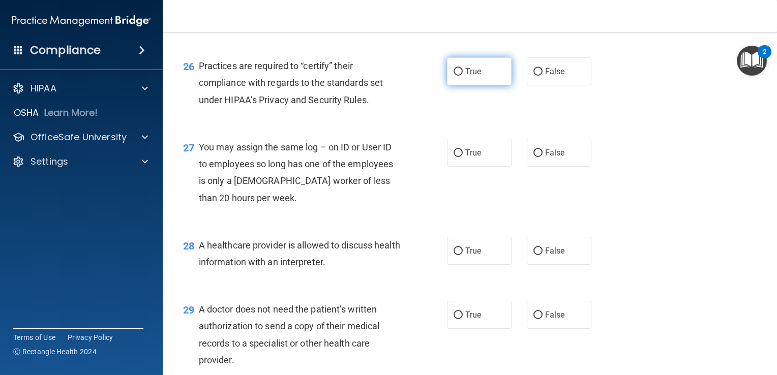
click at [456, 85] on label "True" at bounding box center [479, 71] width 65 height 28
click at [456, 76] on input "True" at bounding box center [458, 72] width 9 height 8
radio input "true"
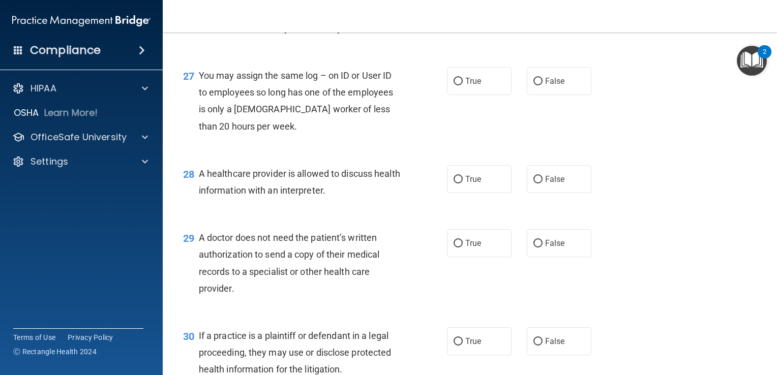
scroll to position [2312, 0]
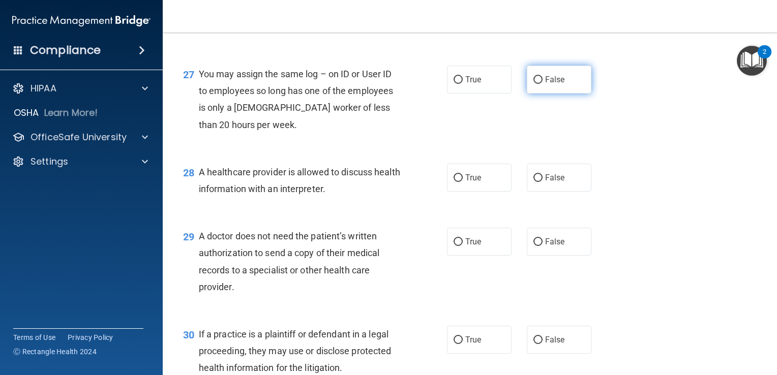
click at [553, 84] on span "False" at bounding box center [555, 80] width 20 height 10
click at [543, 84] on input "False" at bounding box center [537, 80] width 9 height 8
radio input "true"
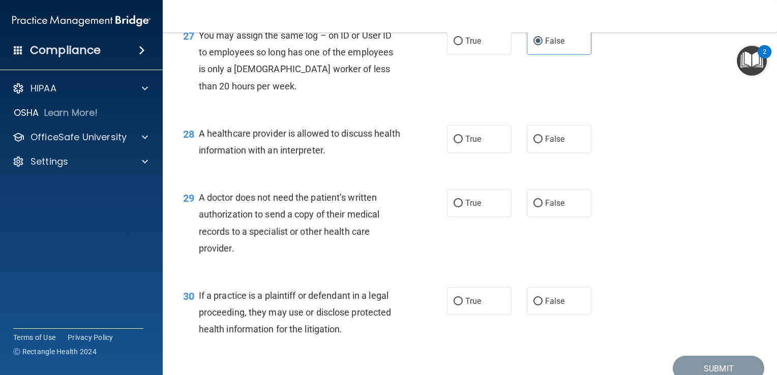
scroll to position [2368, 0]
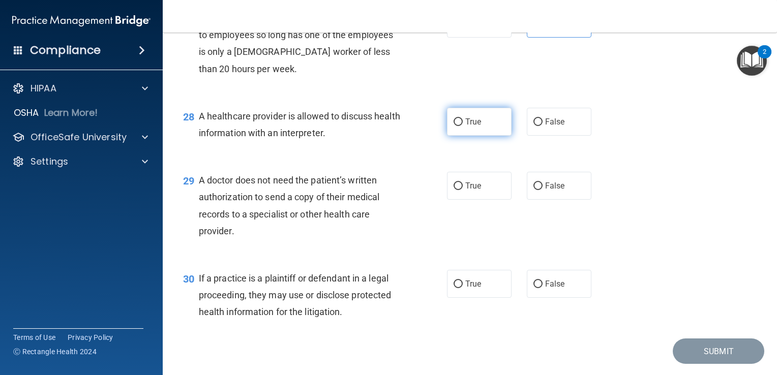
click at [471, 127] on span "True" at bounding box center [473, 122] width 16 height 10
click at [463, 126] on input "True" at bounding box center [458, 122] width 9 height 8
radio input "true"
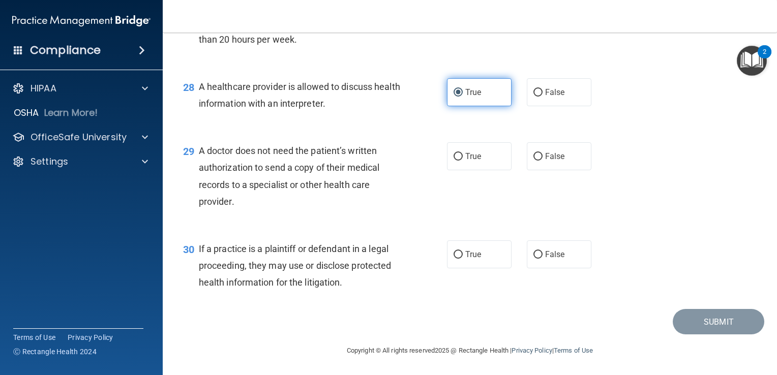
scroll to position [2448, 0]
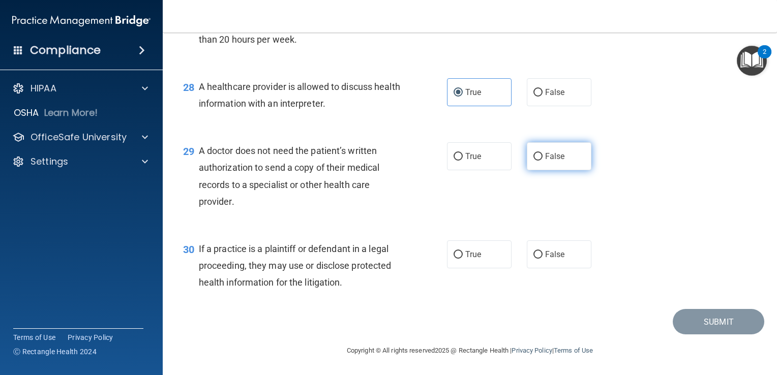
click at [533, 168] on label "False" at bounding box center [559, 156] width 65 height 28
click at [533, 161] on input "False" at bounding box center [537, 157] width 9 height 8
radio input "true"
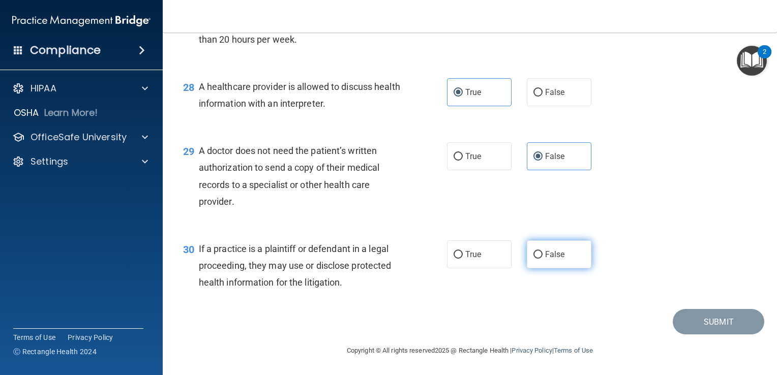
click at [549, 250] on span "False" at bounding box center [555, 255] width 20 height 10
click at [543, 251] on input "False" at bounding box center [537, 255] width 9 height 8
radio input "true"
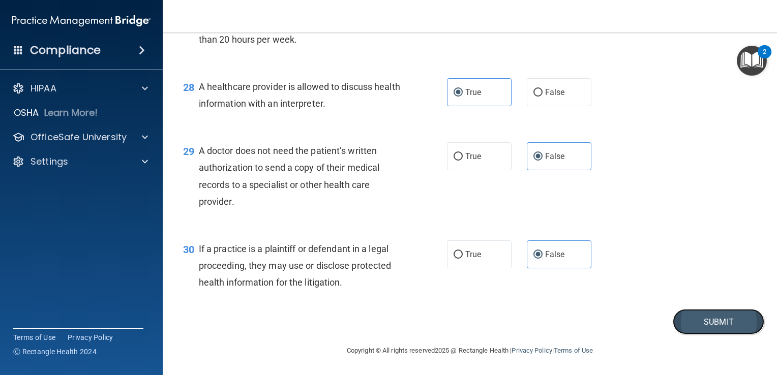
click at [698, 322] on button "Submit" at bounding box center [719, 322] width 92 height 26
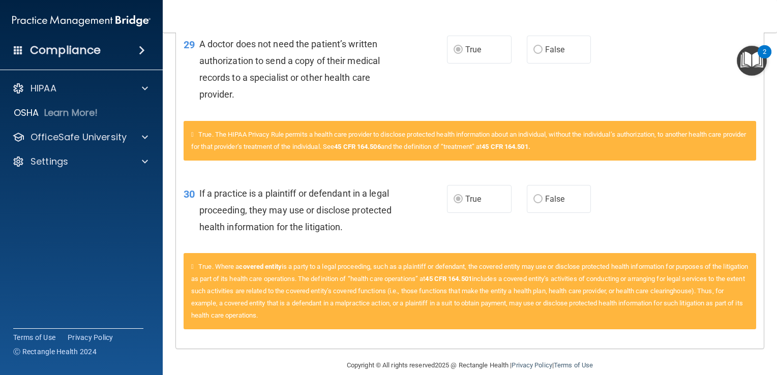
scroll to position [2299, 0]
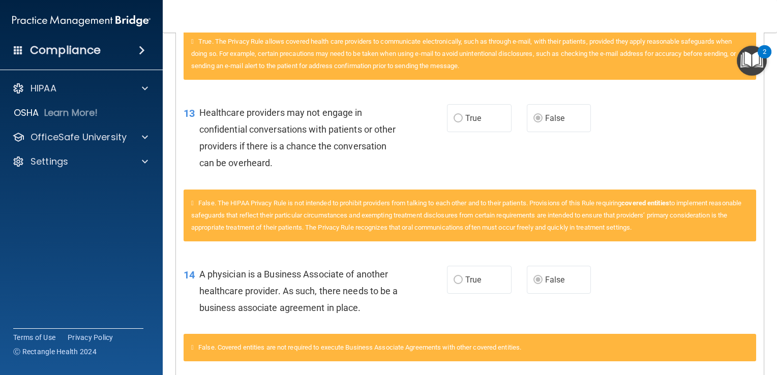
drag, startPoint x: 697, startPoint y: 320, endPoint x: 403, endPoint y: 197, distance: 318.7
click at [403, 177] on div "13 Healthcare providers may not engage in confidential conversations with patie…" at bounding box center [315, 140] width 294 height 73
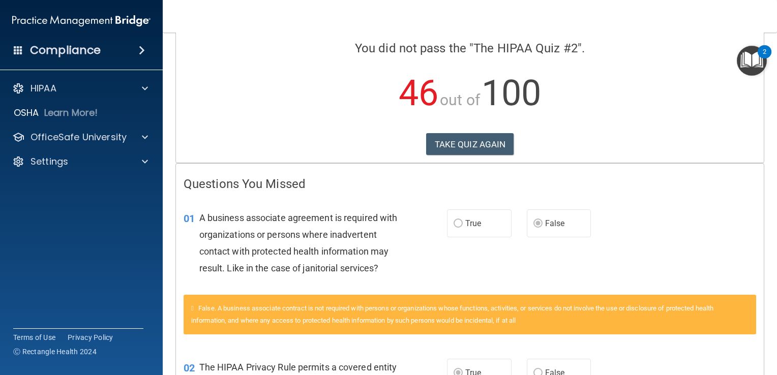
scroll to position [0, 0]
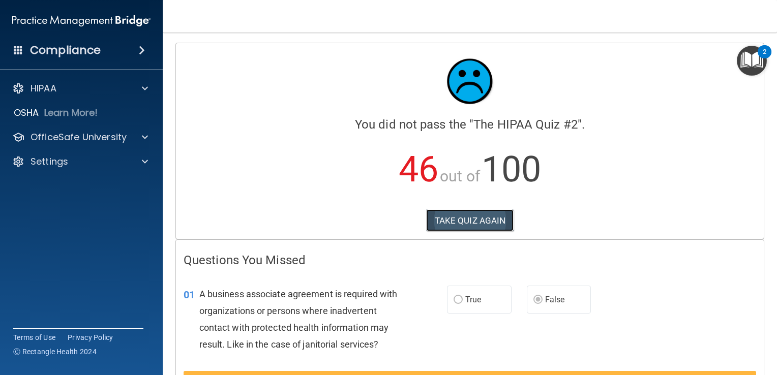
click at [453, 223] on button "TAKE QUIZ AGAIN" at bounding box center [470, 221] width 88 height 22
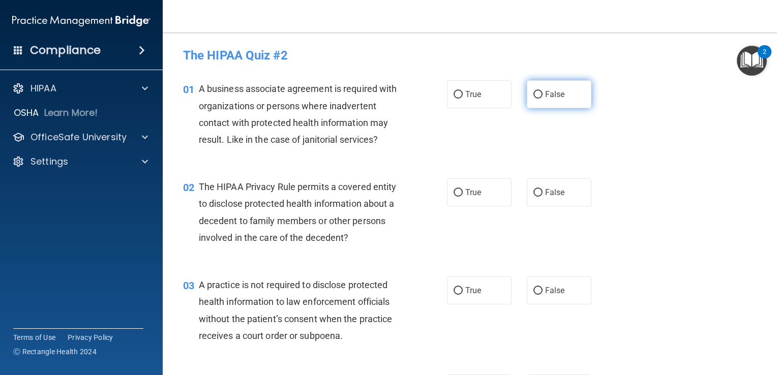
click at [560, 99] on label "False" at bounding box center [559, 94] width 65 height 28
click at [543, 99] on input "False" at bounding box center [537, 95] width 9 height 8
radio input "true"
click at [465, 191] on span "True" at bounding box center [473, 193] width 16 height 10
click at [462, 191] on input "True" at bounding box center [458, 193] width 9 height 8
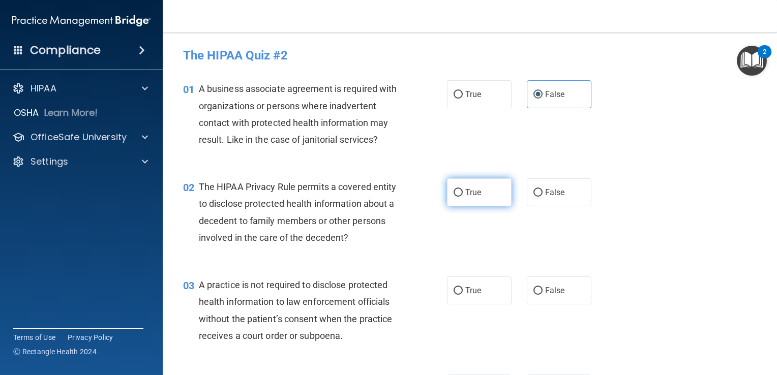
radio input "true"
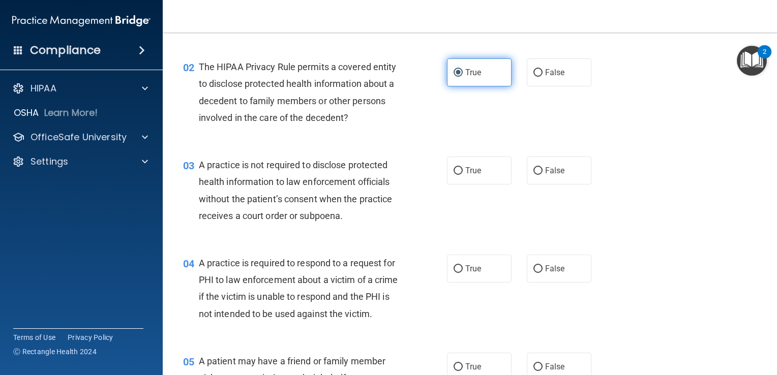
scroll to position [121, 0]
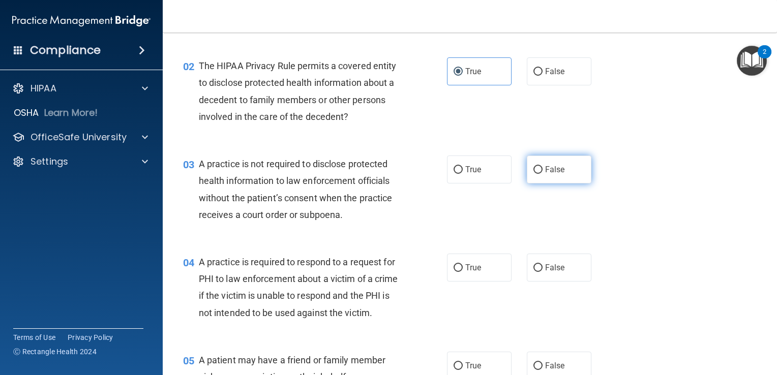
click at [545, 167] on span "False" at bounding box center [555, 170] width 20 height 10
click at [542, 167] on input "False" at bounding box center [537, 170] width 9 height 8
radio input "true"
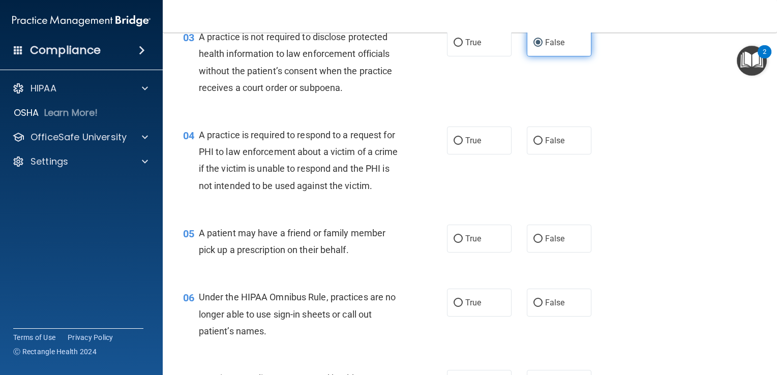
scroll to position [248, 0]
click at [477, 141] on span "True" at bounding box center [473, 141] width 16 height 10
click at [463, 141] on input "True" at bounding box center [458, 141] width 9 height 8
radio input "true"
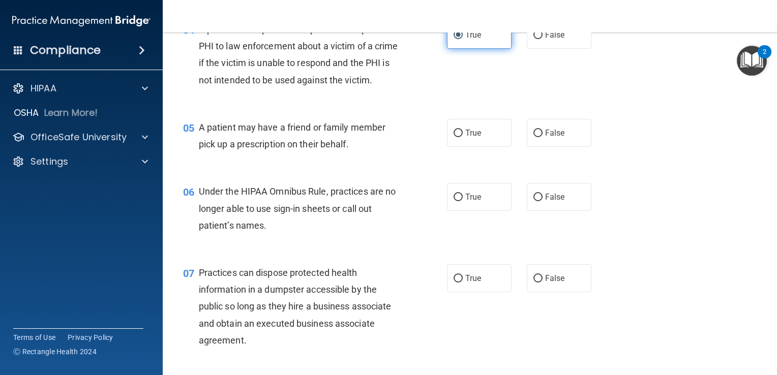
scroll to position [355, 0]
click at [475, 137] on span "True" at bounding box center [473, 132] width 16 height 10
click at [463, 136] on input "True" at bounding box center [458, 133] width 9 height 8
radio input "true"
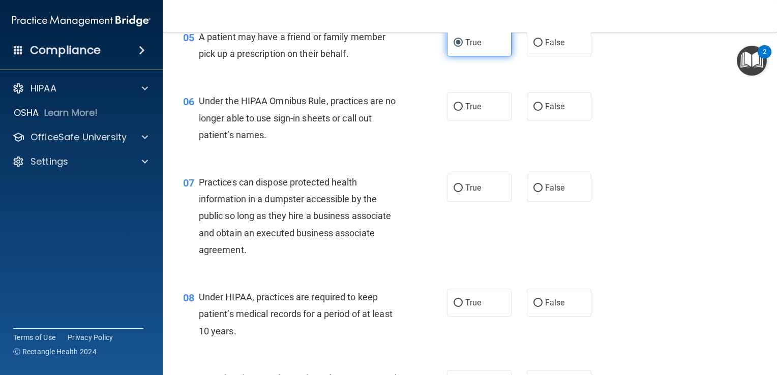
scroll to position [447, 0]
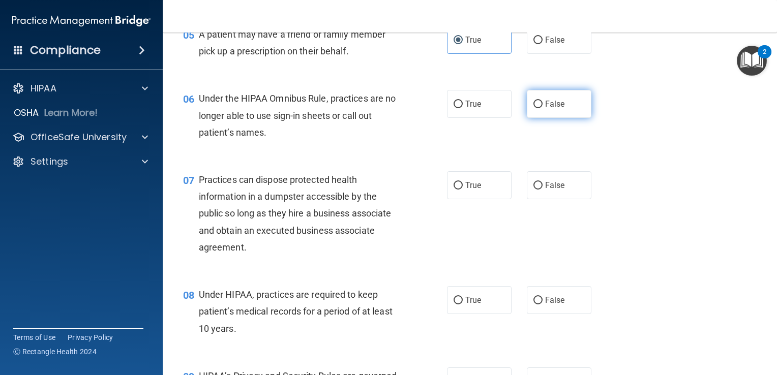
click at [545, 109] on span "False" at bounding box center [555, 104] width 20 height 10
click at [543, 108] on input "False" at bounding box center [537, 105] width 9 height 8
radio input "true"
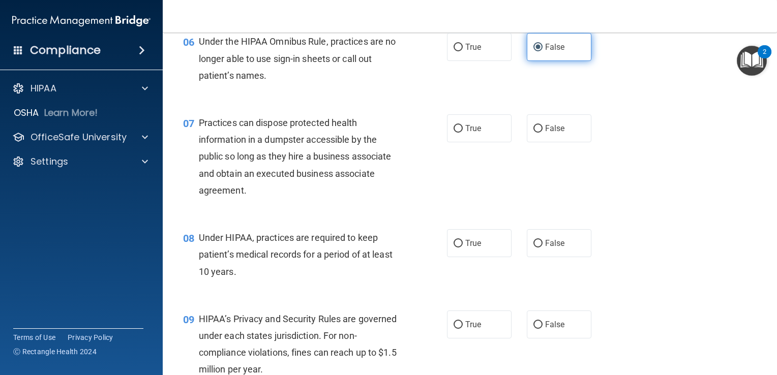
scroll to position [505, 0]
click at [548, 133] on span "False" at bounding box center [555, 128] width 20 height 10
click at [543, 132] on input "False" at bounding box center [537, 129] width 9 height 8
radio input "true"
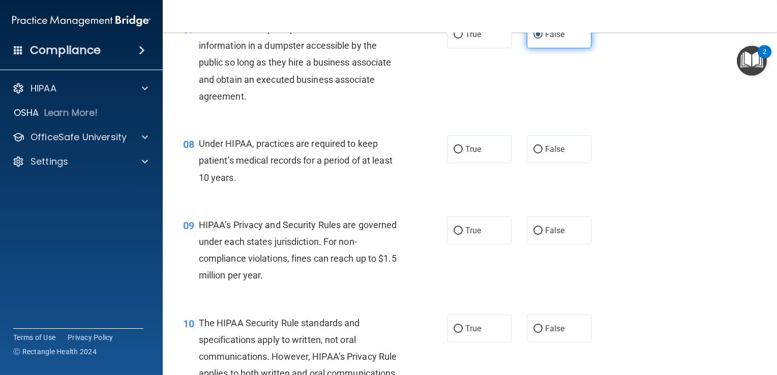
scroll to position [602, 0]
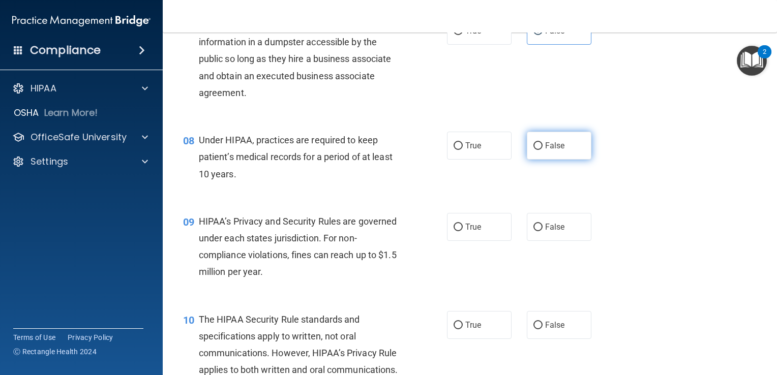
click at [555, 151] on span "False" at bounding box center [555, 146] width 20 height 10
click at [543, 150] on input "False" at bounding box center [537, 146] width 9 height 8
radio input "true"
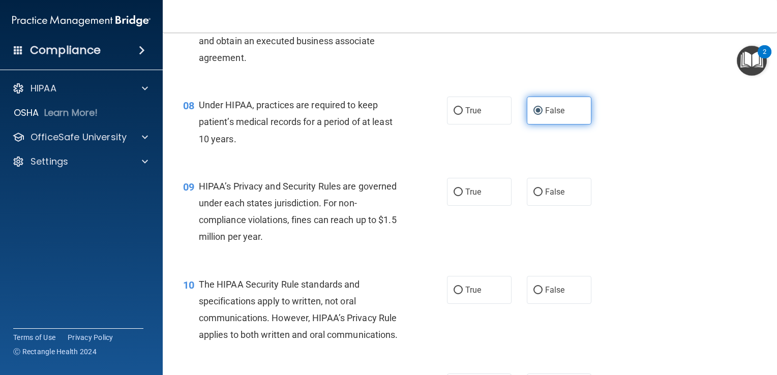
scroll to position [637, 0]
click at [557, 197] on span "False" at bounding box center [555, 192] width 20 height 10
click at [543, 196] on input "False" at bounding box center [537, 193] width 9 height 8
radio input "true"
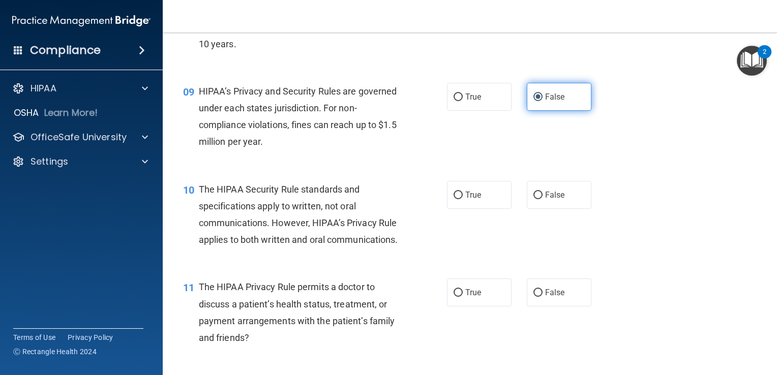
scroll to position [742, 0]
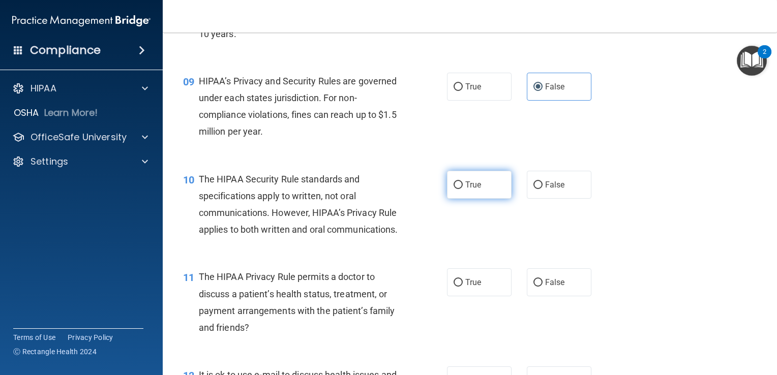
click at [492, 199] on label "True" at bounding box center [479, 185] width 65 height 28
click at [463, 189] on input "True" at bounding box center [458, 186] width 9 height 8
radio input "true"
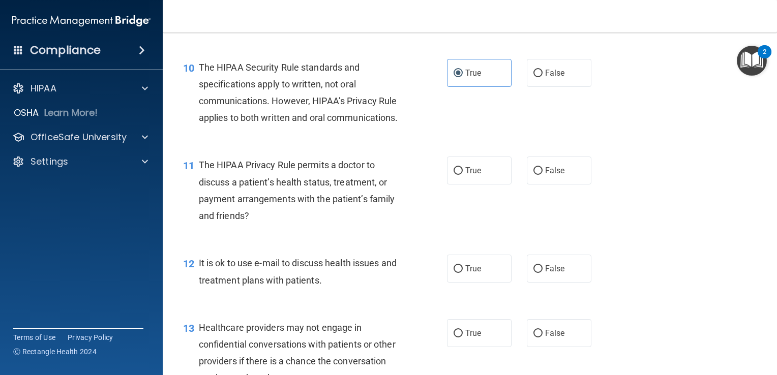
scroll to position [856, 0]
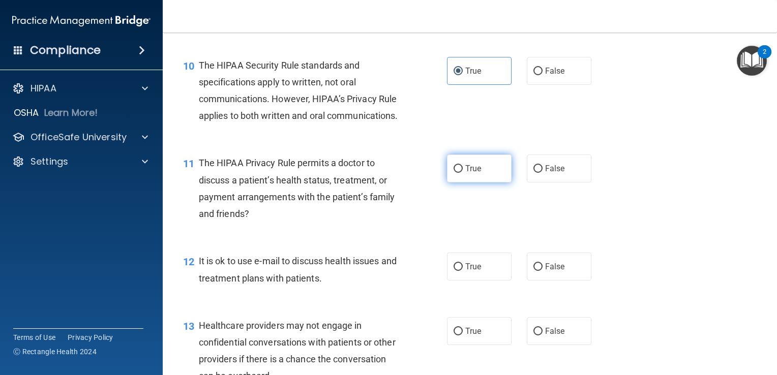
click at [466, 173] on span "True" at bounding box center [473, 169] width 16 height 10
click at [463, 173] on input "True" at bounding box center [458, 169] width 9 height 8
radio input "true"
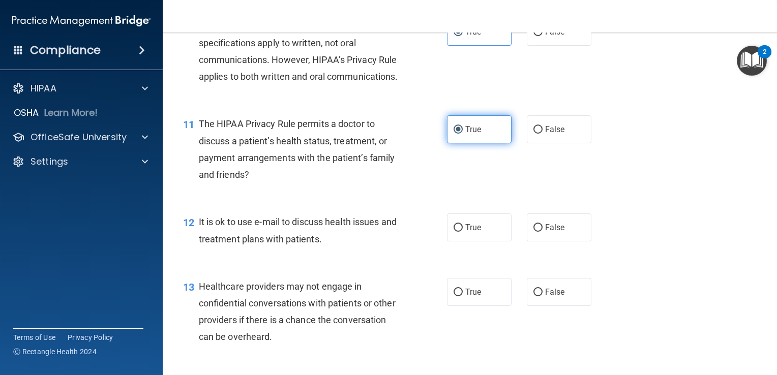
scroll to position [909, 0]
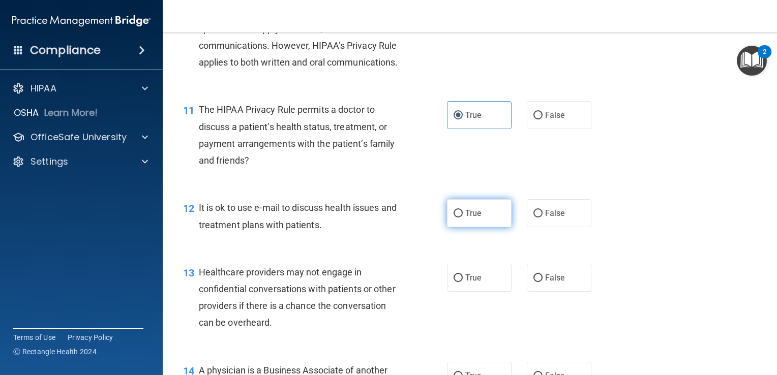
click at [480, 227] on label "True" at bounding box center [479, 213] width 65 height 28
click at [463, 218] on input "True" at bounding box center [458, 214] width 9 height 8
radio input "true"
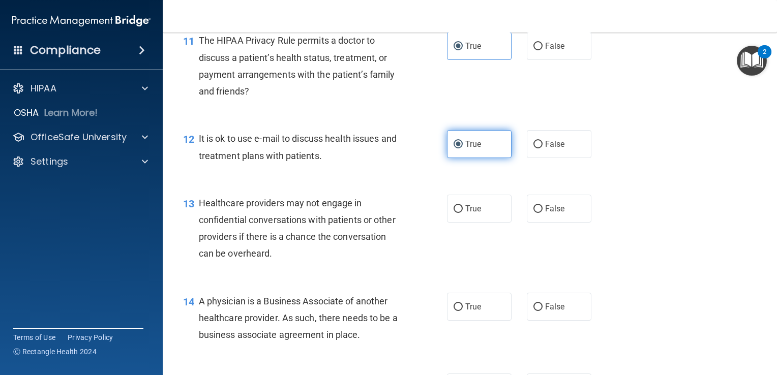
scroll to position [980, 0]
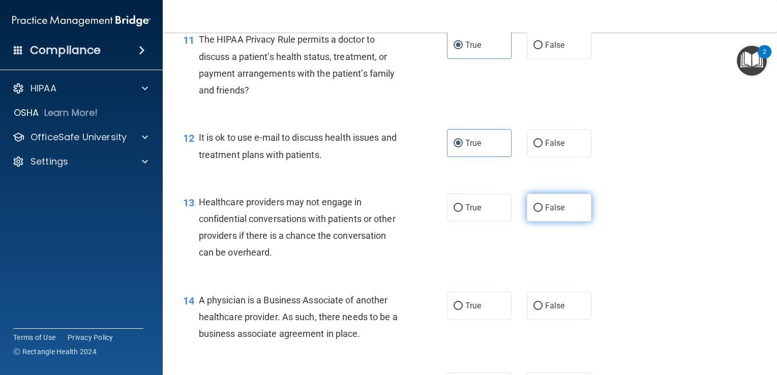
click at [542, 222] on label "False" at bounding box center [559, 208] width 65 height 28
click at [542, 212] on input "False" at bounding box center [537, 208] width 9 height 8
radio input "true"
click at [545, 311] on span "False" at bounding box center [555, 306] width 20 height 10
click at [541, 310] on input "False" at bounding box center [537, 307] width 9 height 8
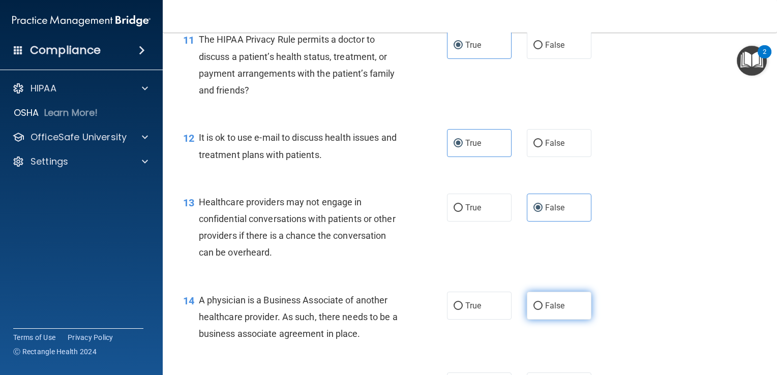
radio input "true"
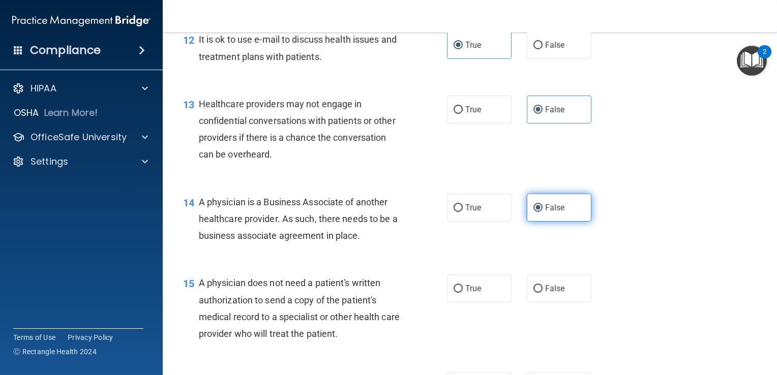
scroll to position [1098, 0]
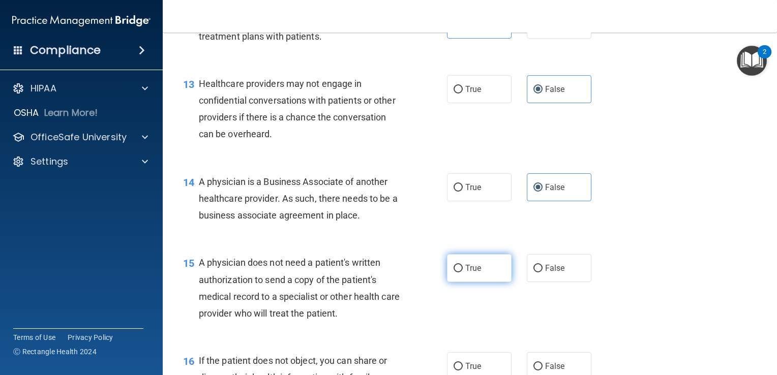
click at [468, 282] on label "True" at bounding box center [479, 268] width 65 height 28
click at [463, 273] on input "True" at bounding box center [458, 269] width 9 height 8
radio input "true"
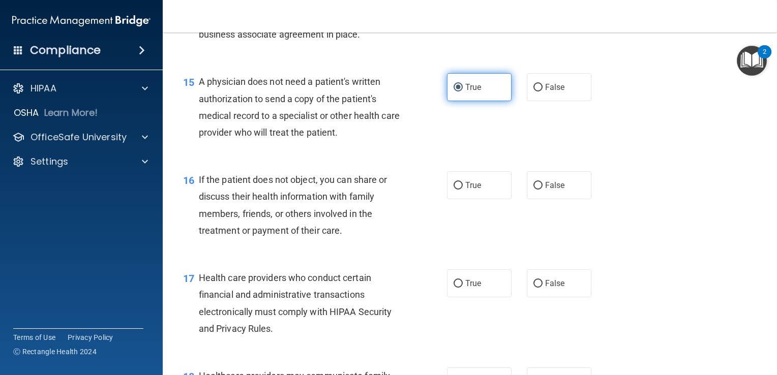
scroll to position [1280, 0]
click at [475, 199] on label "True" at bounding box center [479, 185] width 65 height 28
click at [463, 189] on input "True" at bounding box center [458, 186] width 9 height 8
radio input "true"
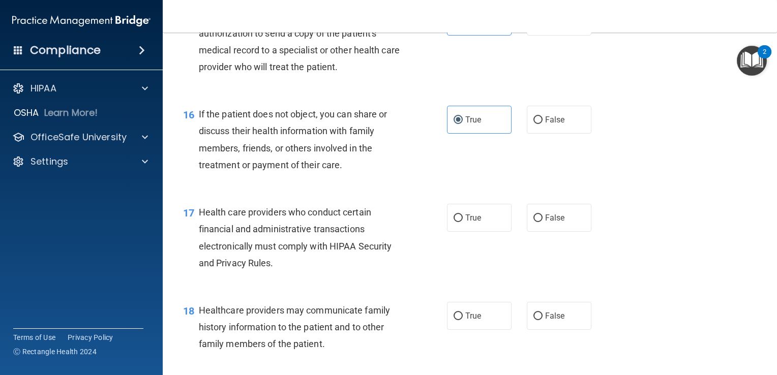
scroll to position [1347, 0]
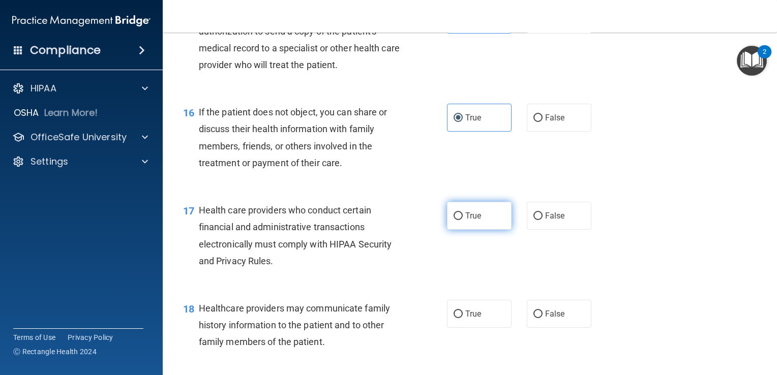
click at [482, 230] on label "True" at bounding box center [479, 216] width 65 height 28
click at [463, 220] on input "True" at bounding box center [458, 217] width 9 height 8
radio input "true"
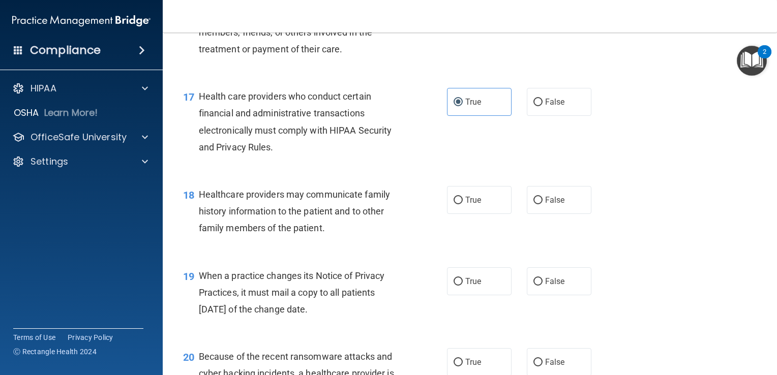
scroll to position [1461, 0]
click at [549, 214] on label "False" at bounding box center [559, 200] width 65 height 28
click at [543, 204] on input "False" at bounding box center [537, 201] width 9 height 8
radio input "true"
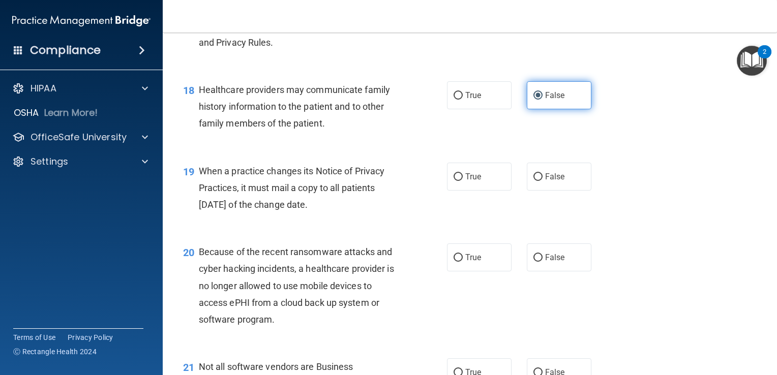
scroll to position [1565, 0]
click at [470, 182] on span "True" at bounding box center [473, 177] width 16 height 10
click at [463, 181] on input "True" at bounding box center [458, 177] width 9 height 8
radio input "true"
click at [527, 191] on label "False" at bounding box center [559, 177] width 65 height 28
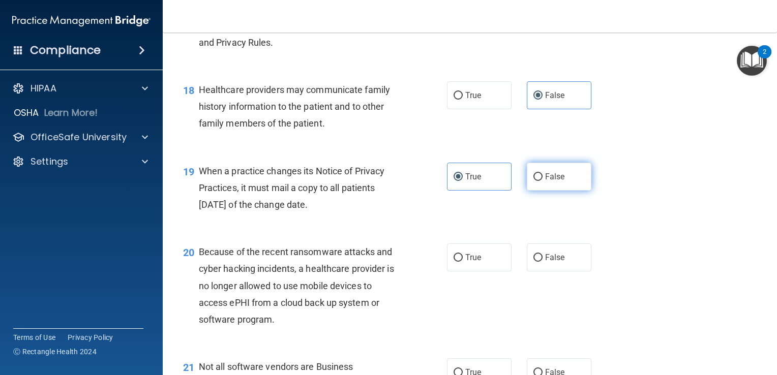
click at [533, 181] on input "False" at bounding box center [537, 177] width 9 height 8
radio input "true"
radio input "false"
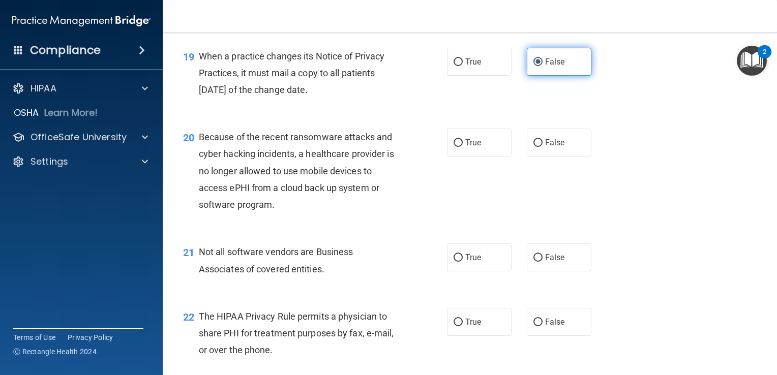
scroll to position [1681, 0]
click at [554, 156] on label "False" at bounding box center [559, 142] width 65 height 28
click at [543, 146] on input "False" at bounding box center [537, 142] width 9 height 8
radio input "true"
click at [470, 261] on span "True" at bounding box center [473, 257] width 16 height 10
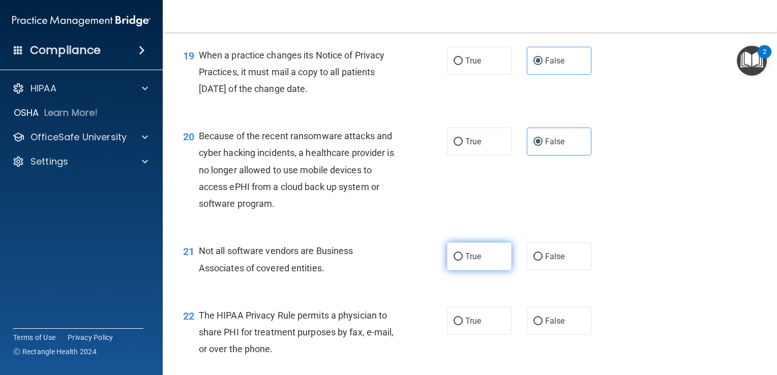
click at [463, 261] on input "True" at bounding box center [458, 257] width 9 height 8
radio input "true"
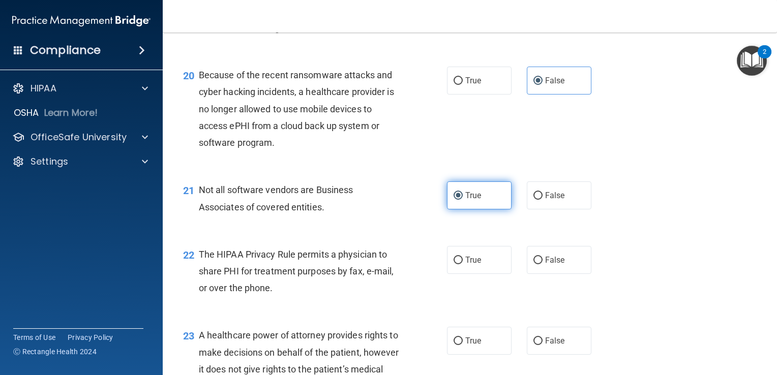
scroll to position [1786, 0]
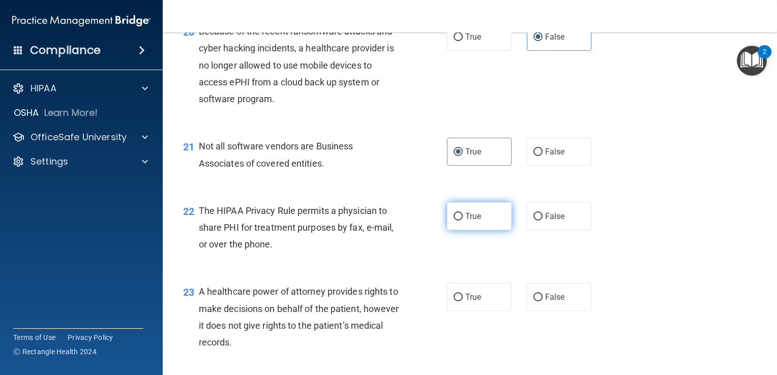
click at [480, 230] on label "True" at bounding box center [479, 216] width 65 height 28
click at [463, 221] on input "True" at bounding box center [458, 217] width 9 height 8
radio input "true"
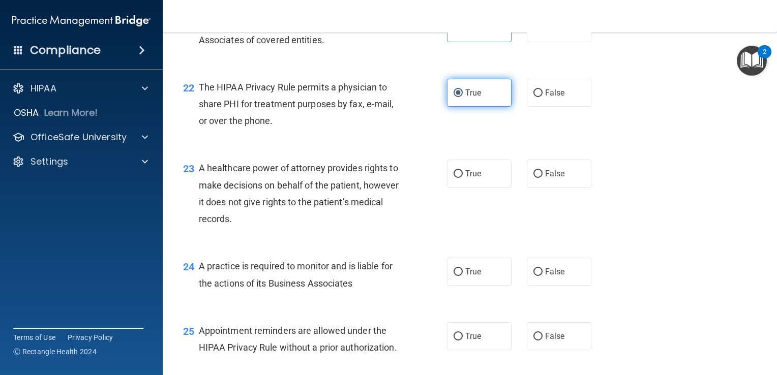
scroll to position [1912, 0]
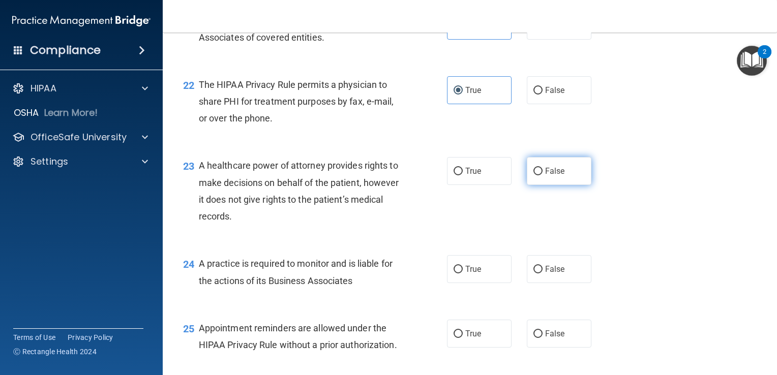
click at [543, 185] on label "False" at bounding box center [559, 171] width 65 height 28
click at [543, 175] on input "False" at bounding box center [537, 172] width 9 height 8
radio input "true"
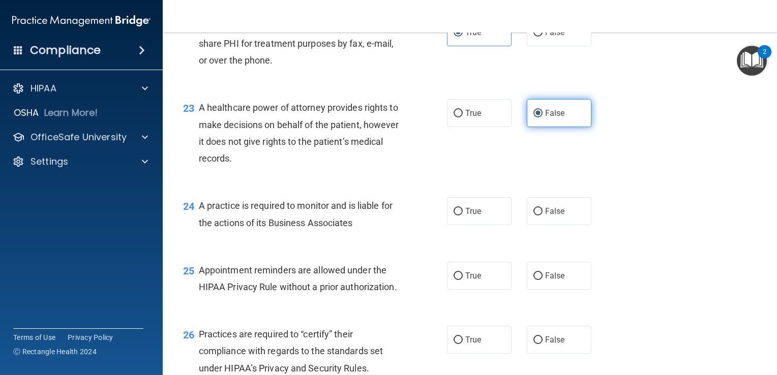
scroll to position [1973, 0]
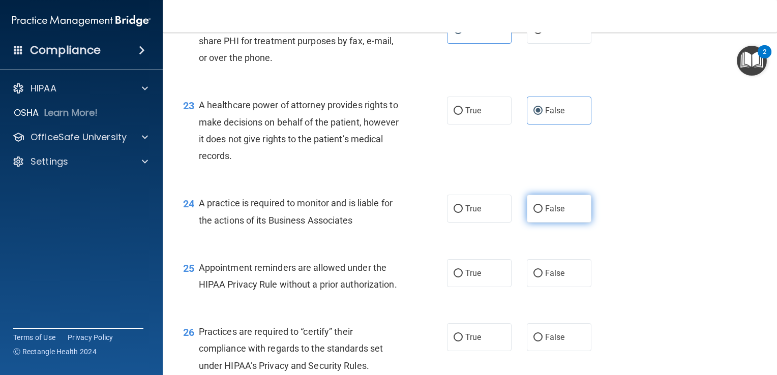
click at [551, 214] on span "False" at bounding box center [555, 209] width 20 height 10
click at [543, 213] on input "False" at bounding box center [537, 209] width 9 height 8
radio input "true"
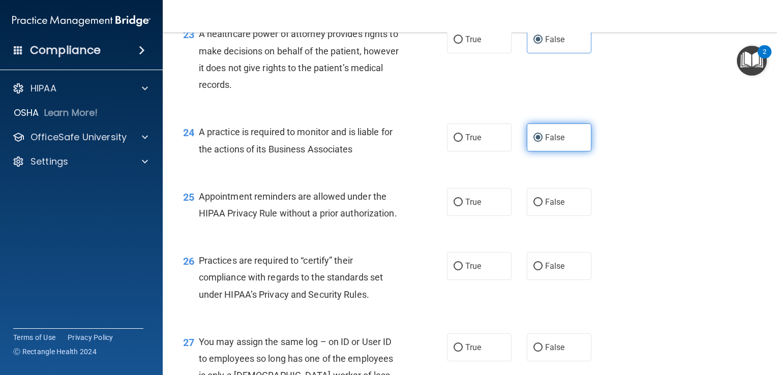
scroll to position [2052, 0]
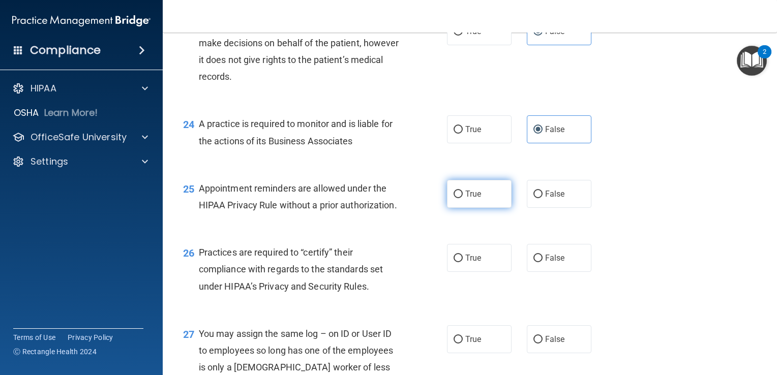
click at [490, 208] on label "True" at bounding box center [479, 194] width 65 height 28
click at [463, 198] on input "True" at bounding box center [458, 195] width 9 height 8
radio input "true"
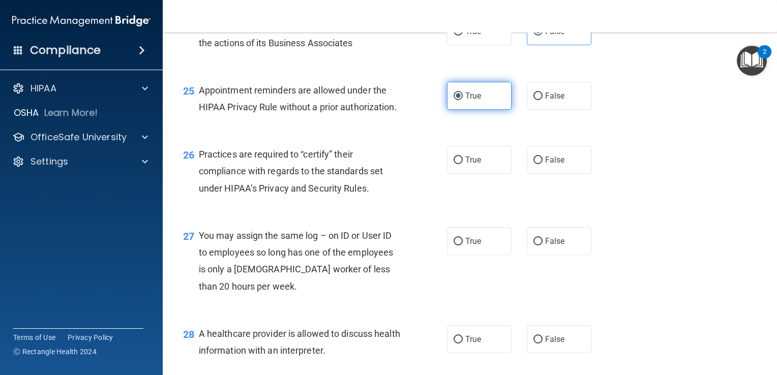
scroll to position [2151, 0]
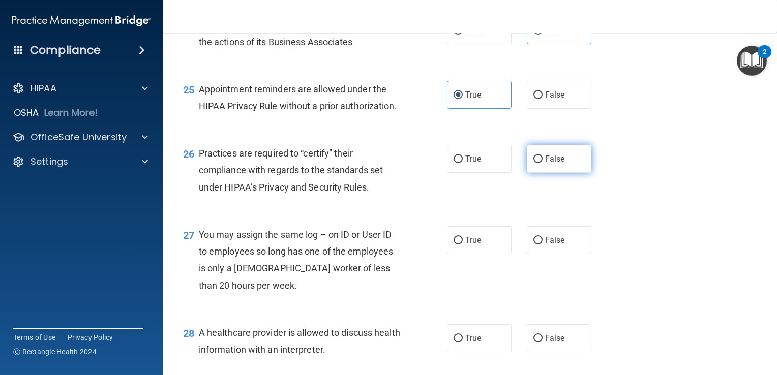
click at [535, 173] on label "False" at bounding box center [559, 159] width 65 height 28
click at [535, 163] on input "False" at bounding box center [537, 160] width 9 height 8
radio input "true"
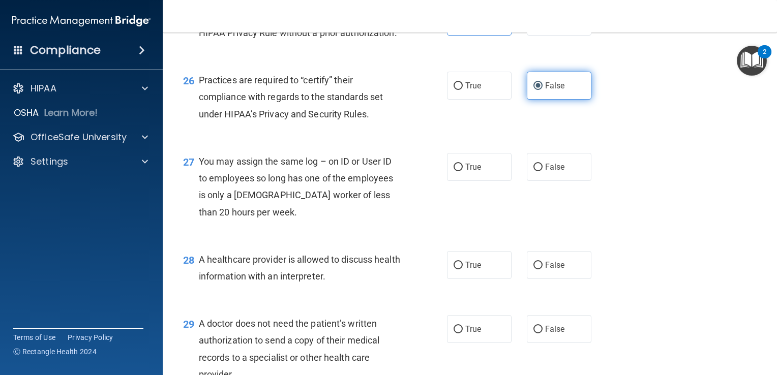
scroll to position [2227, 0]
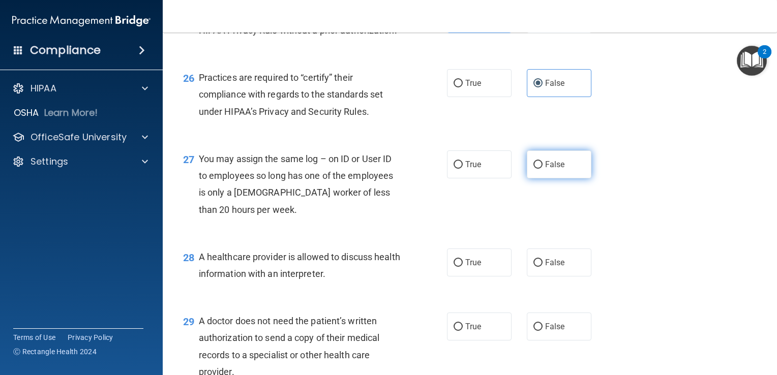
click at [547, 169] on span "False" at bounding box center [555, 165] width 20 height 10
click at [543, 169] on input "False" at bounding box center [537, 165] width 9 height 8
radio input "true"
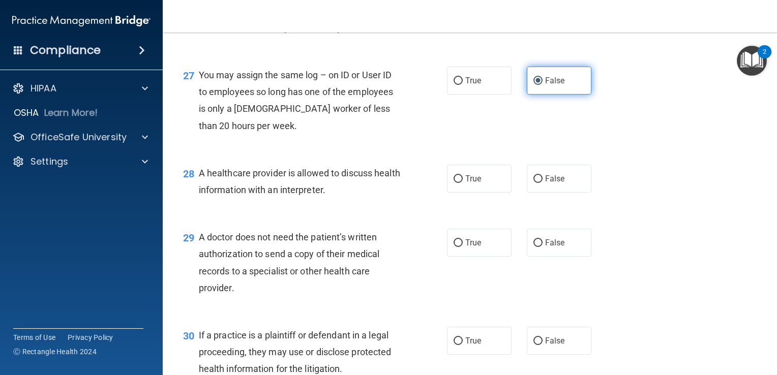
scroll to position [2331, 0]
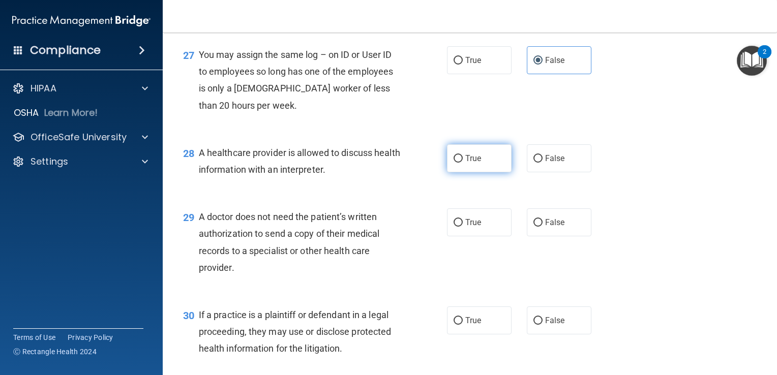
click at [488, 172] on label "True" at bounding box center [479, 158] width 65 height 28
click at [463, 163] on input "True" at bounding box center [458, 159] width 9 height 8
radio input "true"
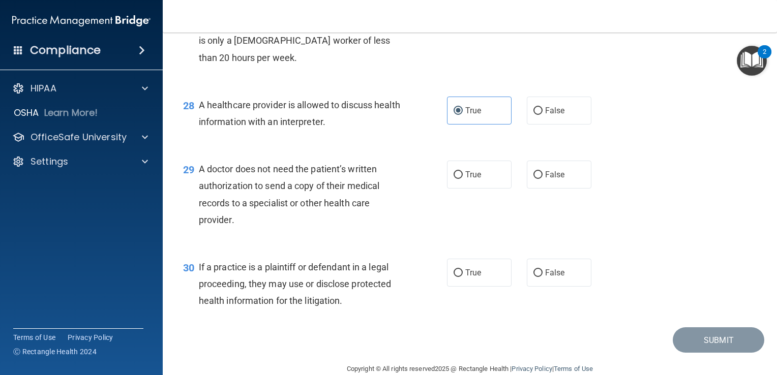
click at [409, 225] on div "29 A doctor does not need the patient’s written authorization to send a copy of…" at bounding box center [315, 197] width 294 height 73
click at [461, 189] on label "True" at bounding box center [479, 175] width 65 height 28
click at [461, 179] on input "True" at bounding box center [458, 175] width 9 height 8
radio input "true"
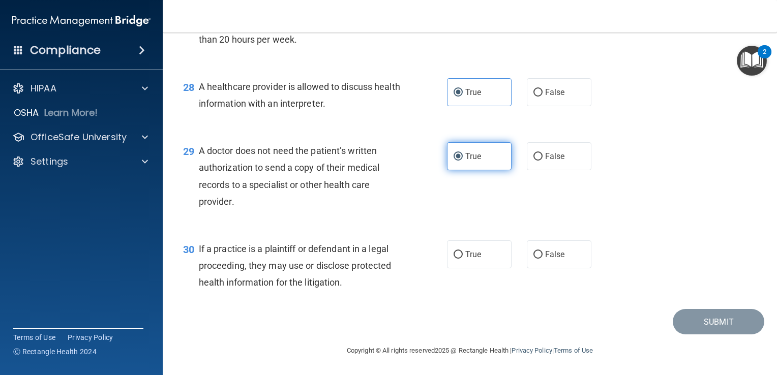
scroll to position [2433, 0]
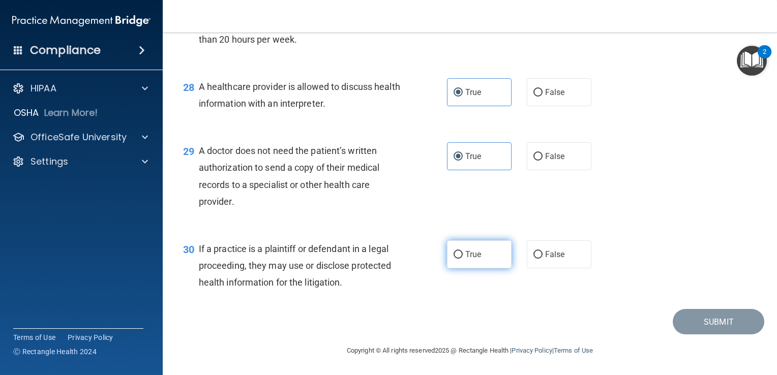
click at [479, 269] on label "True" at bounding box center [479, 255] width 65 height 28
click at [463, 259] on input "True" at bounding box center [458, 255] width 9 height 8
radio input "true"
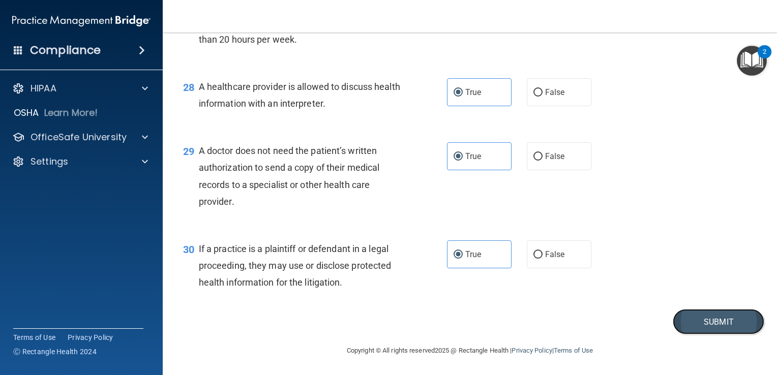
click at [702, 334] on button "Submit" at bounding box center [719, 322] width 92 height 26
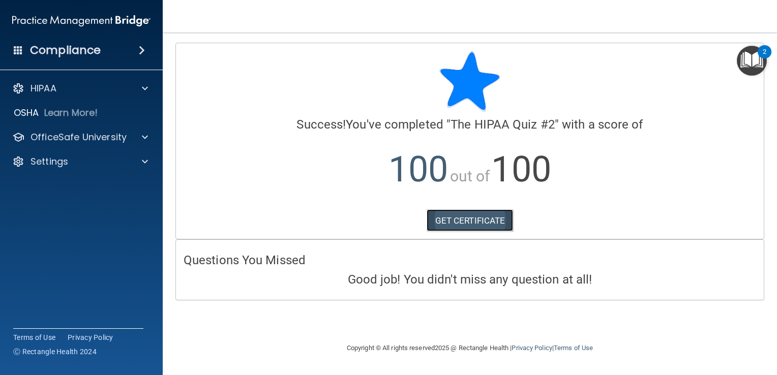
click at [477, 215] on link "GET CERTIFICATE" at bounding box center [470, 221] width 87 height 22
